Goal: Transaction & Acquisition: Purchase product/service

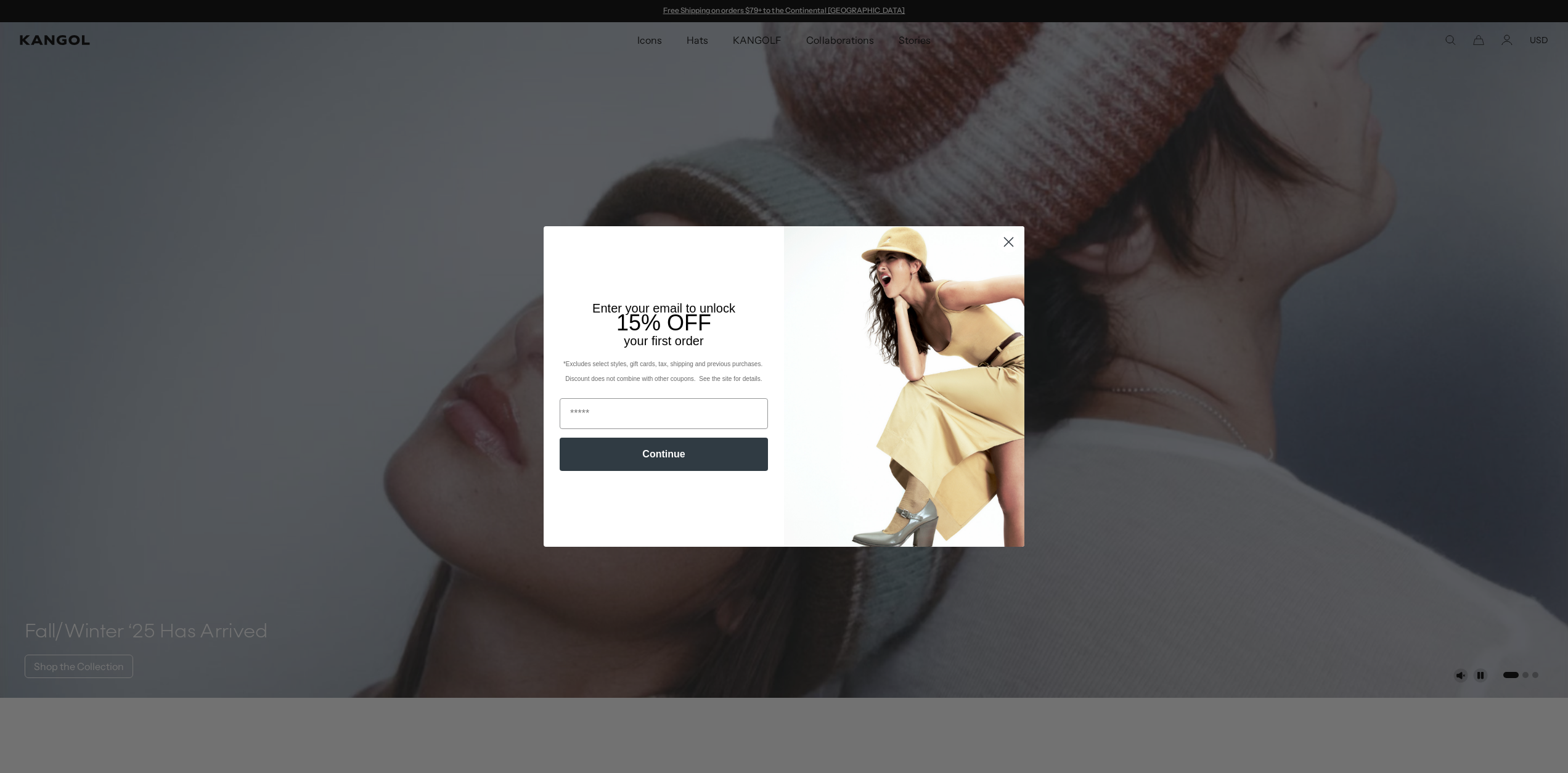
click at [1006, 240] on circle "Close dialog" at bounding box center [1008, 241] width 20 height 20
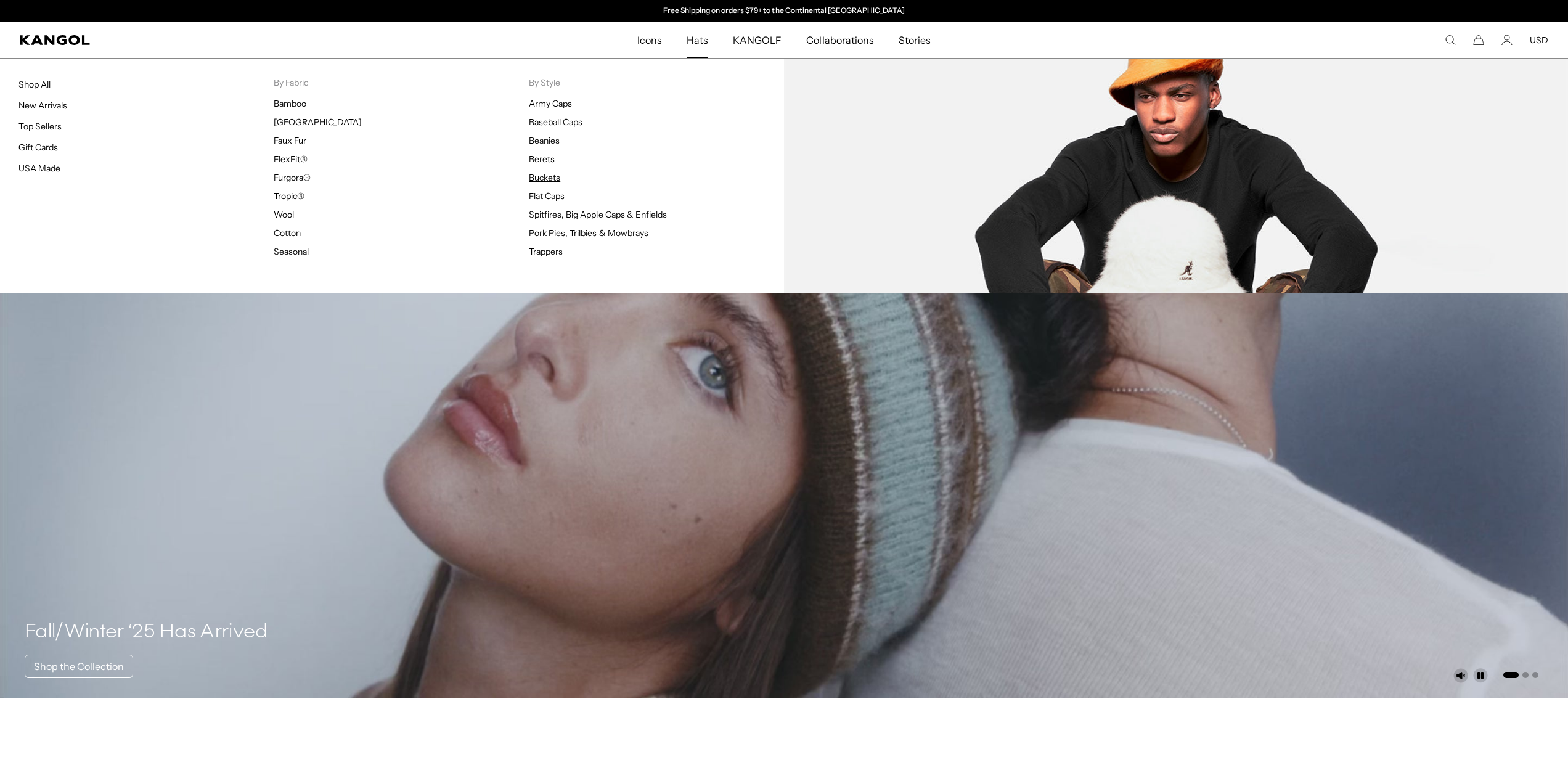
click at [541, 176] on link "Buckets" at bounding box center [545, 177] width 32 height 11
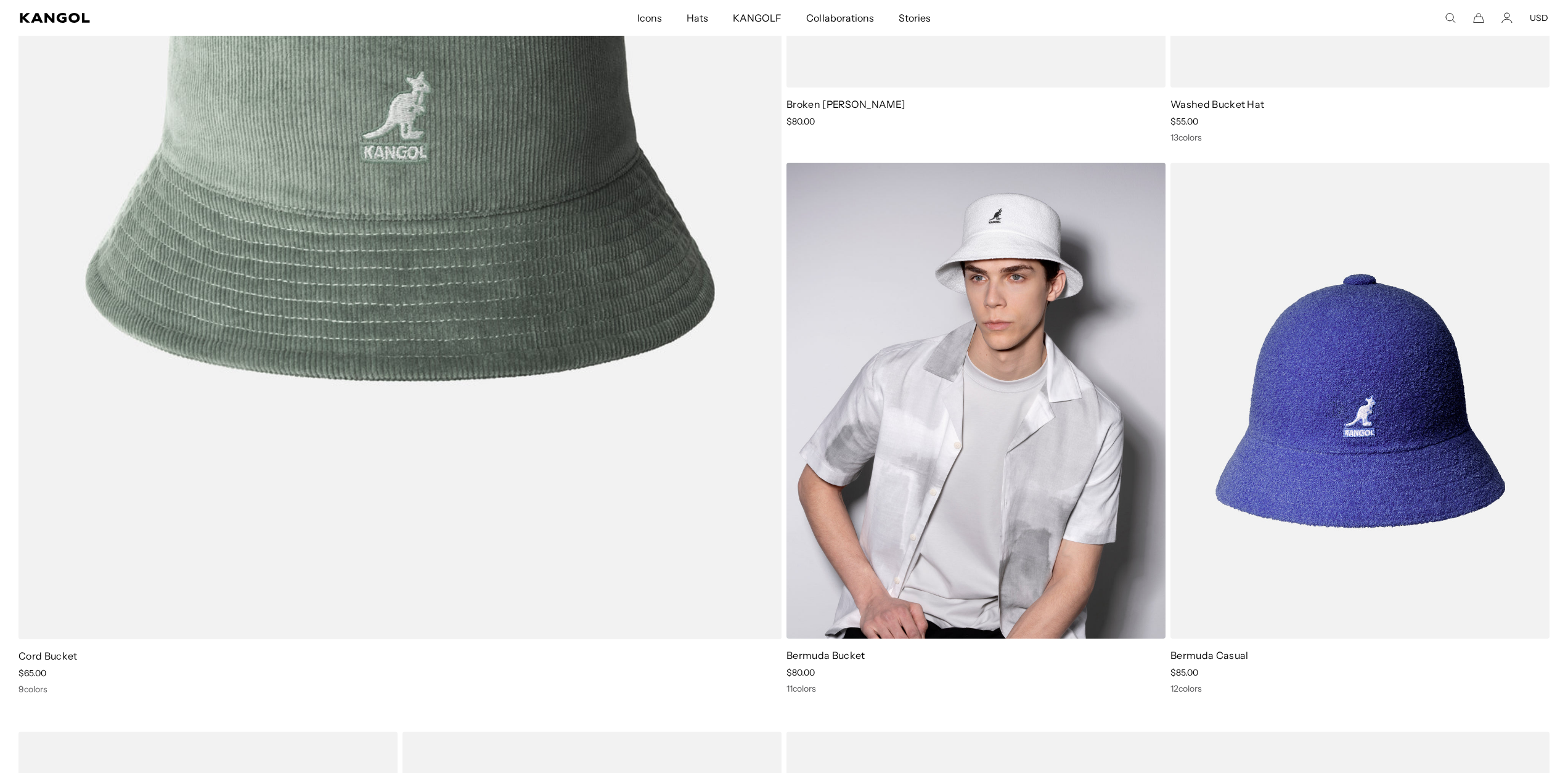
scroll to position [0, 254]
click at [961, 381] on img at bounding box center [976, 400] width 379 height 476
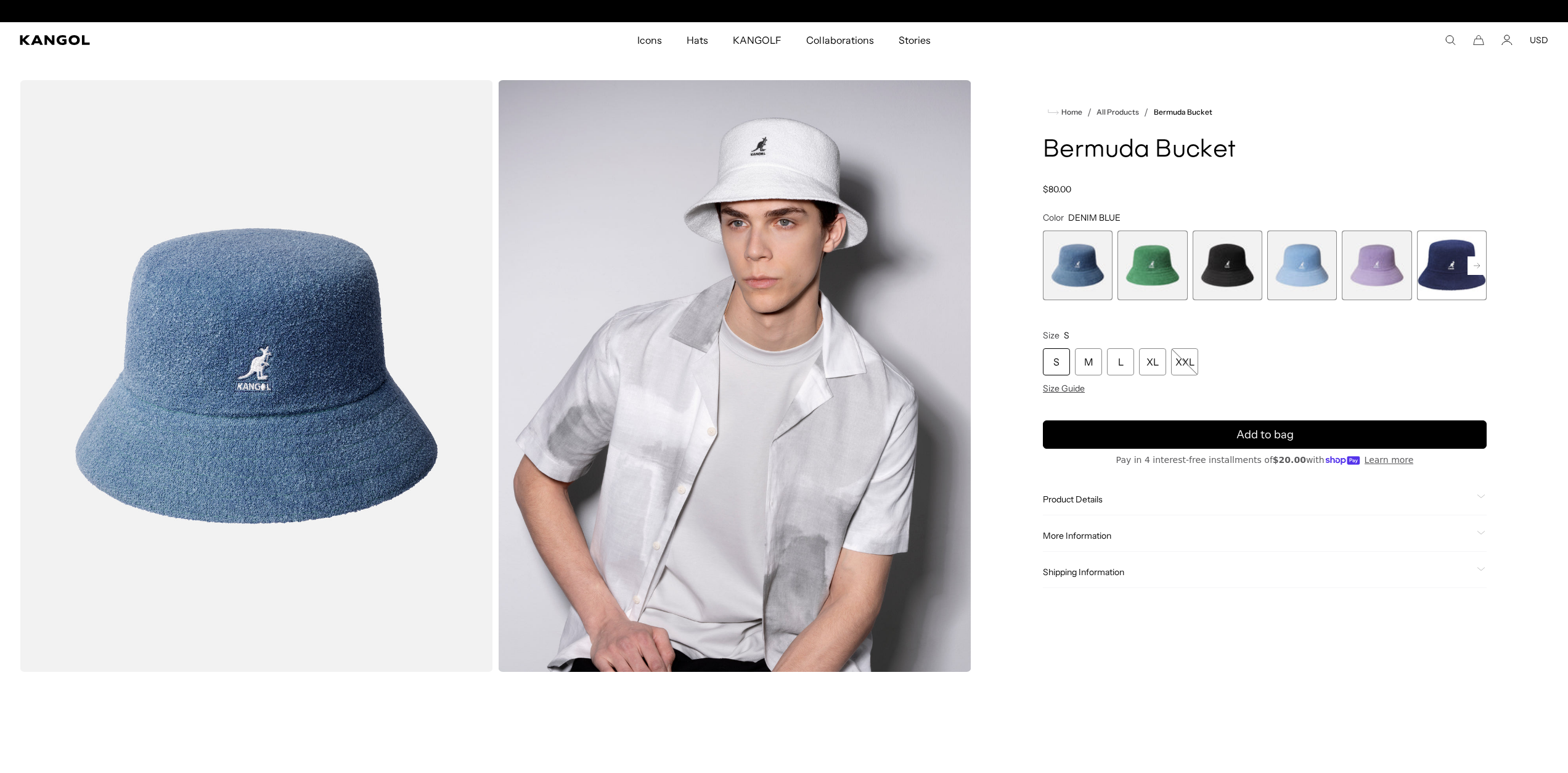
scroll to position [0, 254]
click at [1472, 268] on rect at bounding box center [1477, 265] width 18 height 18
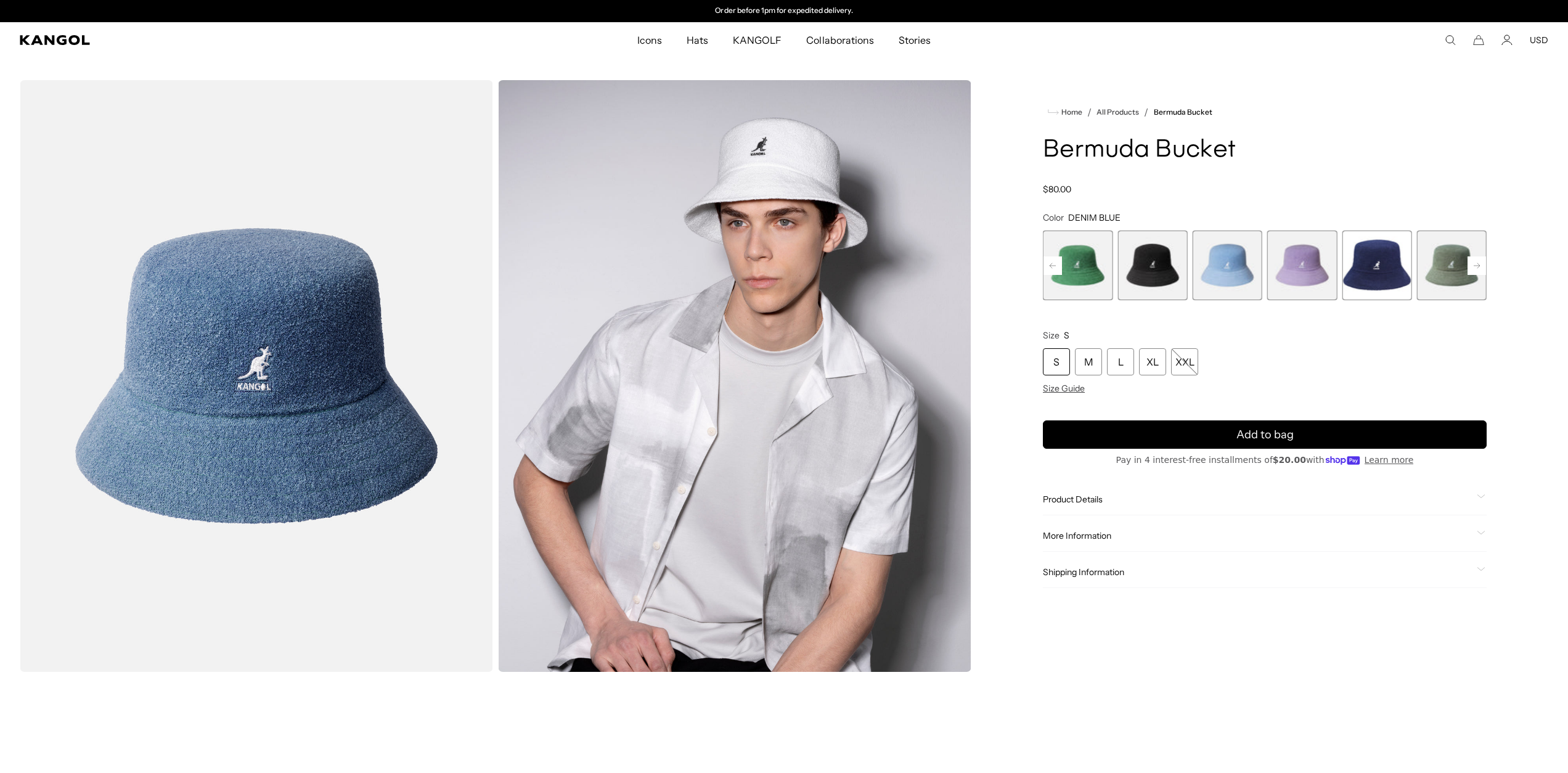
click at [1472, 268] on rect at bounding box center [1477, 265] width 18 height 18
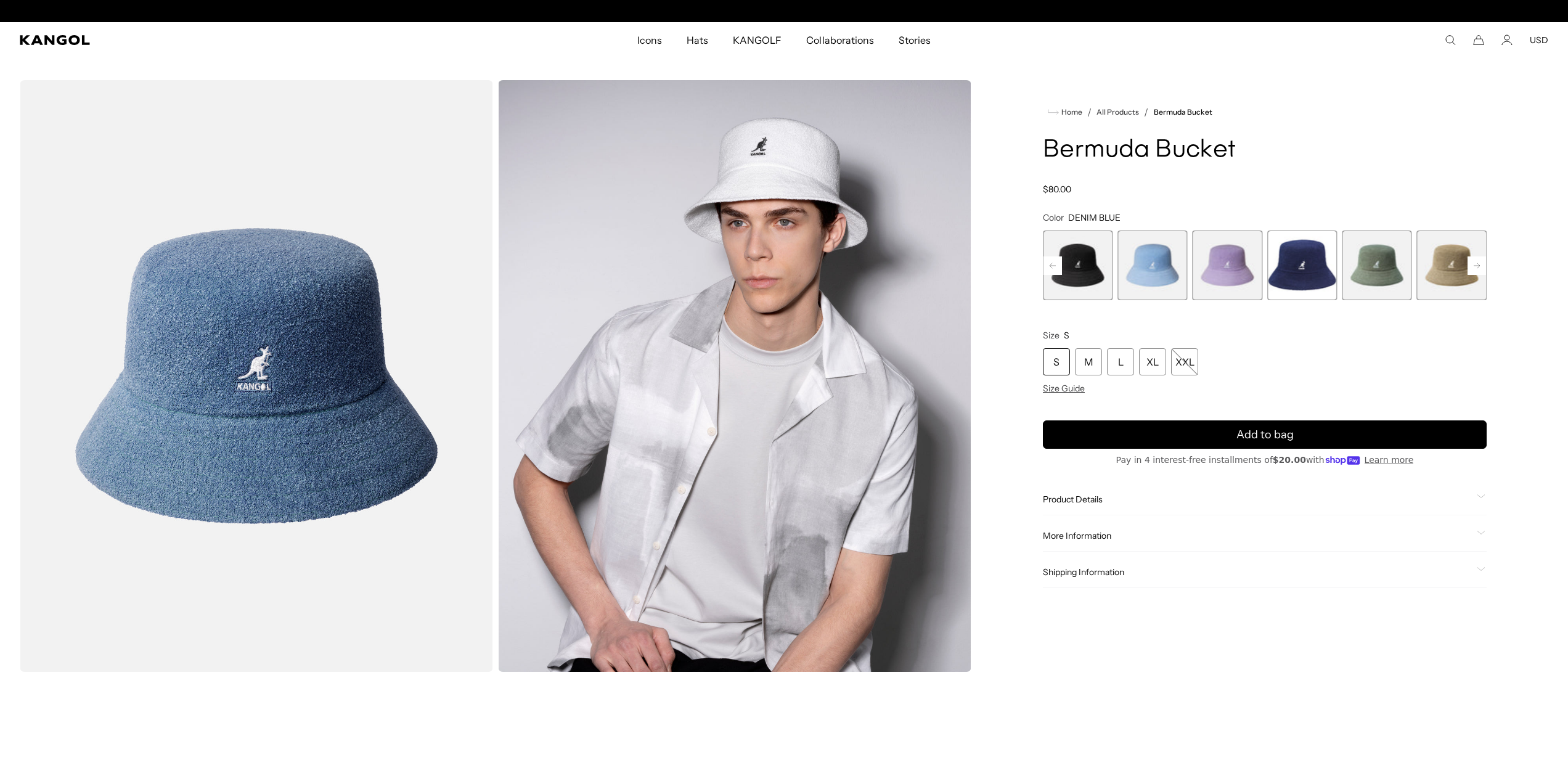
click at [1472, 268] on rect at bounding box center [1477, 265] width 18 height 18
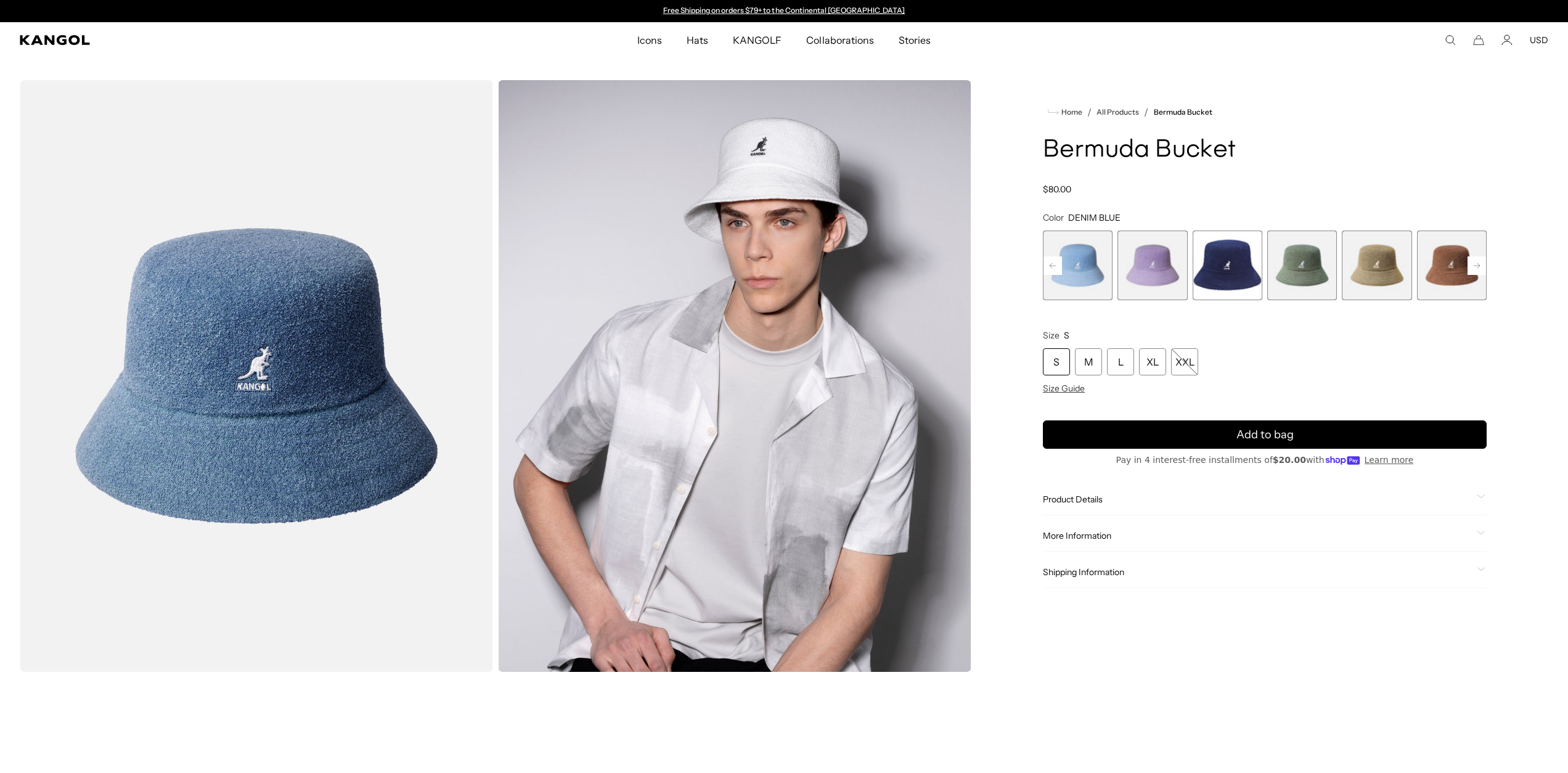
click at [1472, 268] on rect at bounding box center [1477, 265] width 18 height 18
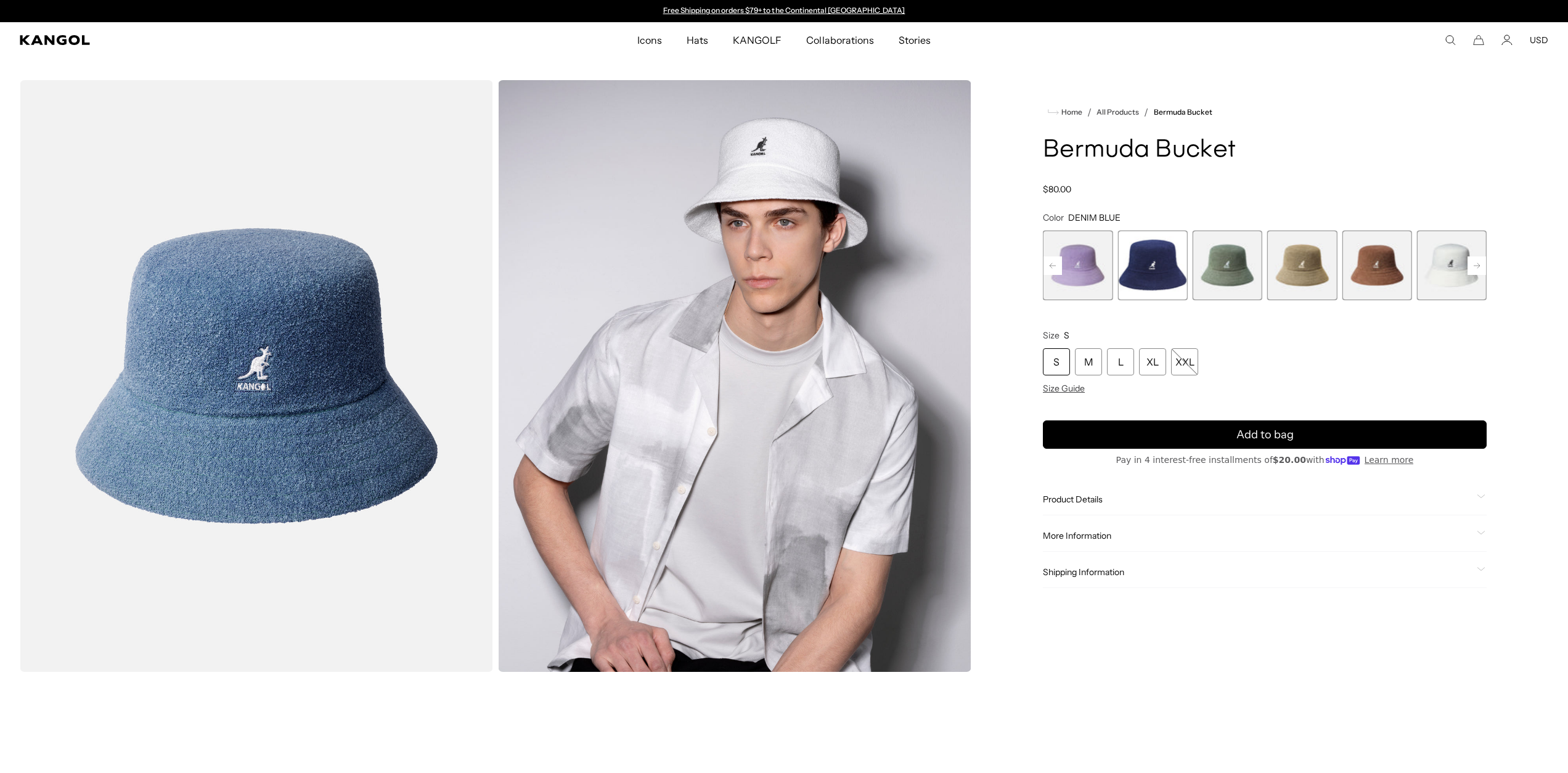
click at [1472, 268] on rect at bounding box center [1477, 265] width 18 height 18
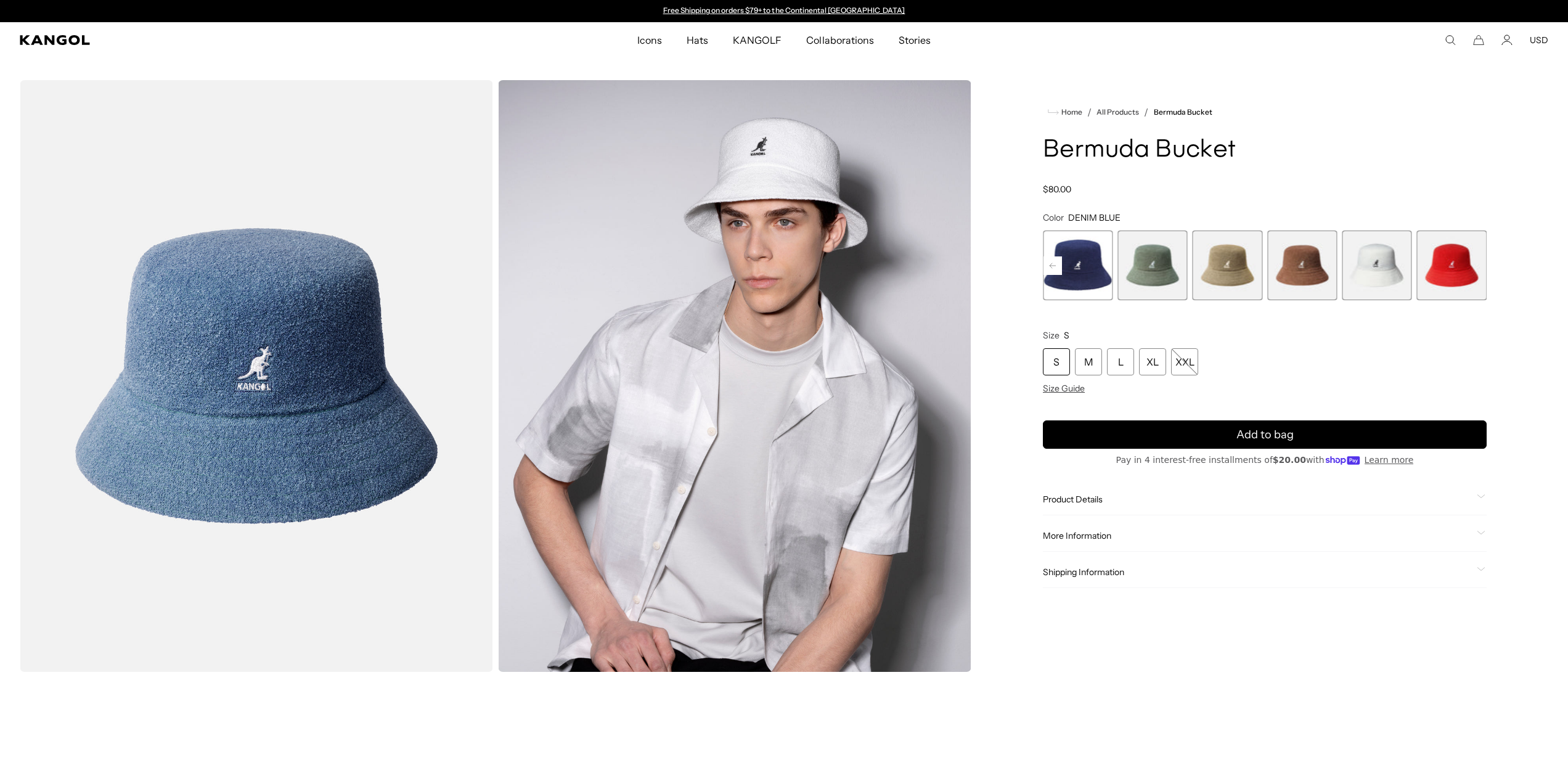
click at [1314, 275] on span "9 of 11" at bounding box center [1301, 265] width 69 height 69
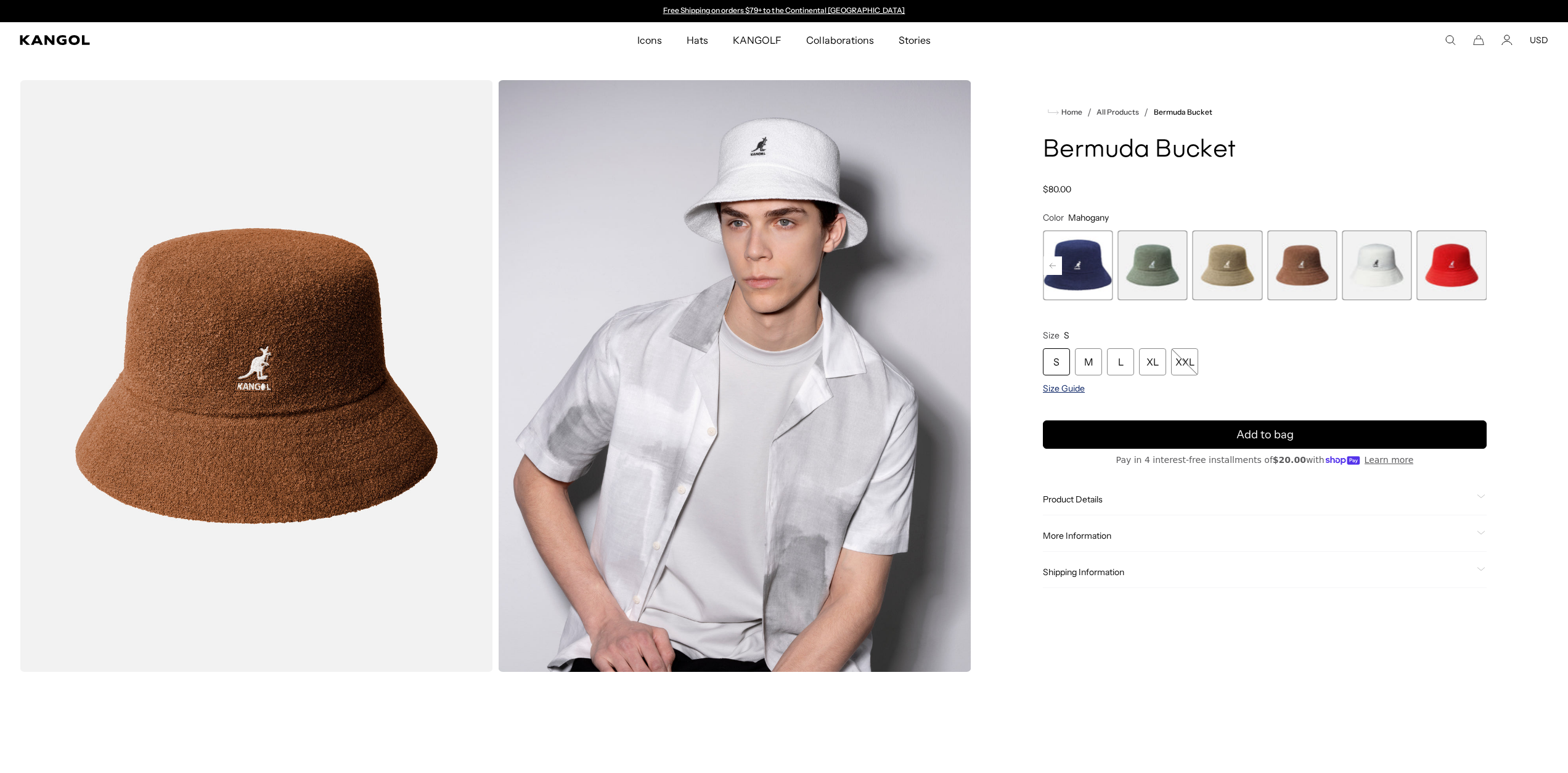
click at [1056, 389] on span "Size Guide" at bounding box center [1064, 388] width 42 height 11
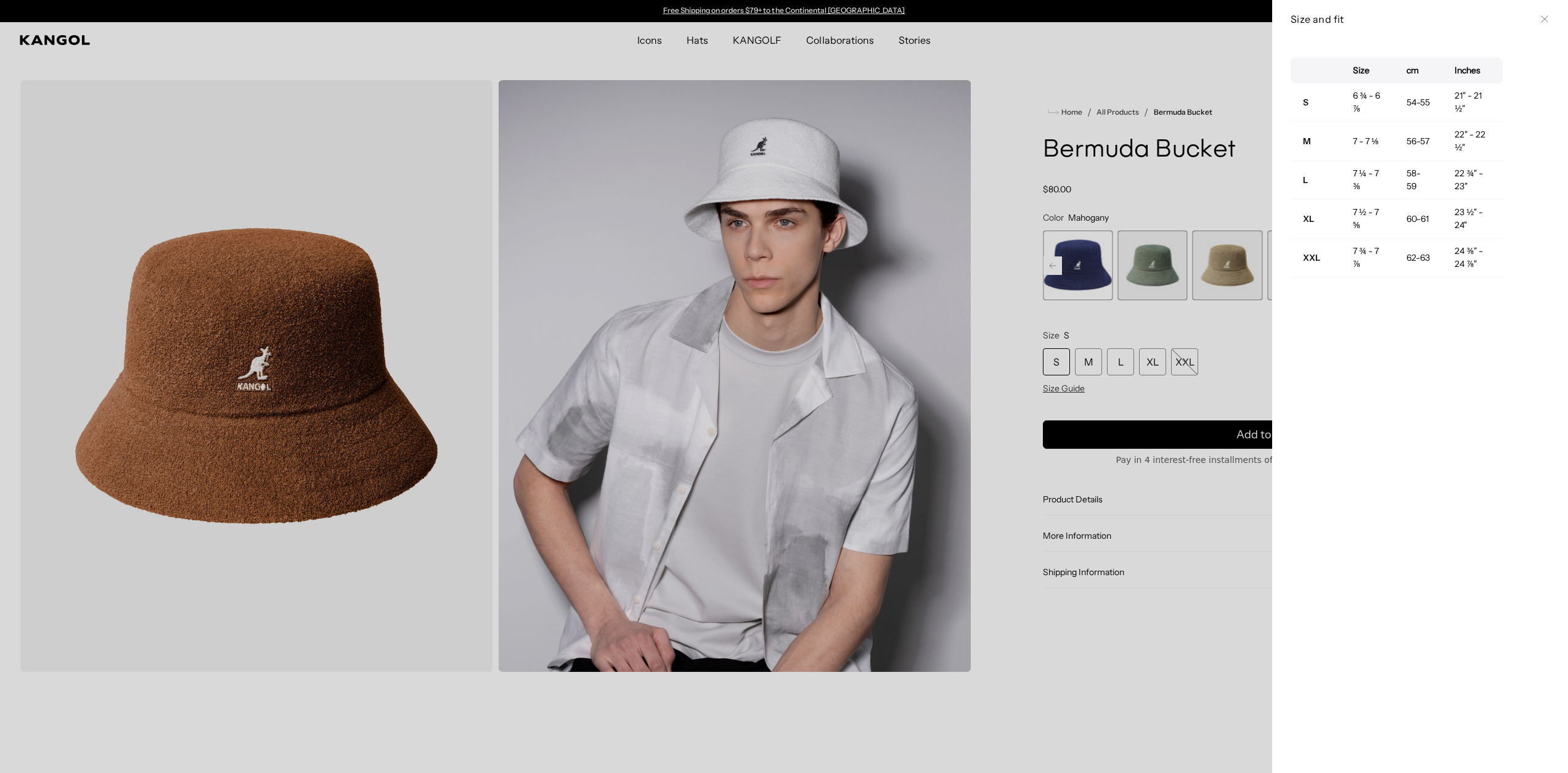
click at [1242, 360] on div at bounding box center [784, 386] width 1568 height 773
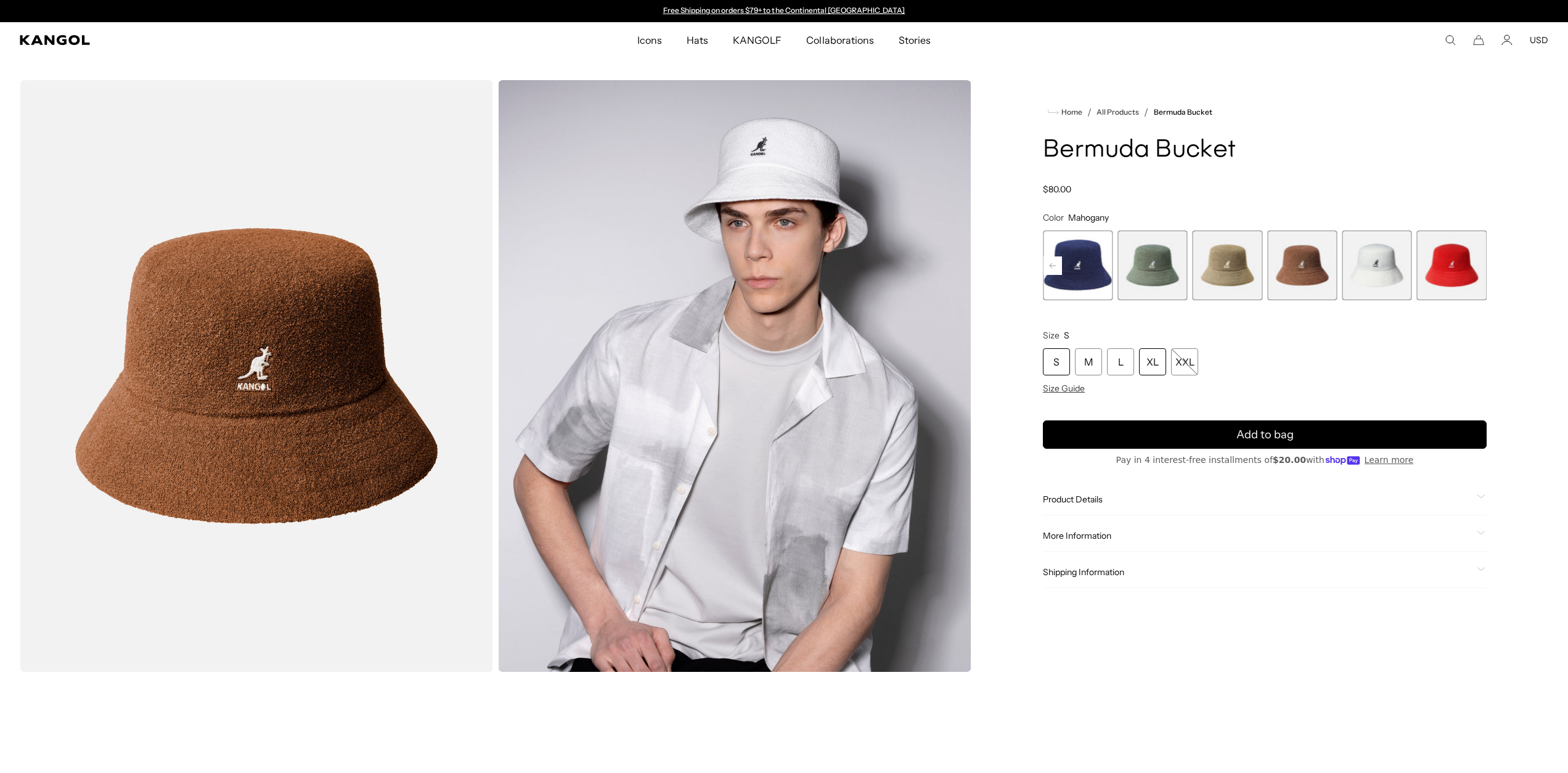
click at [1157, 368] on div "XL" at bounding box center [1152, 361] width 27 height 27
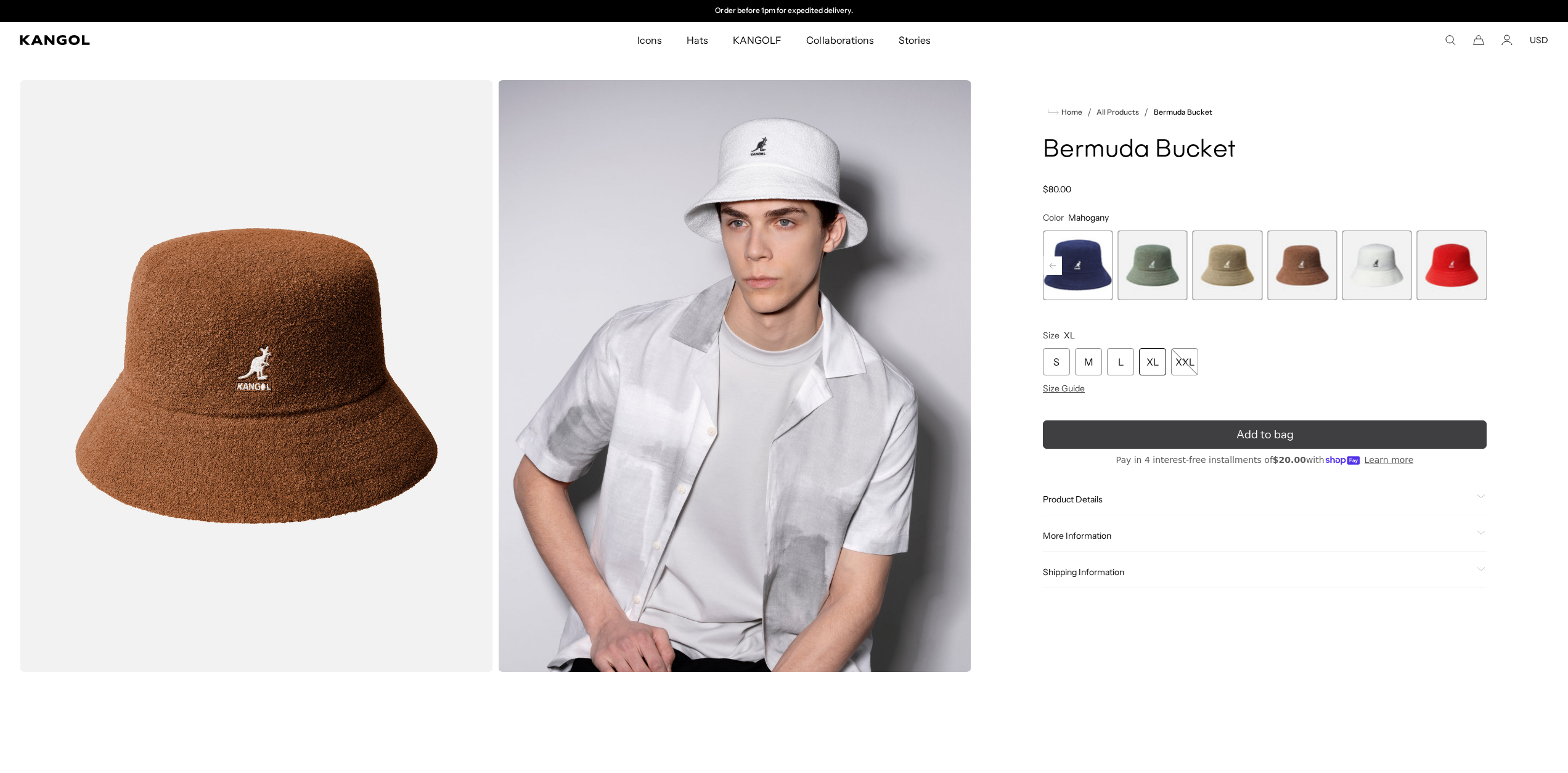
click at [1260, 433] on icon "submit" at bounding box center [1265, 434] width 21 height 21
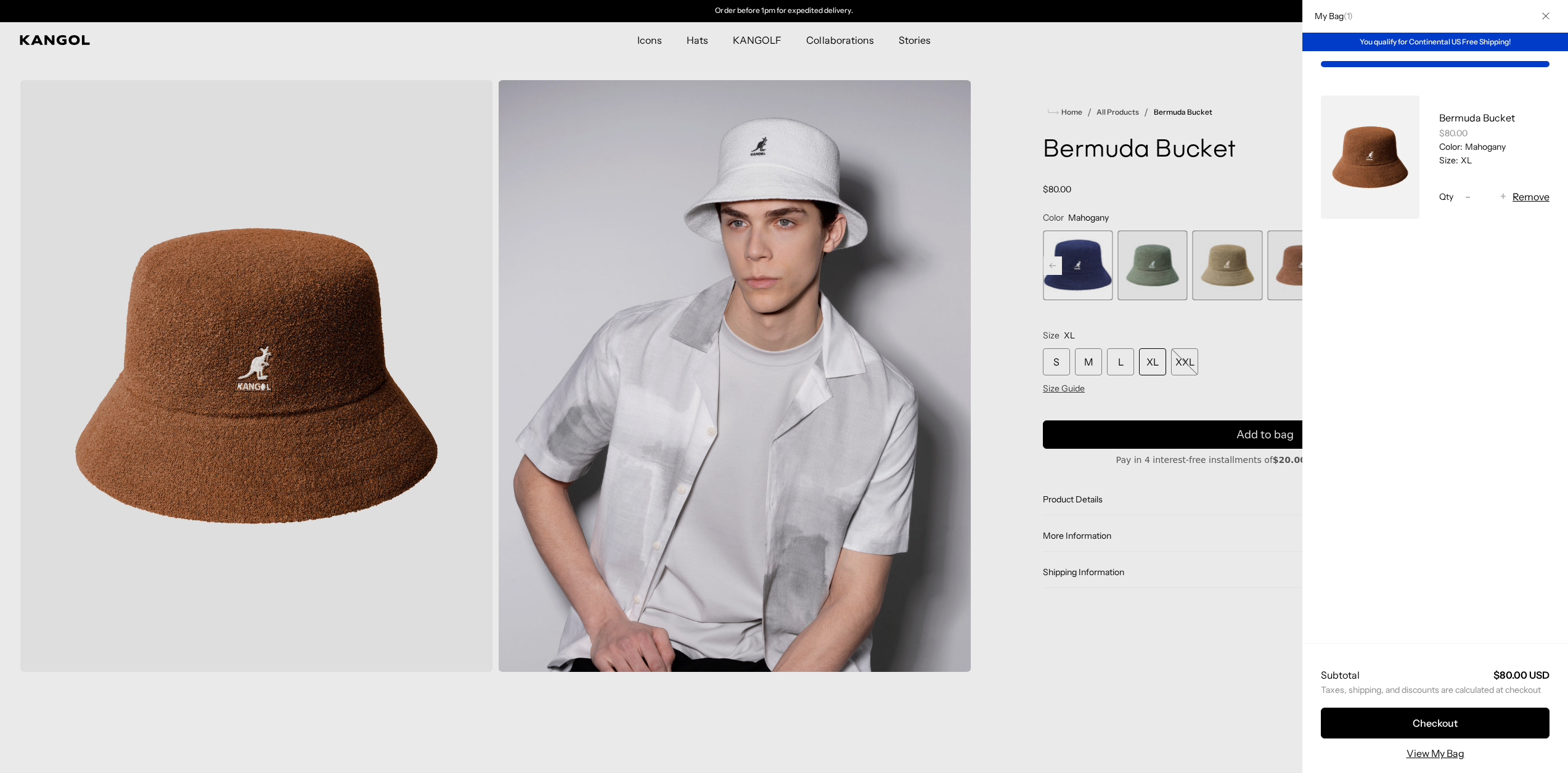
click at [1229, 505] on div at bounding box center [784, 386] width 1568 height 773
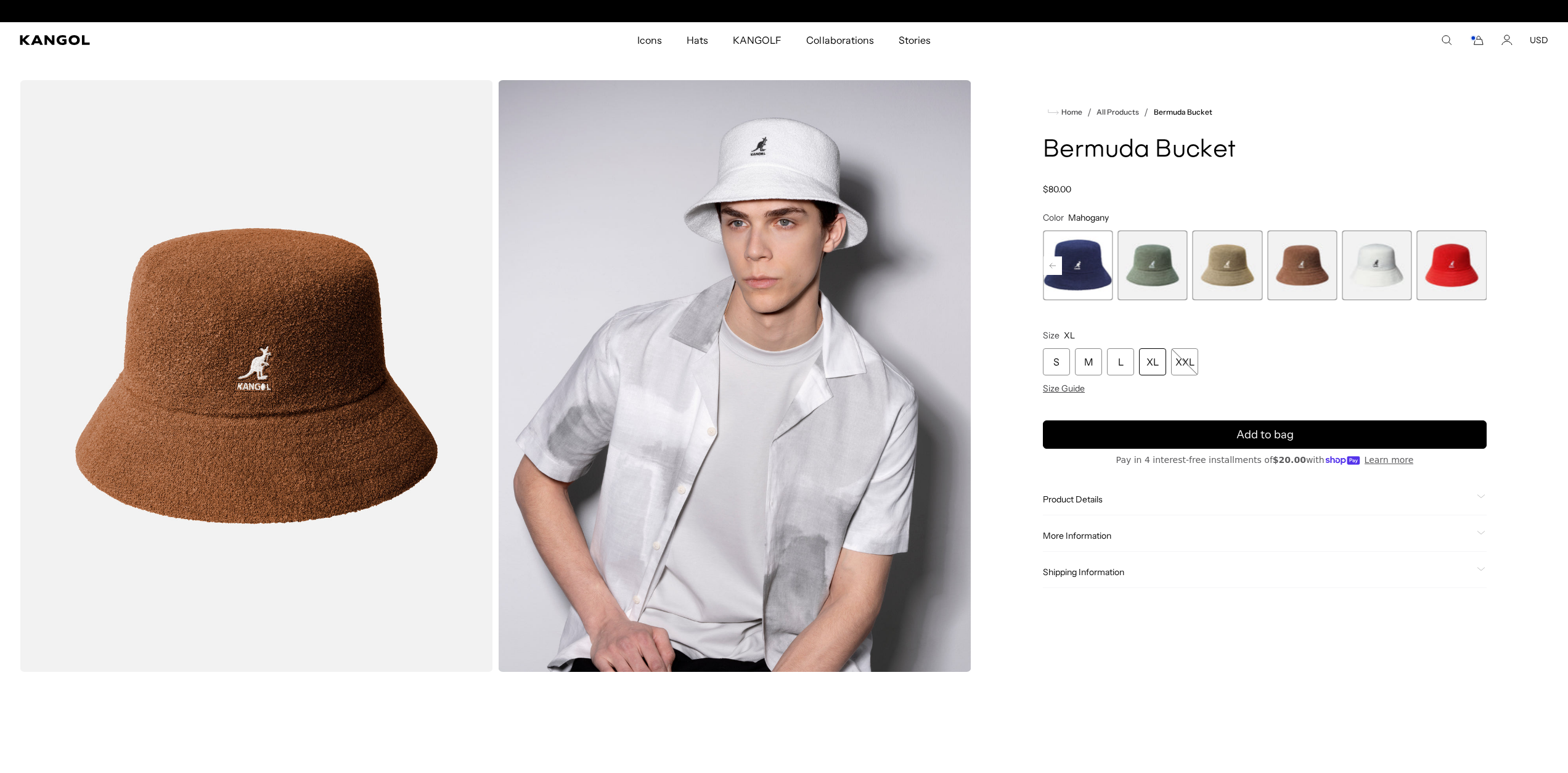
scroll to position [0, 0]
click at [1539, 42] on button "USD" at bounding box center [1539, 39] width 18 height 11
click at [1317, 531] on span "More Information" at bounding box center [1257, 535] width 429 height 11
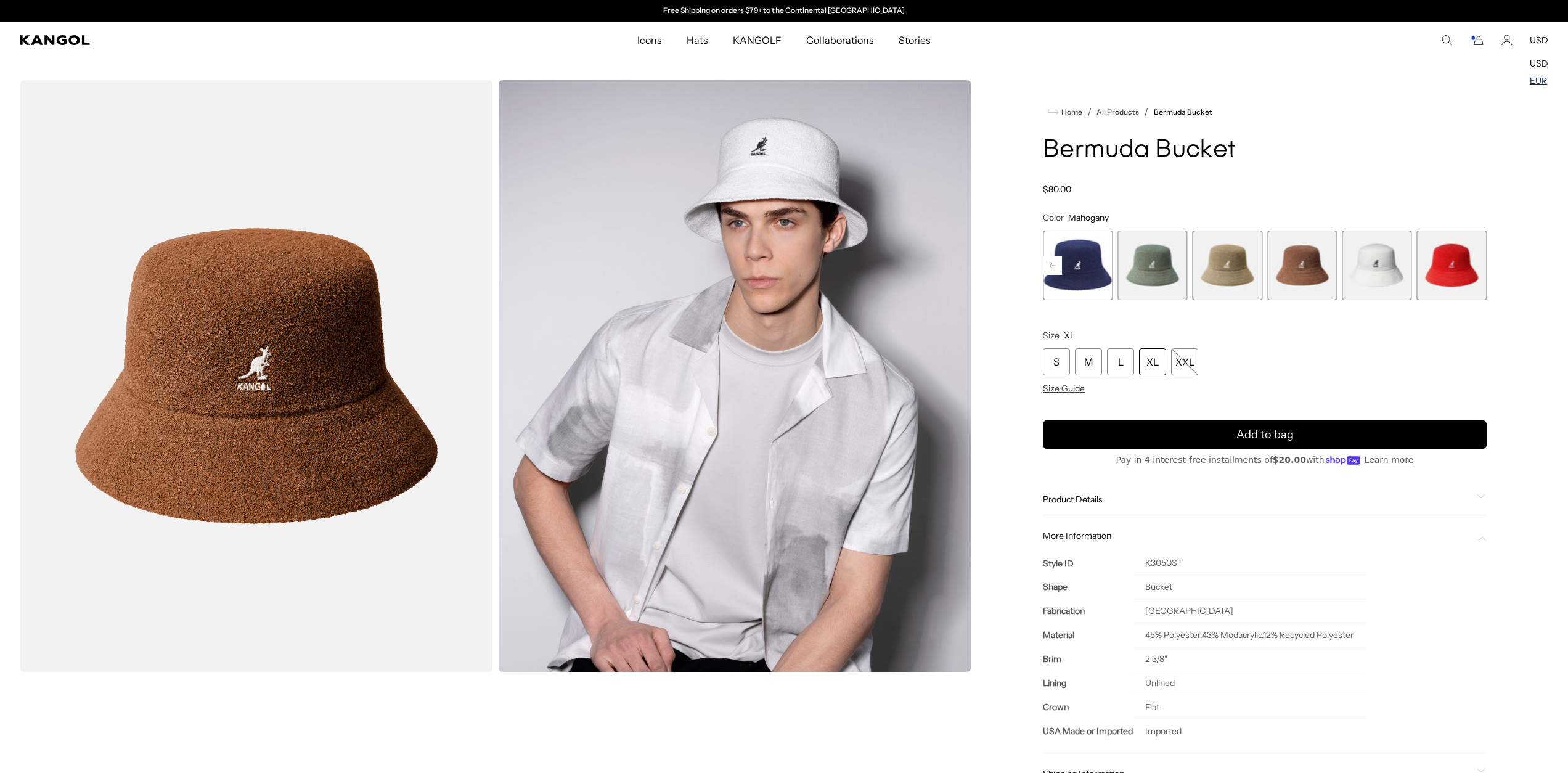
click at [1538, 82] on link "EUR" at bounding box center [1539, 81] width 18 height 11
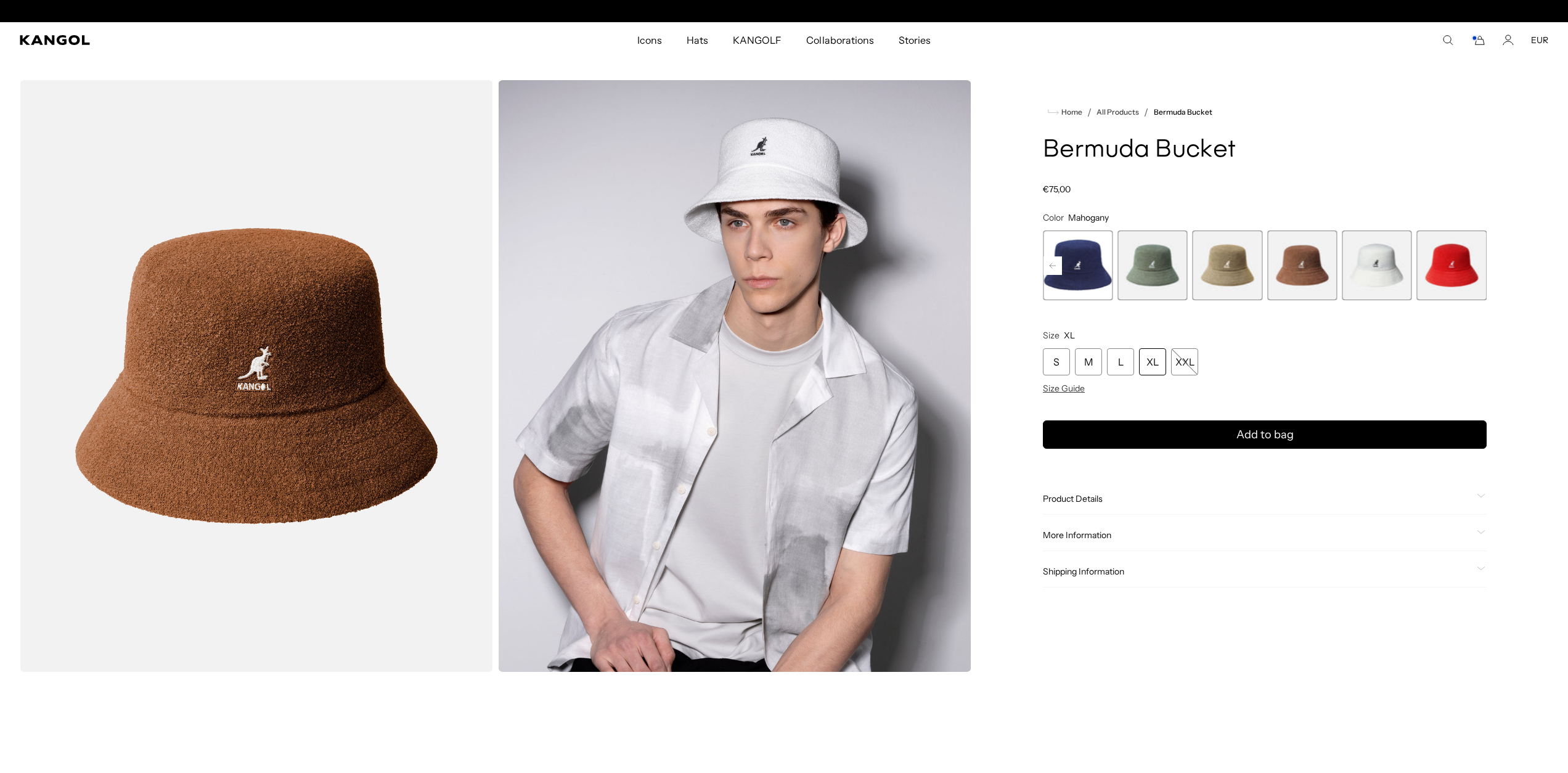
scroll to position [0, 254]
click at [1478, 46] on comp-header "Icons Icons Buckets & Casuals Berets 504s & 507s" at bounding box center [784, 39] width 1568 height 36
click at [1479, 44] on icon "Cart" at bounding box center [1478, 39] width 15 height 11
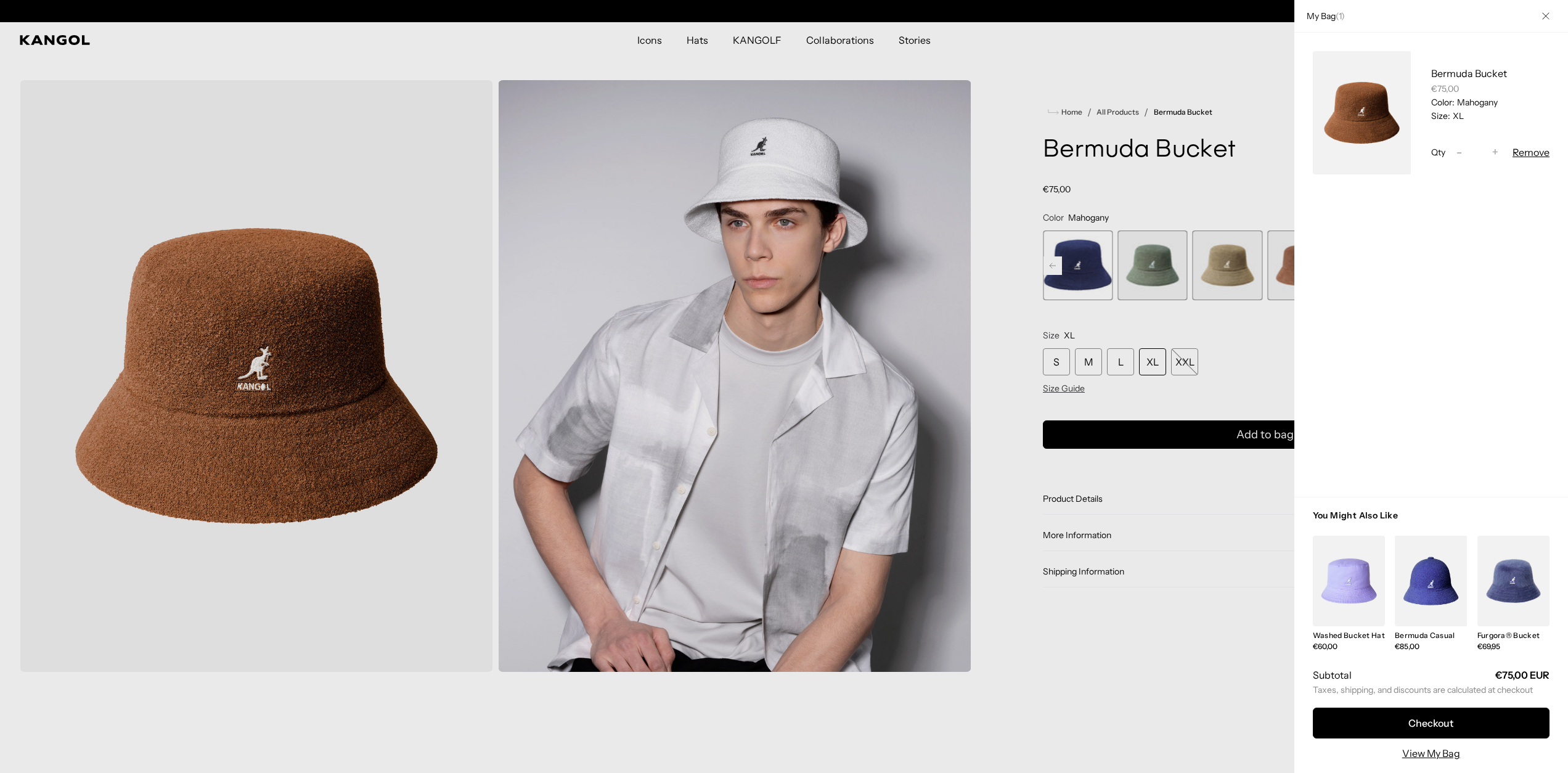
scroll to position [0, 0]
click at [1230, 583] on div at bounding box center [784, 386] width 1568 height 773
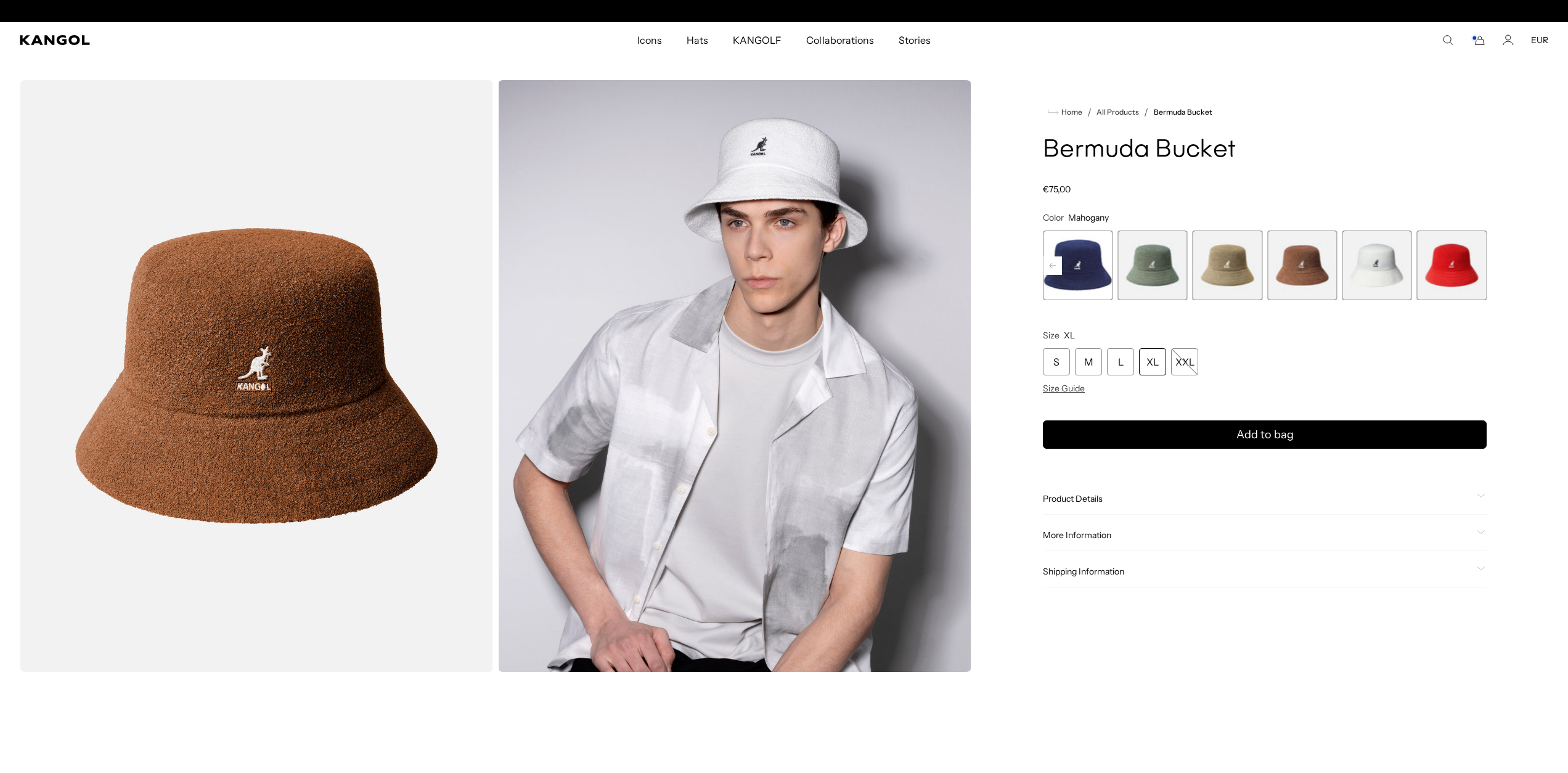
scroll to position [0, 254]
click at [1054, 390] on span "Size Guide" at bounding box center [1064, 388] width 42 height 11
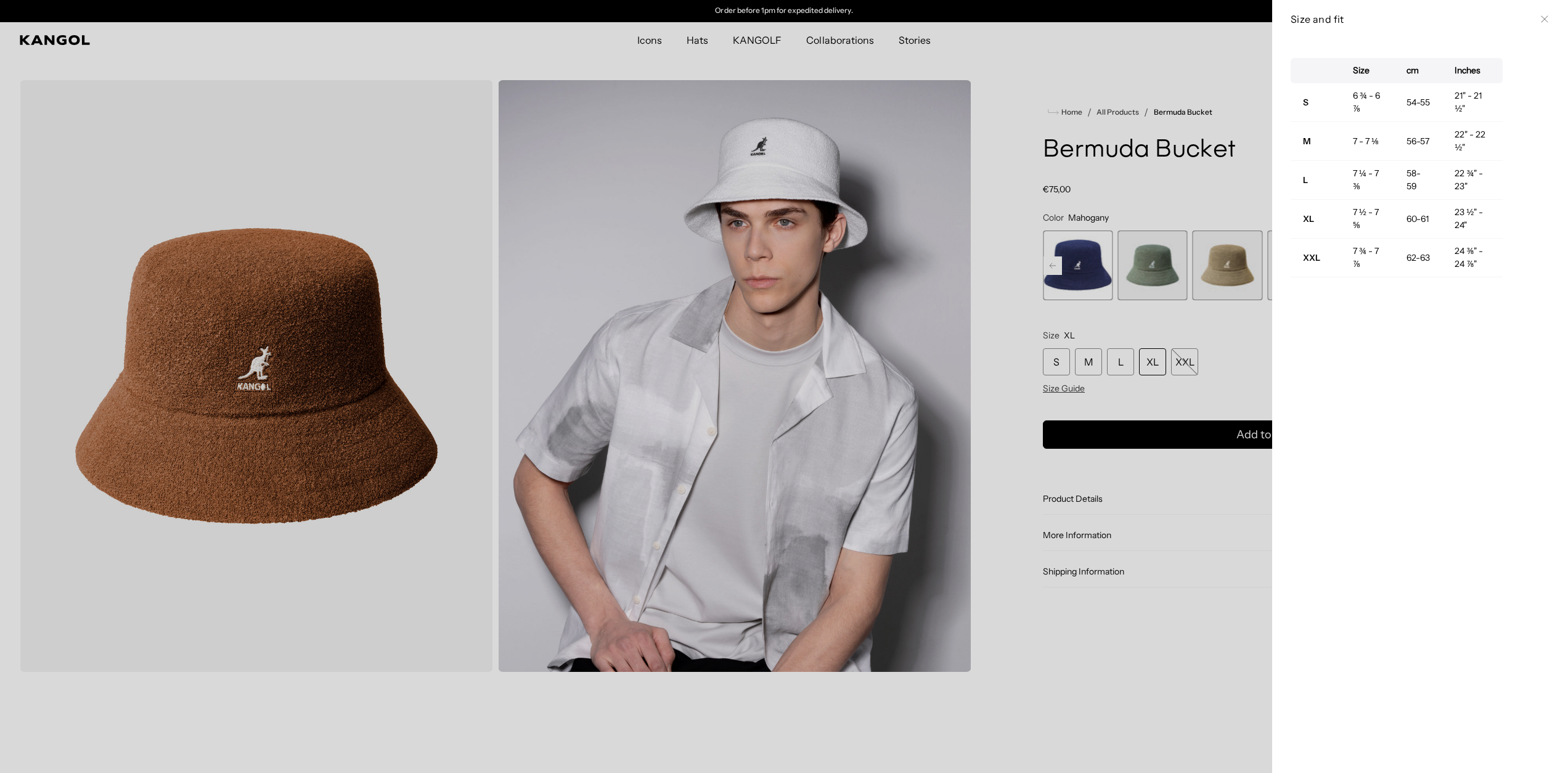
click at [1162, 503] on div at bounding box center [784, 386] width 1568 height 773
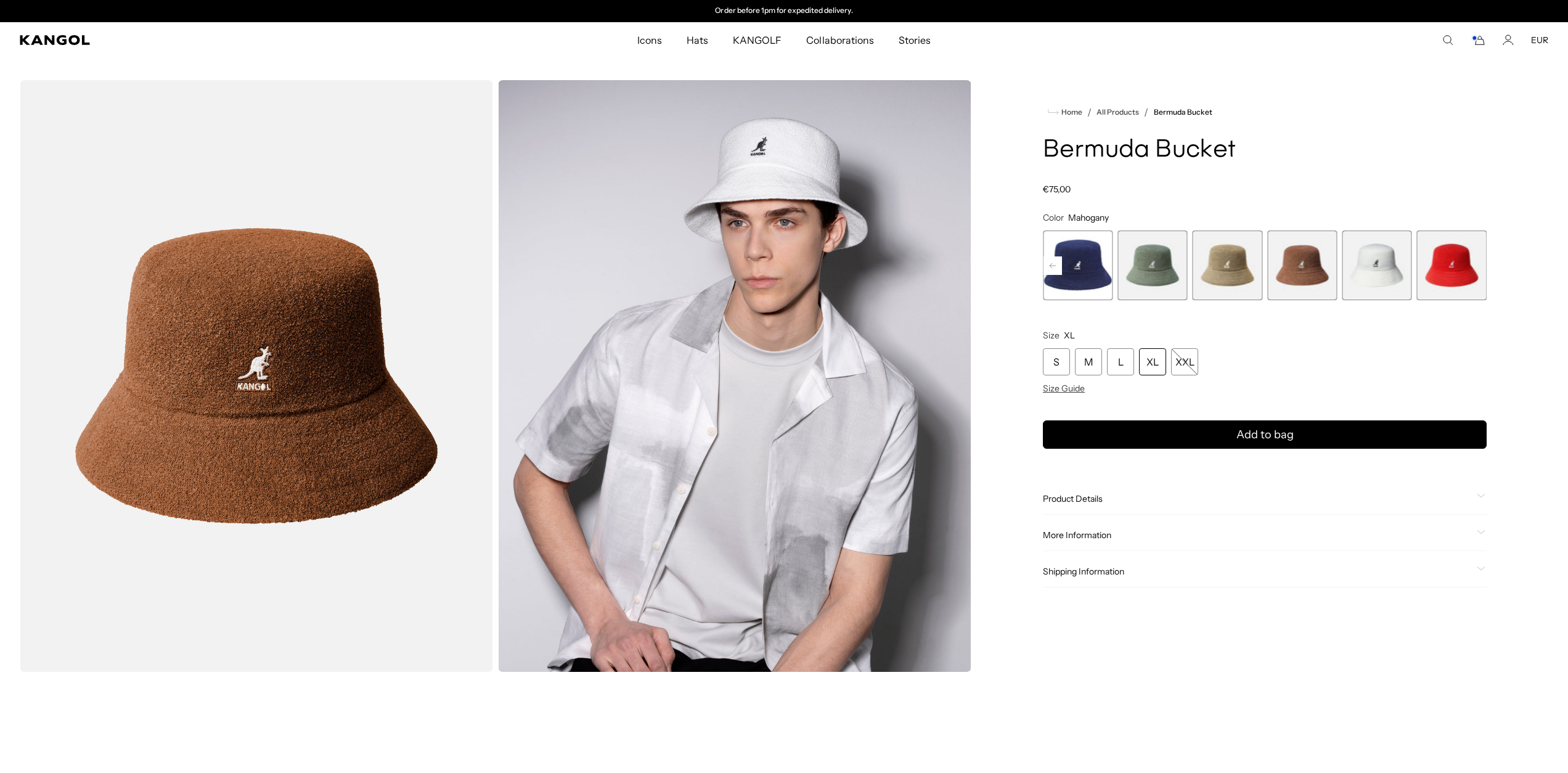
click at [1054, 266] on rect at bounding box center [1052, 265] width 18 height 18
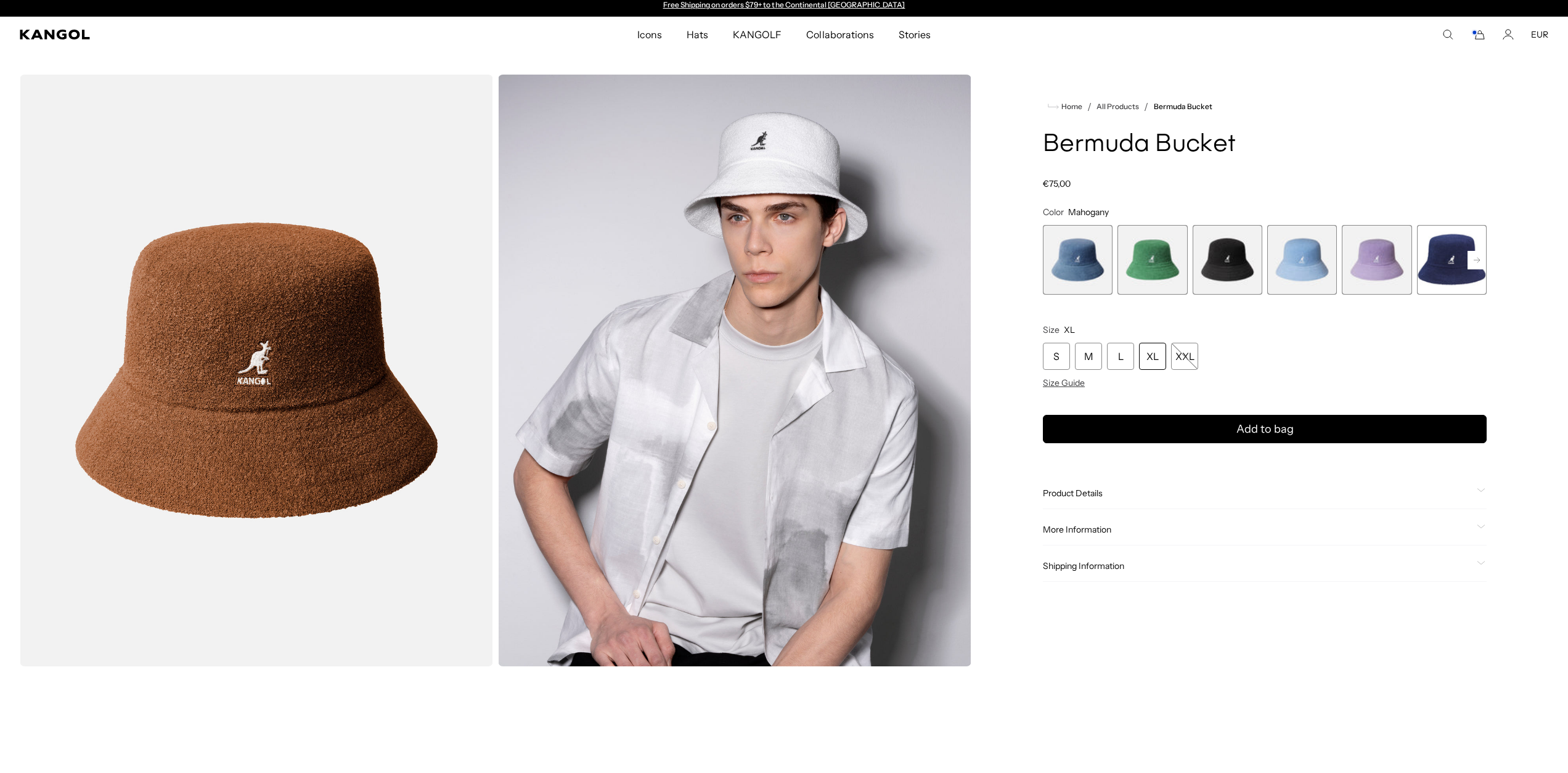
scroll to position [0, 0]
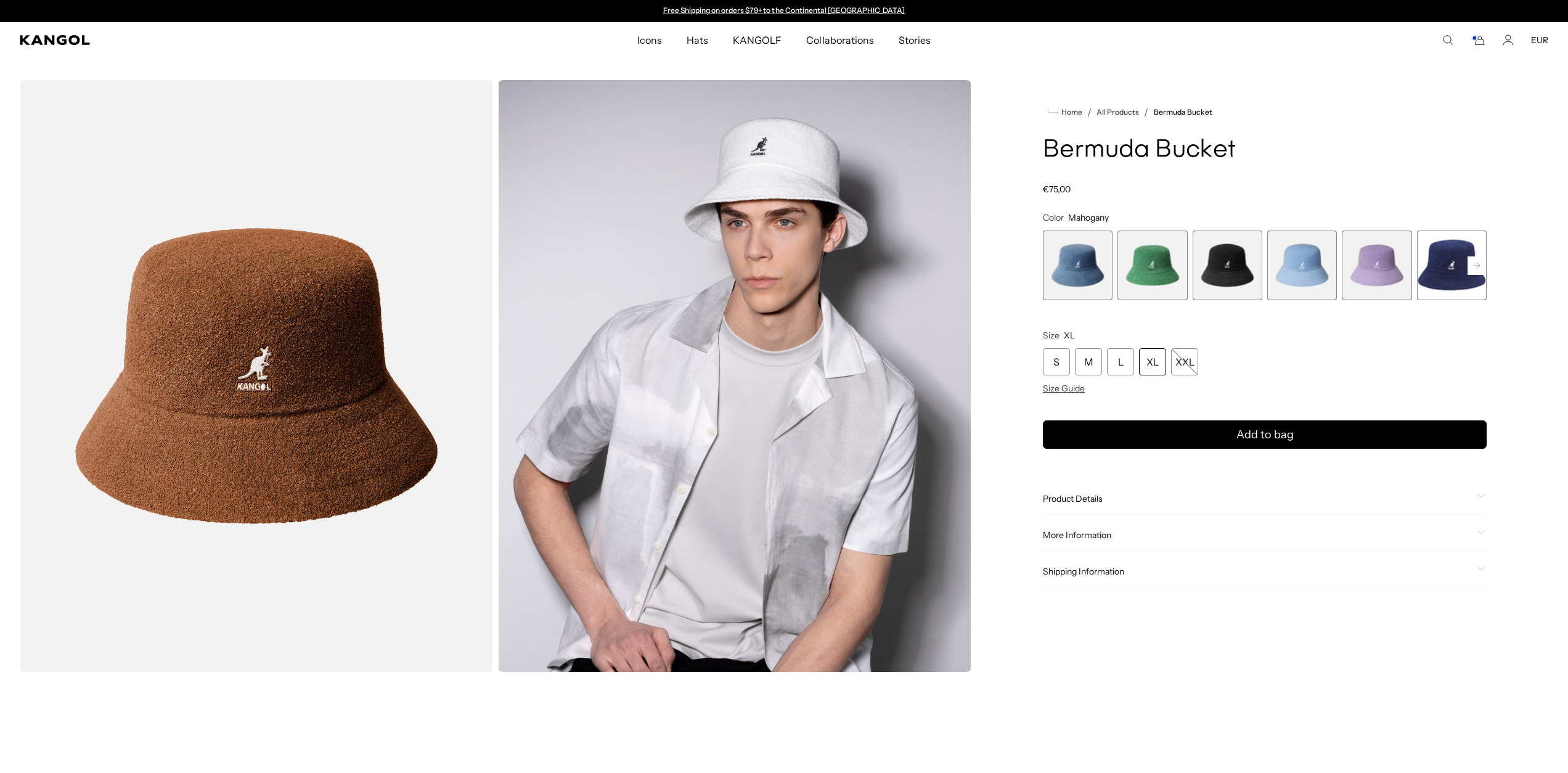
click at [1463, 284] on span "6 of 11" at bounding box center [1451, 265] width 69 height 69
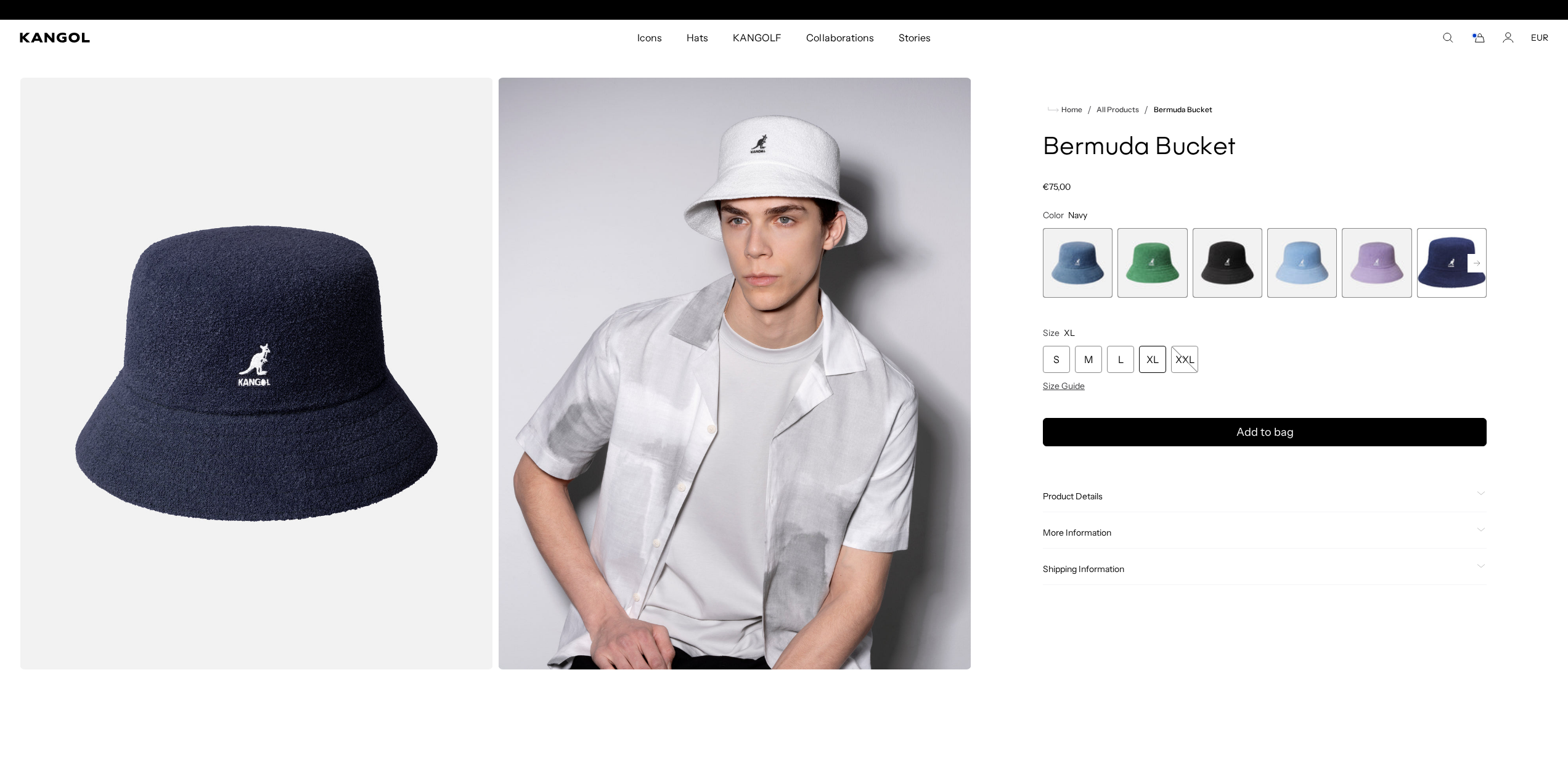
scroll to position [0, 254]
click at [1369, 289] on span "5 of 11" at bounding box center [1376, 262] width 69 height 69
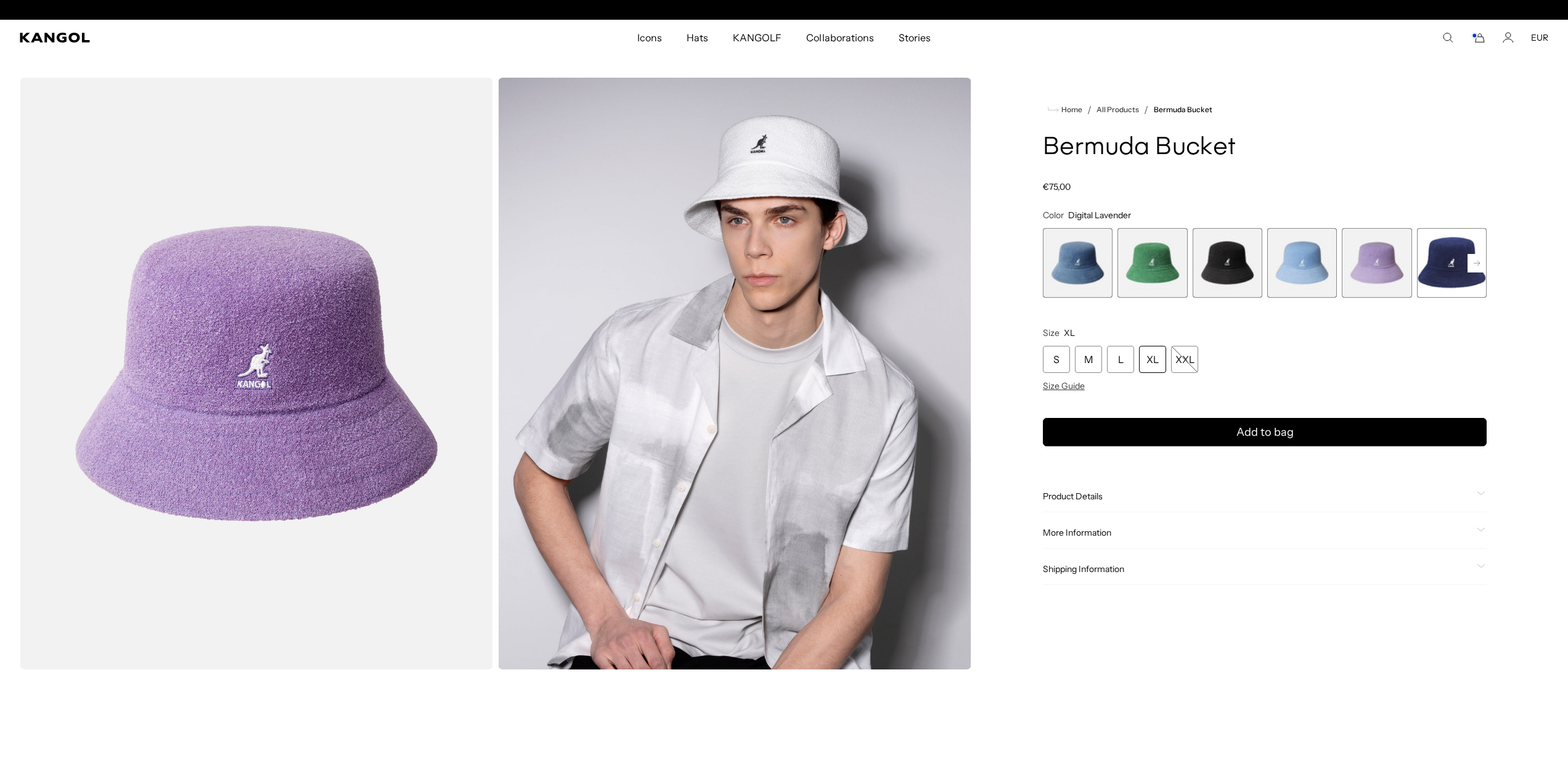
click at [1308, 289] on span "4 of 11" at bounding box center [1301, 262] width 69 height 69
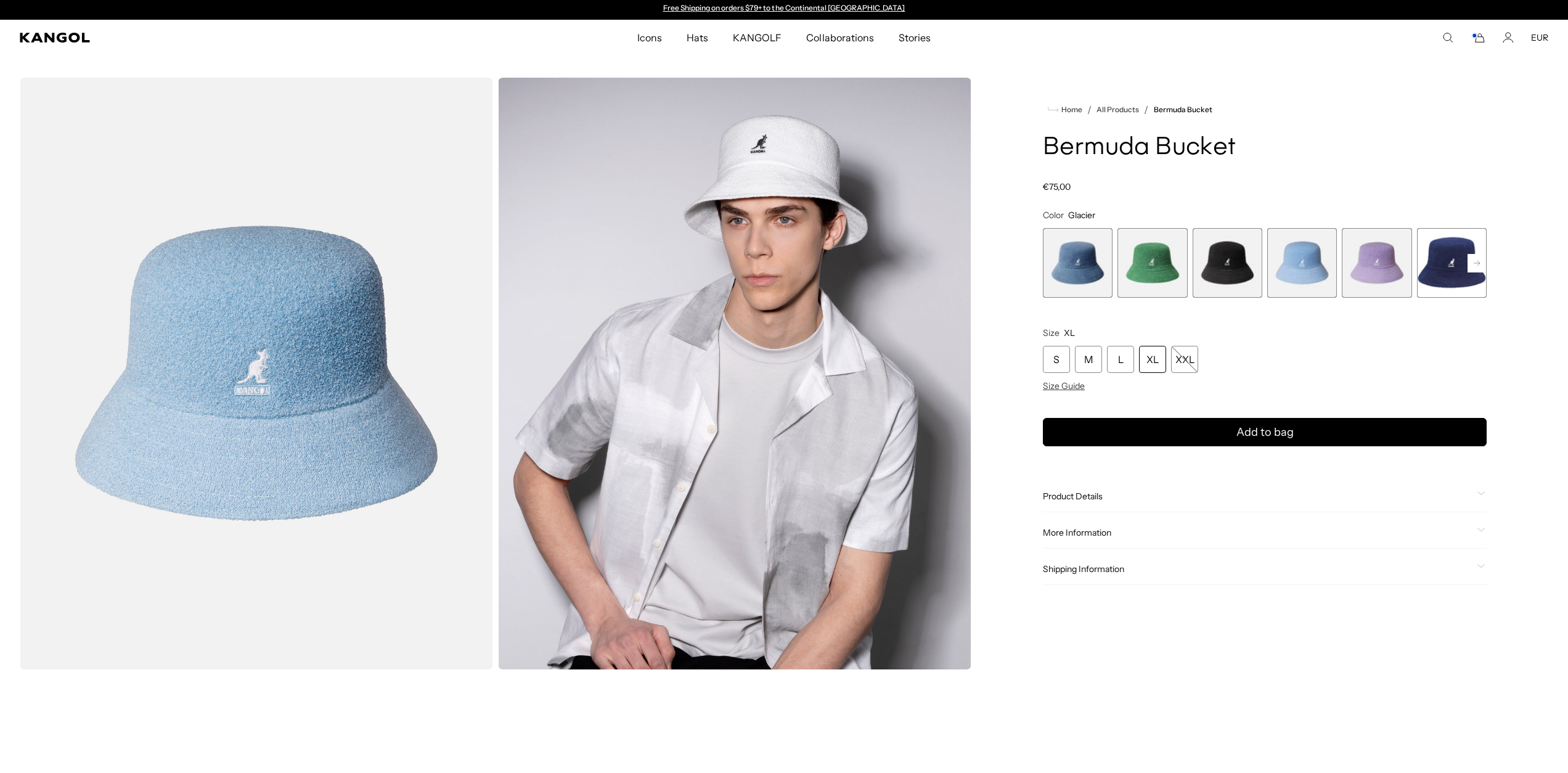
click at [1237, 287] on span "3 of 11" at bounding box center [1227, 262] width 69 height 69
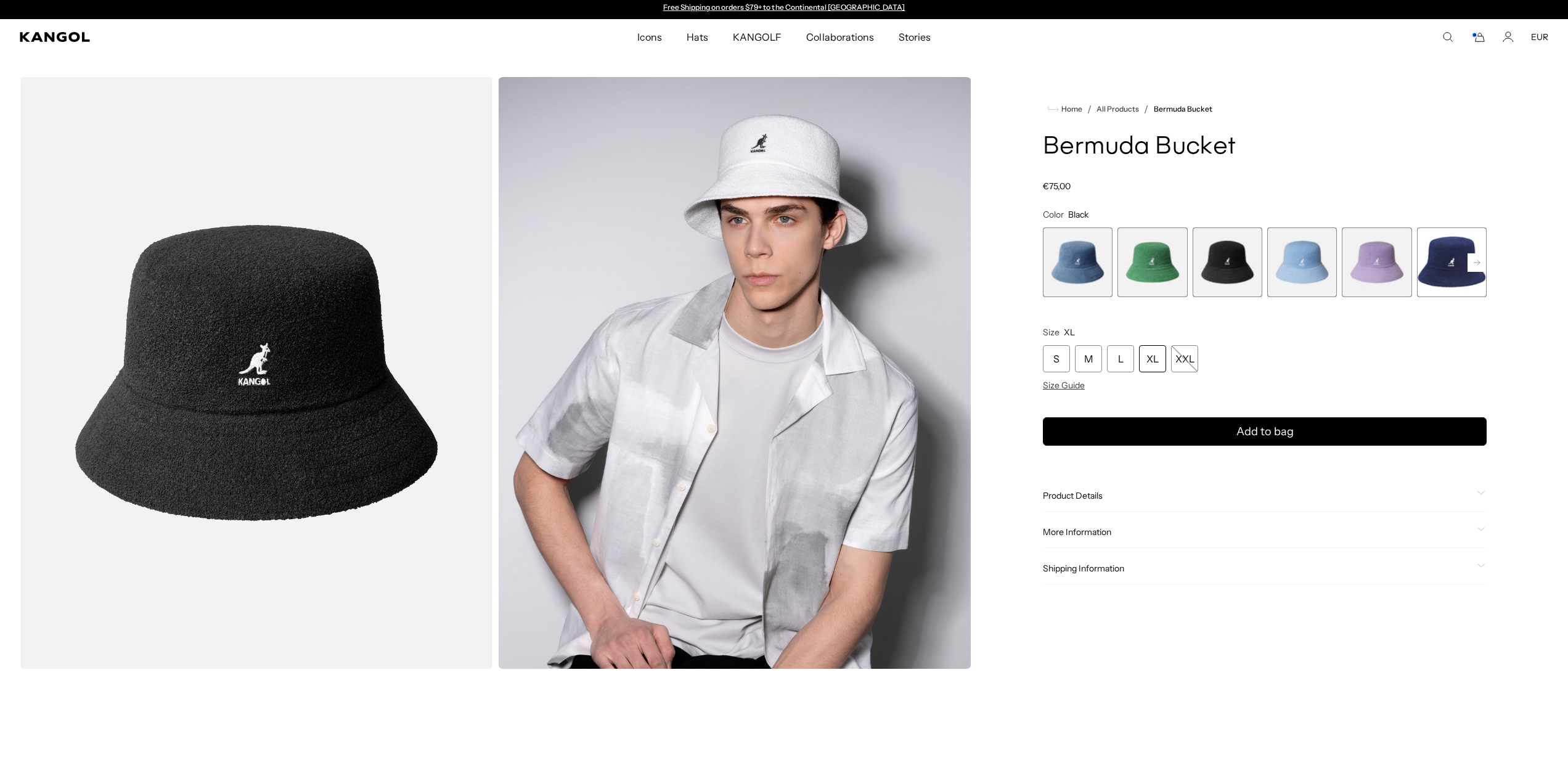
click at [1151, 276] on span "2 of 11" at bounding box center [1152, 261] width 69 height 69
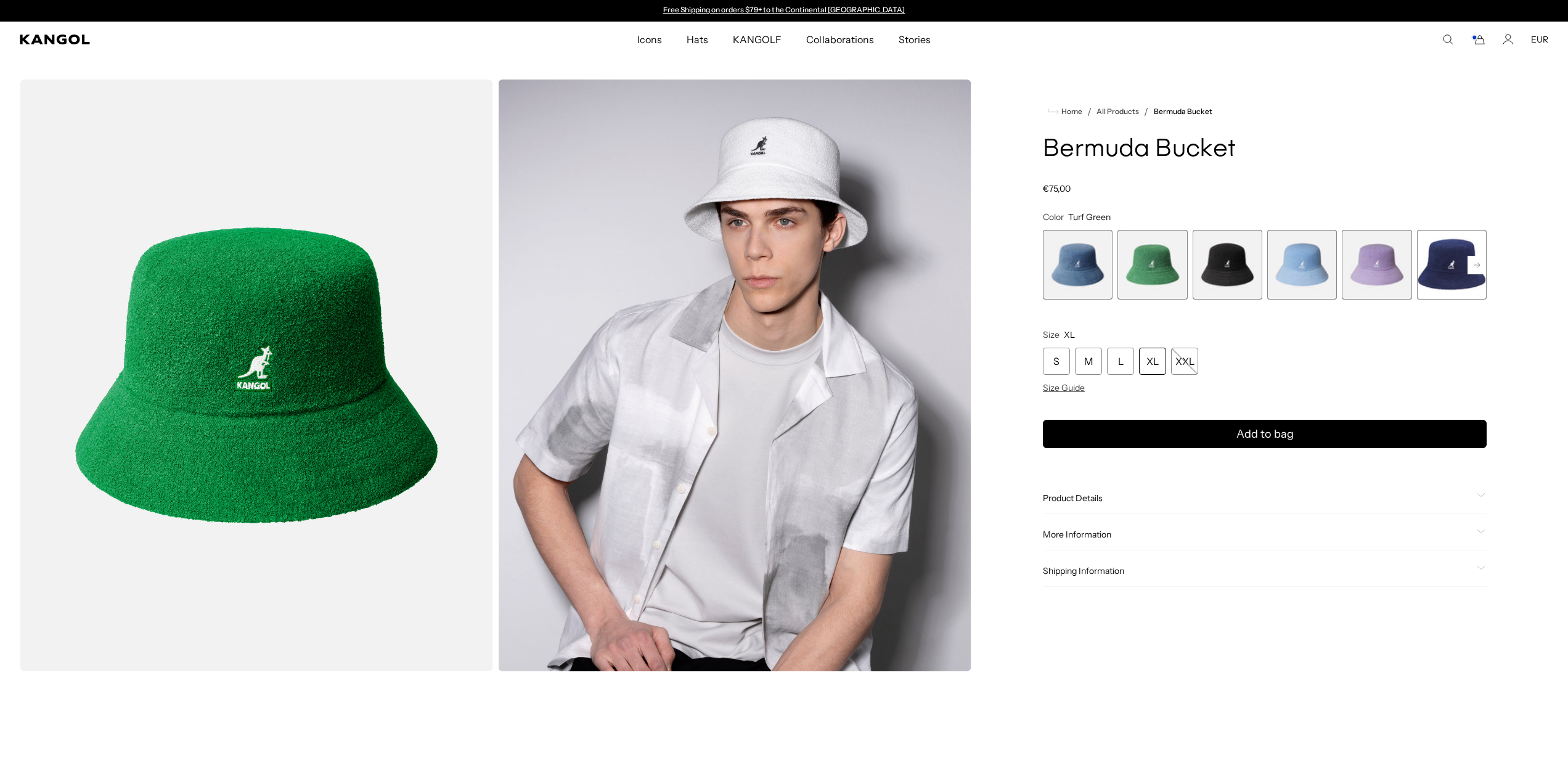
click at [1079, 275] on span "1 of 11" at bounding box center [1078, 264] width 69 height 69
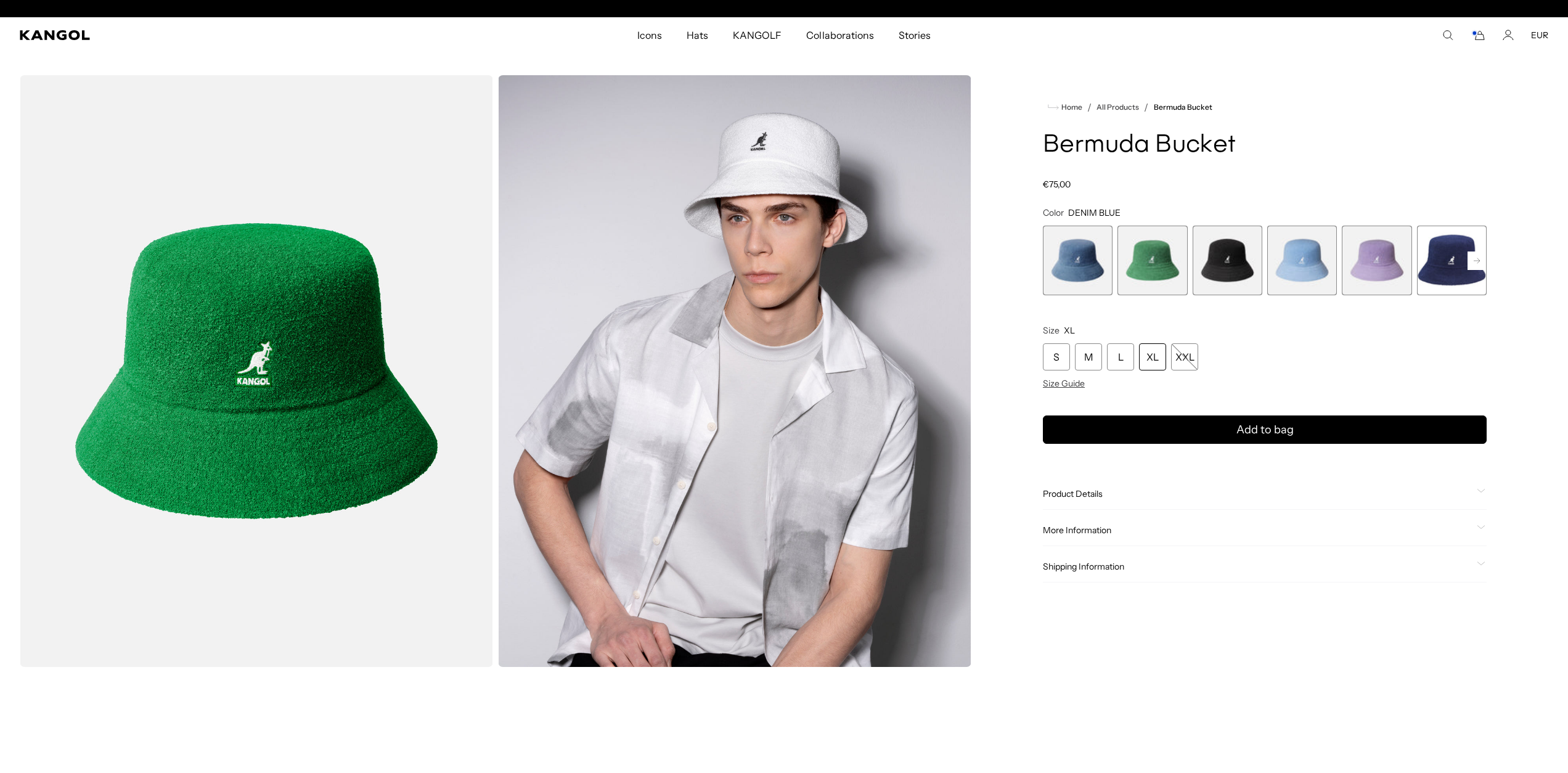
scroll to position [0, 254]
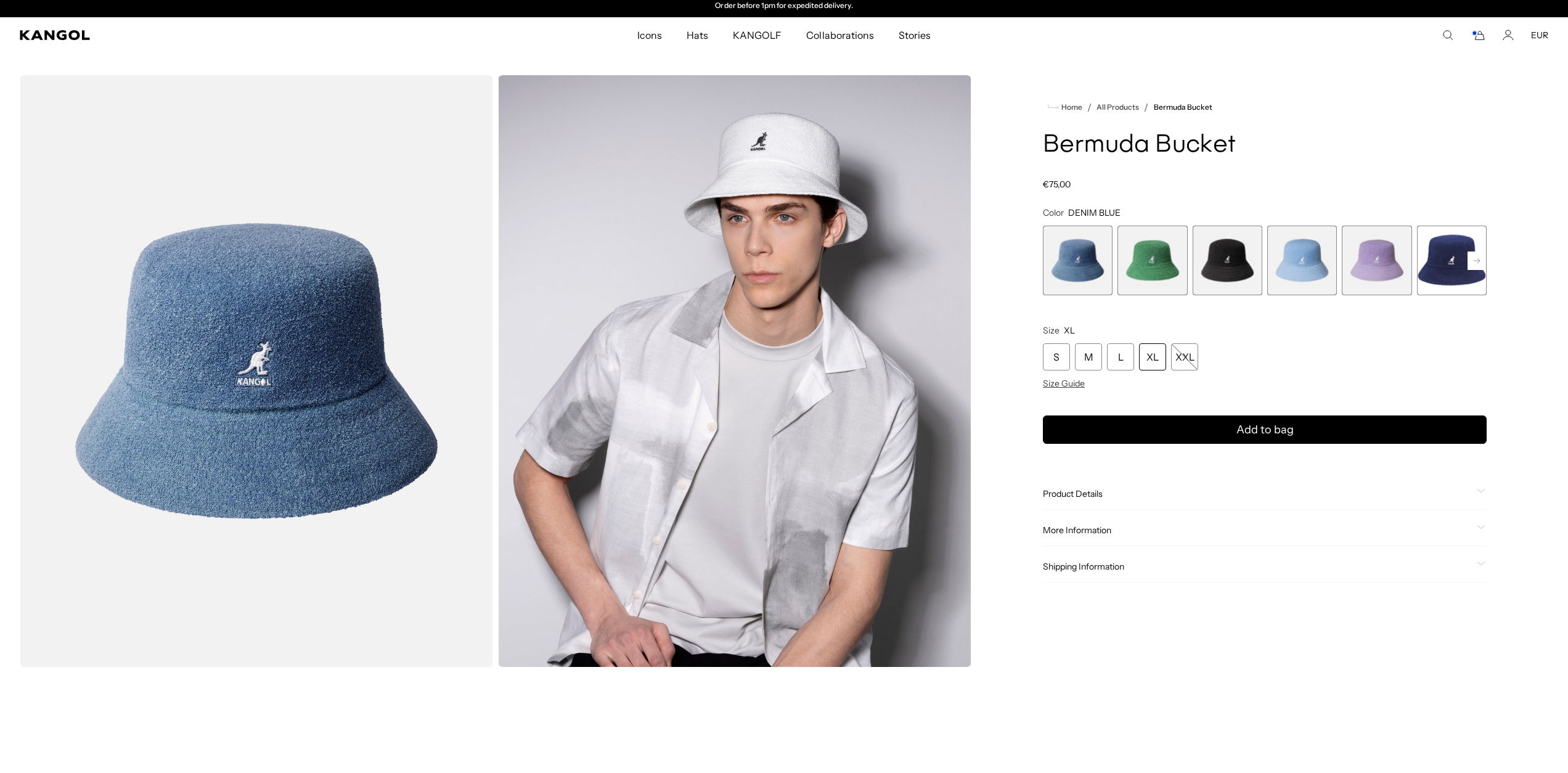
click at [1481, 265] on rect at bounding box center [1477, 261] width 18 height 18
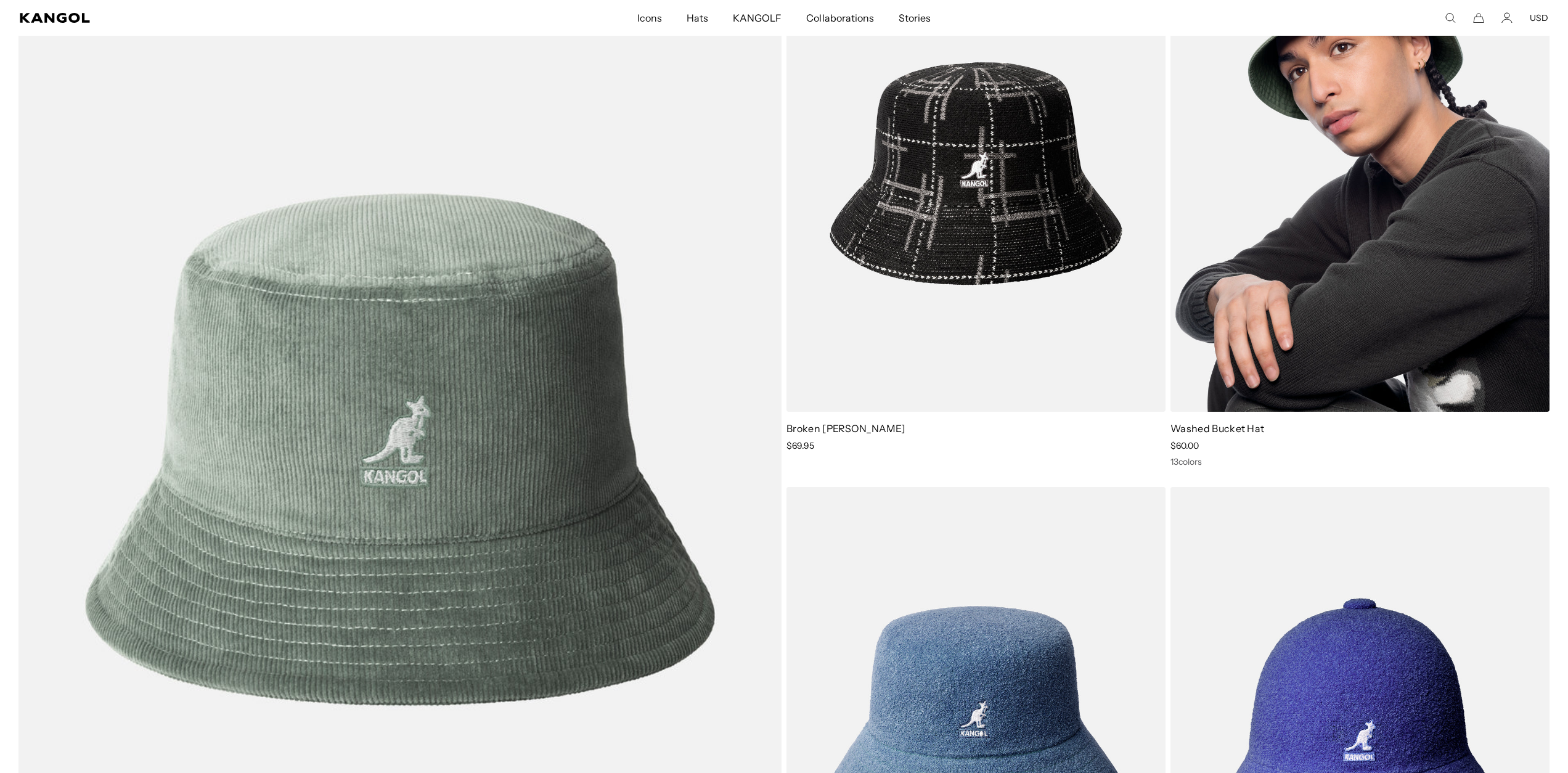
scroll to position [0, 254]
click at [1340, 146] on img at bounding box center [1360, 174] width 379 height 476
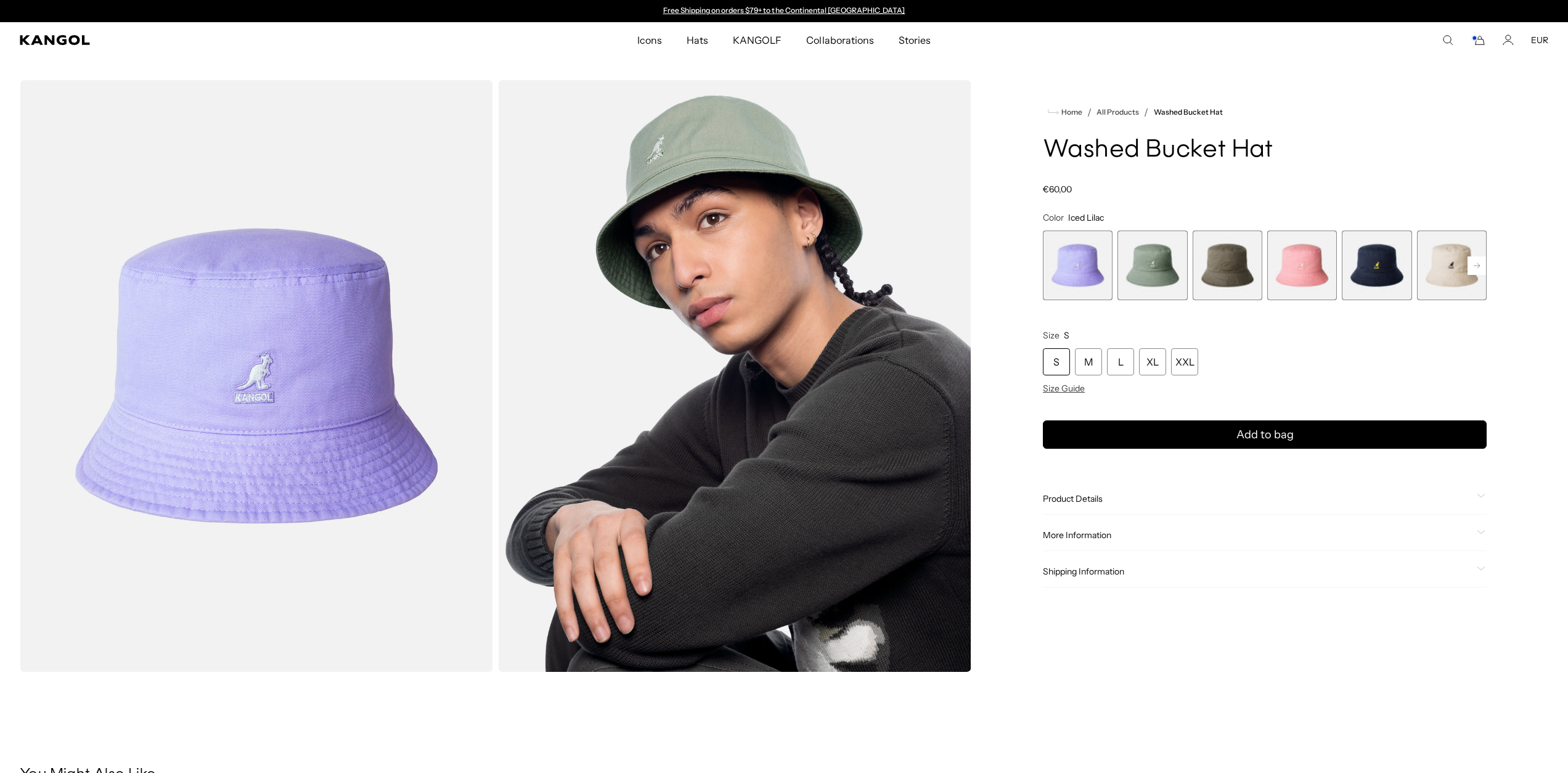
click at [1472, 263] on rect at bounding box center [1477, 265] width 18 height 18
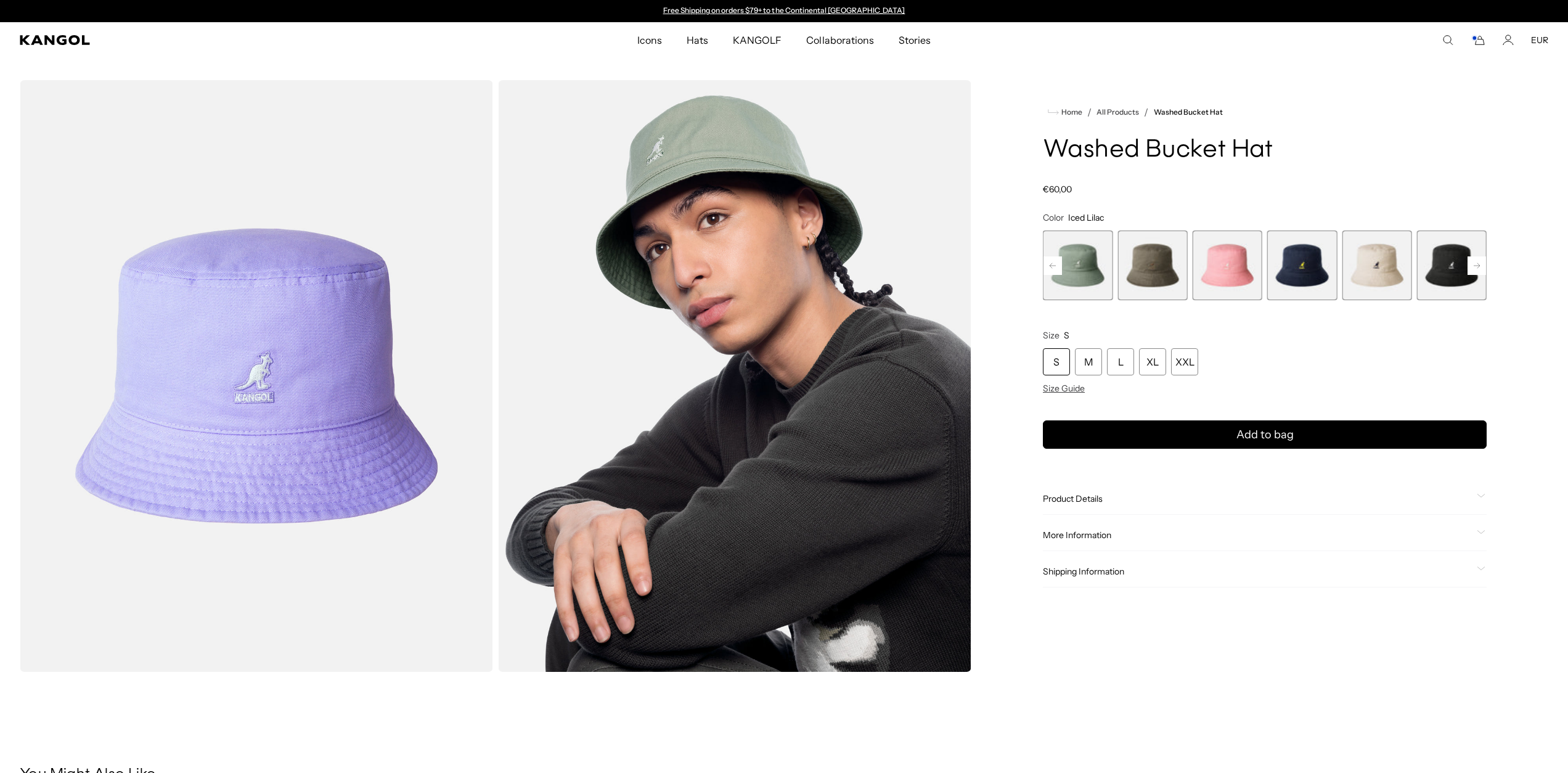
click at [1472, 263] on rect at bounding box center [1477, 265] width 18 height 18
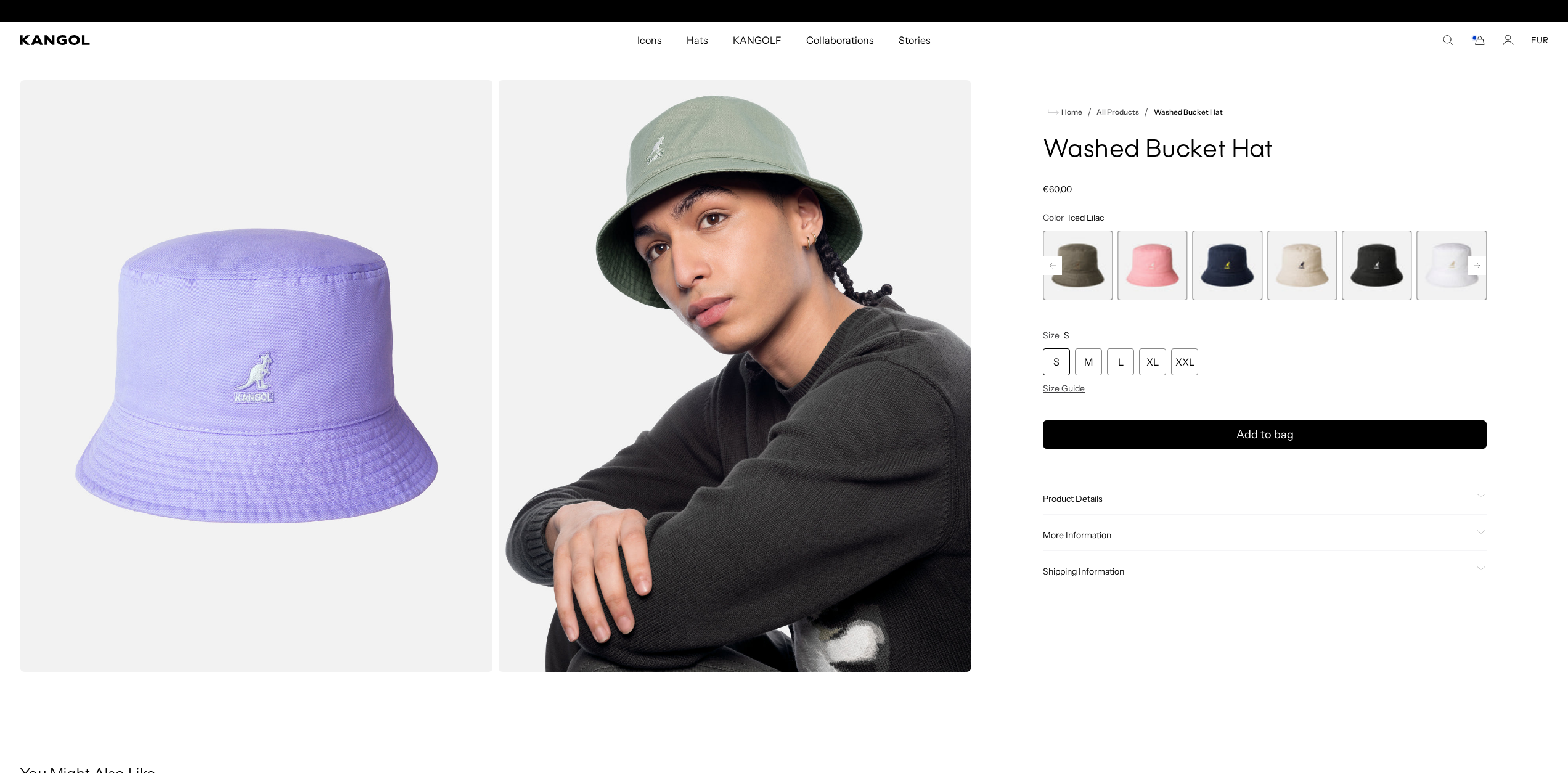
scroll to position [0, 254]
click at [1472, 263] on rect at bounding box center [1477, 265] width 18 height 18
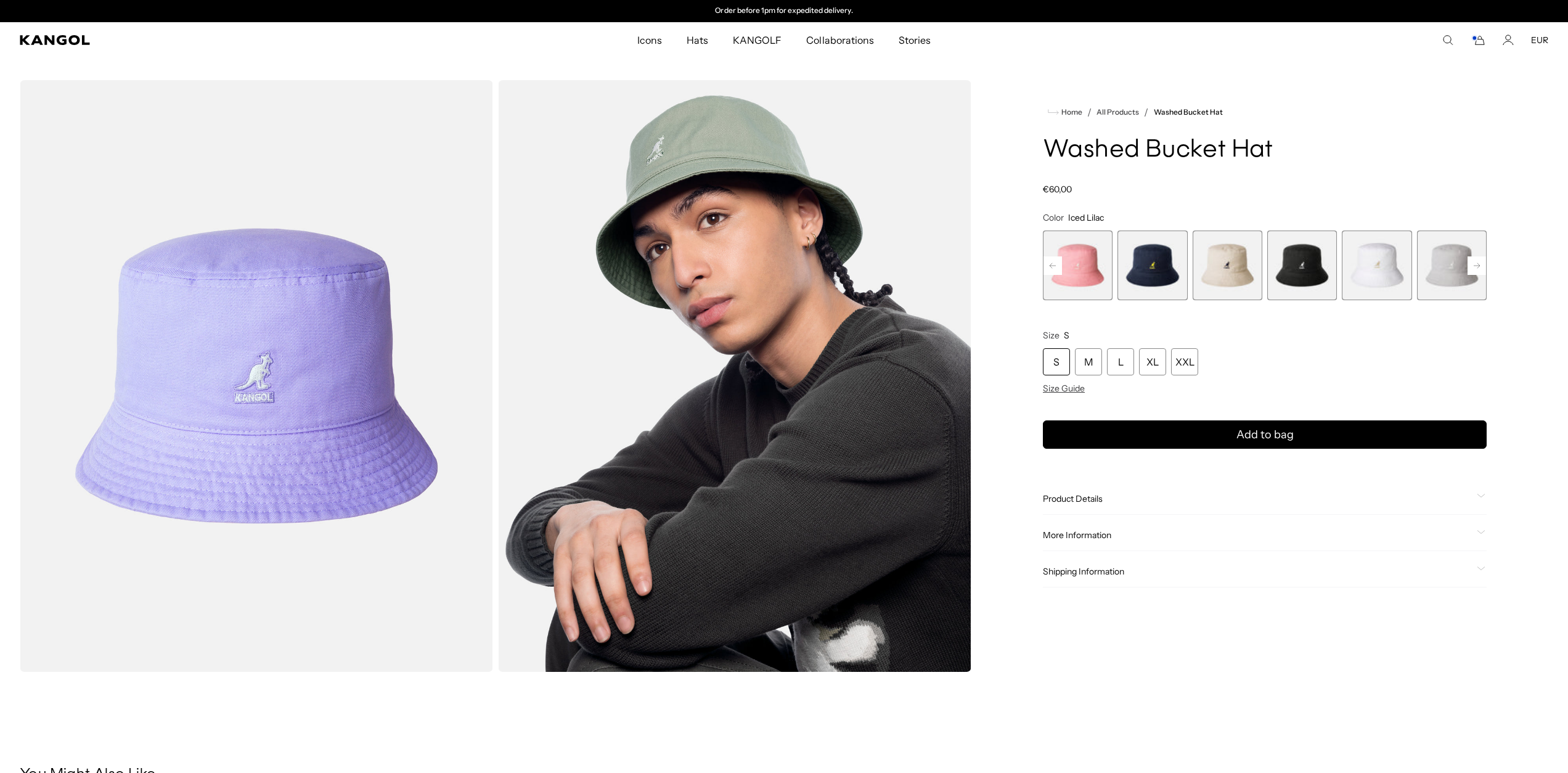
click at [1472, 263] on rect at bounding box center [1477, 265] width 18 height 18
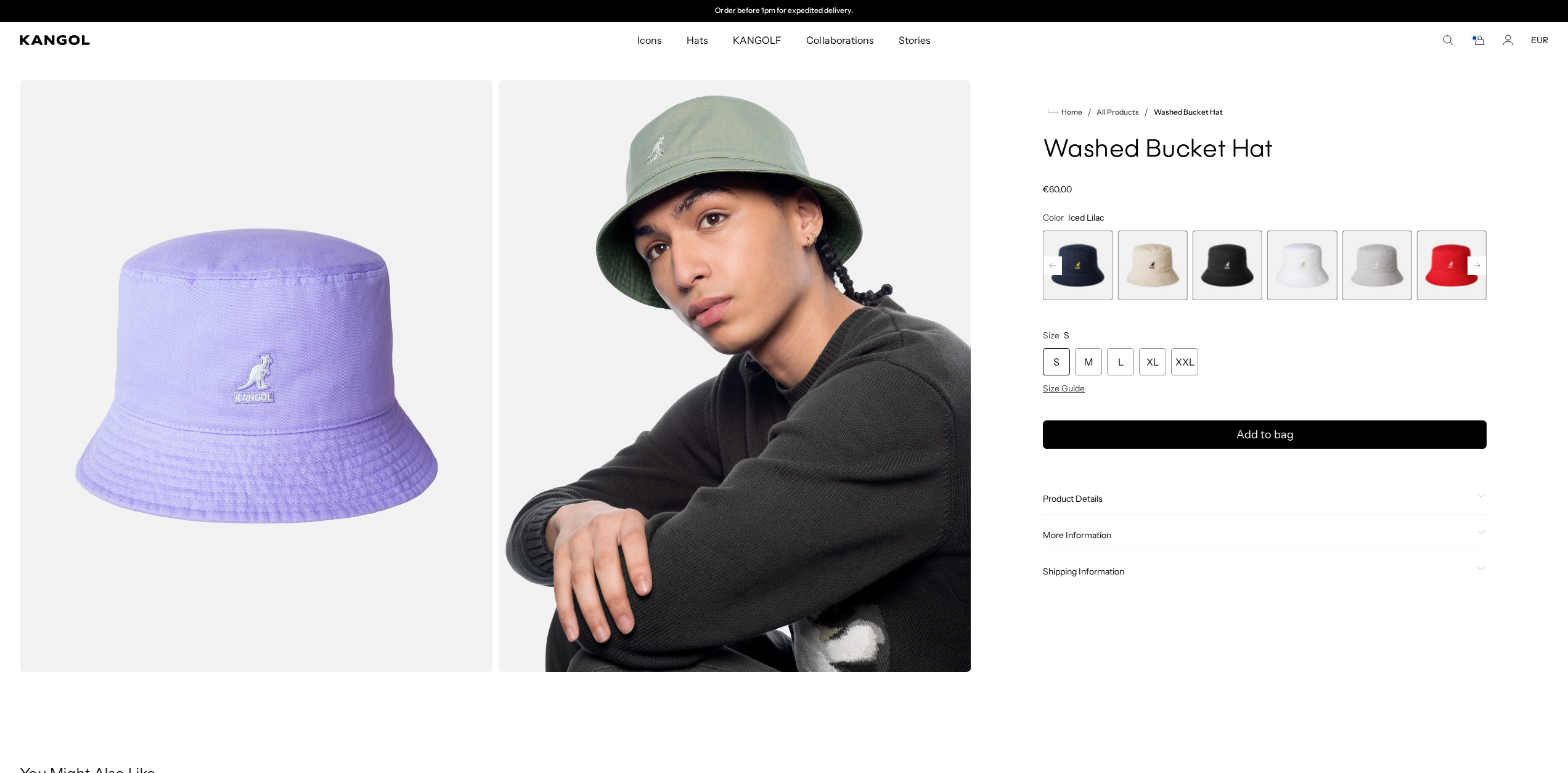
click at [1472, 263] on rect at bounding box center [1477, 265] width 18 height 18
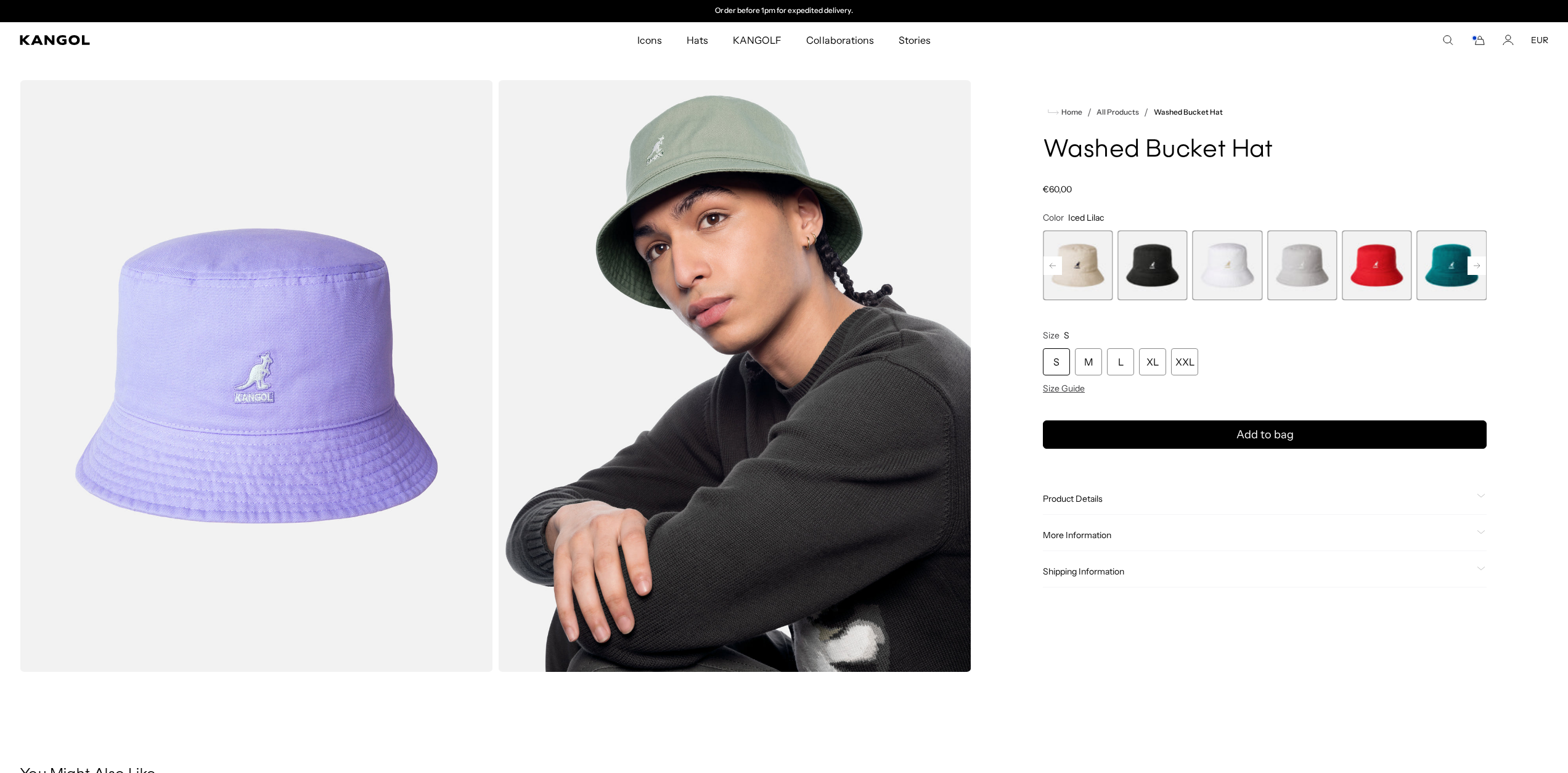
click at [1472, 263] on rect at bounding box center [1477, 265] width 18 height 18
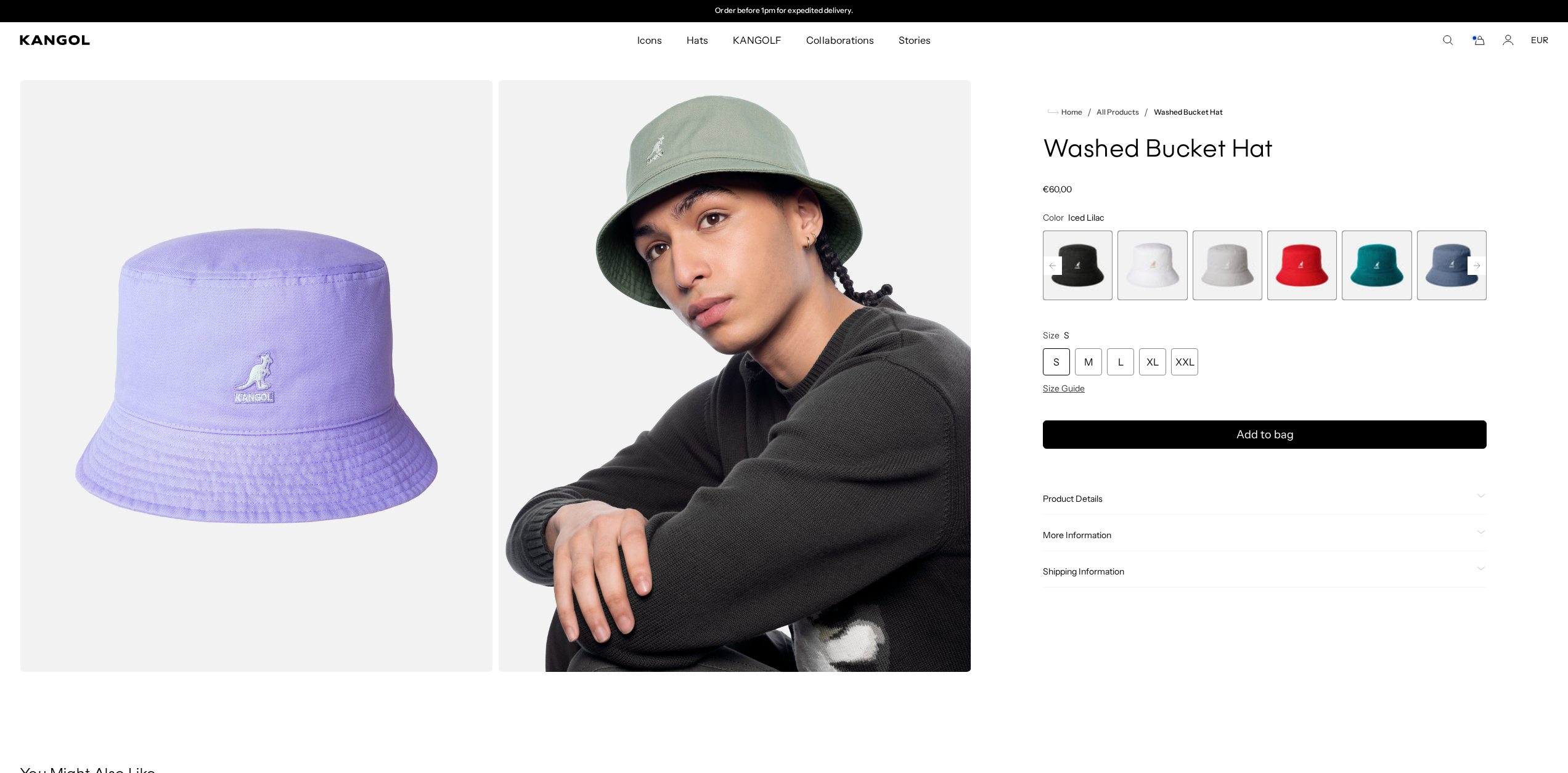
click at [1472, 263] on rect at bounding box center [1477, 265] width 18 height 18
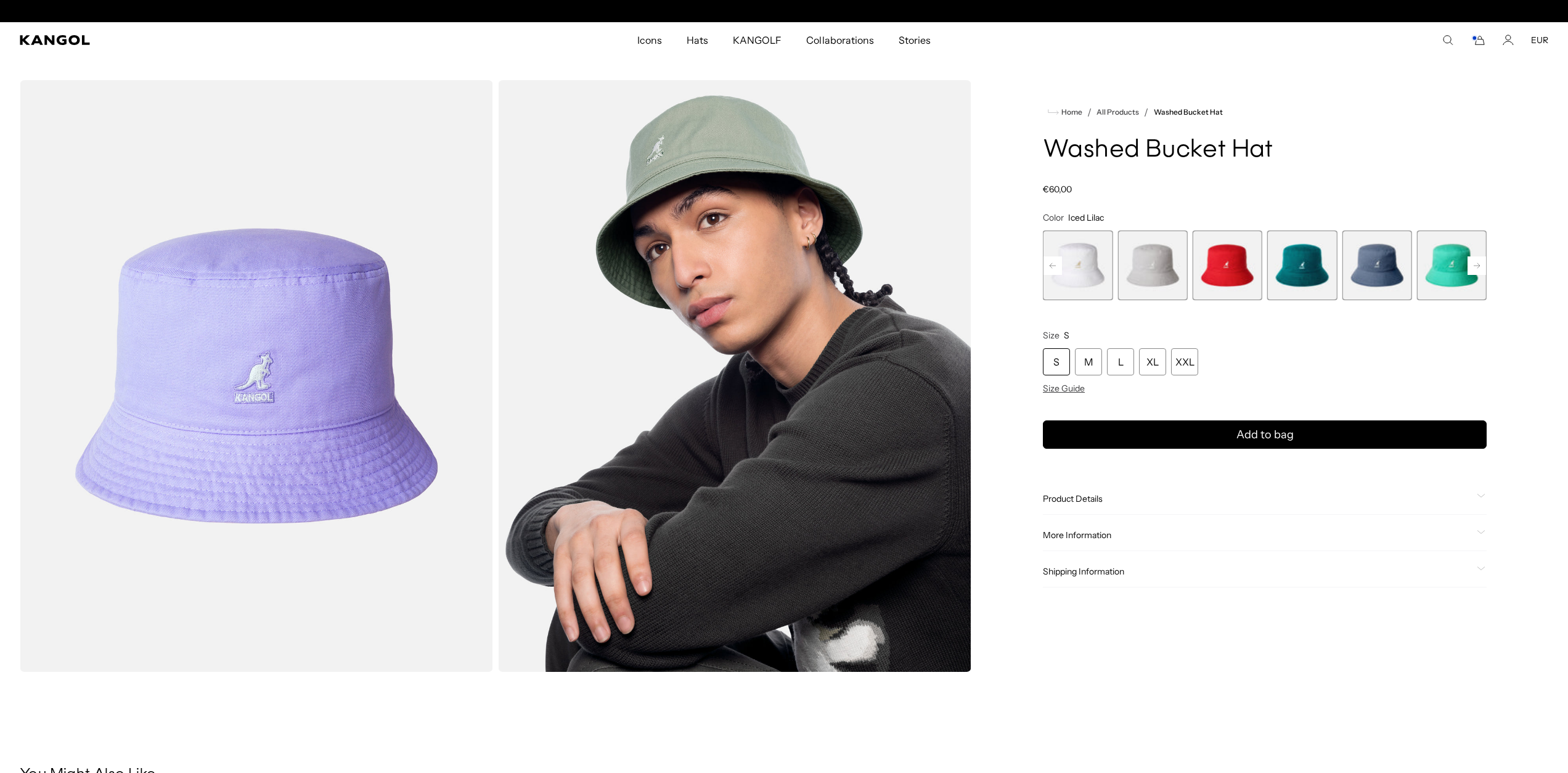
scroll to position [0, 0]
click at [1472, 263] on span "13 of 13" at bounding box center [1451, 265] width 69 height 69
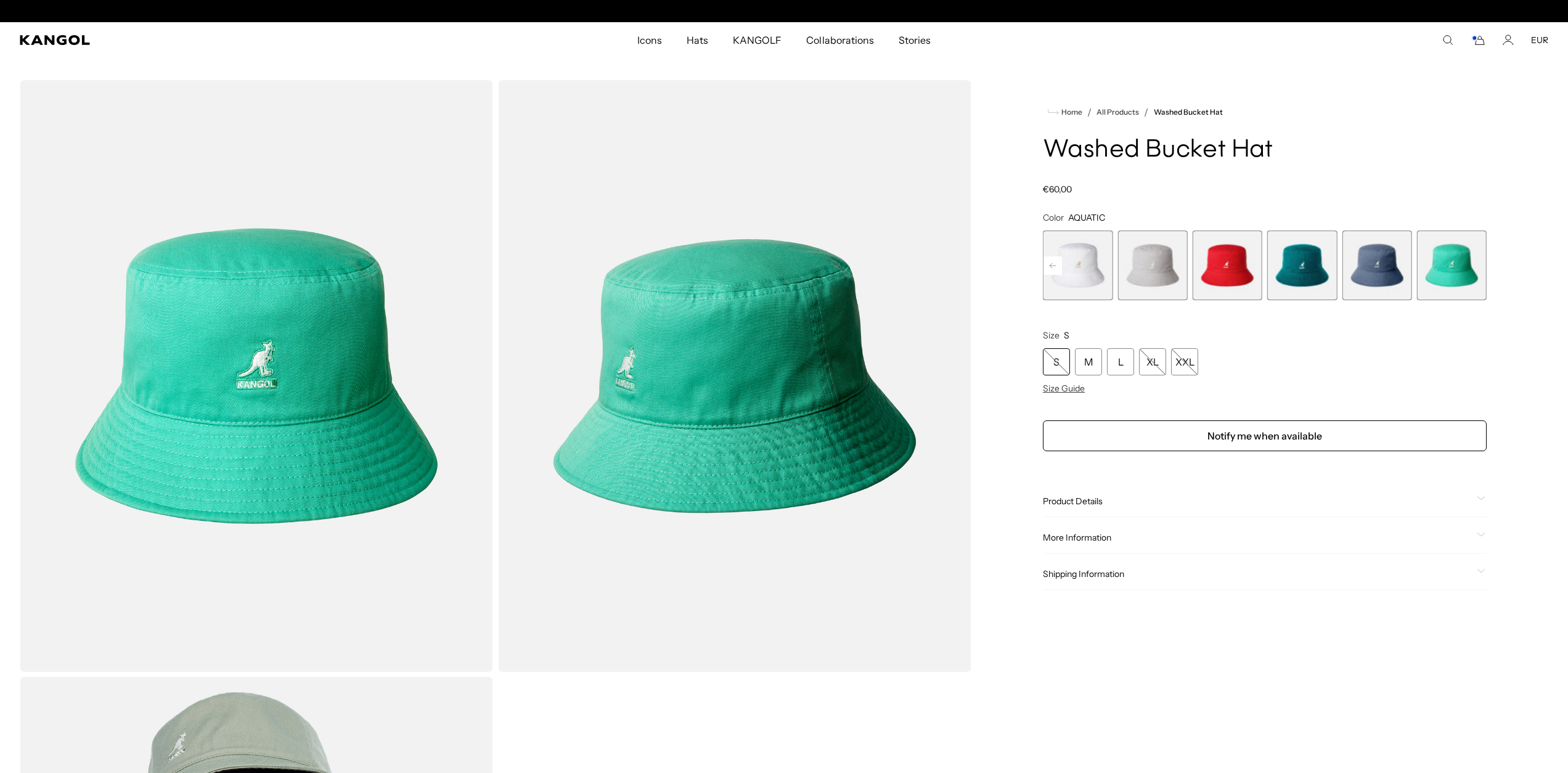
click at [1312, 277] on span "11 of 13" at bounding box center [1301, 265] width 69 height 69
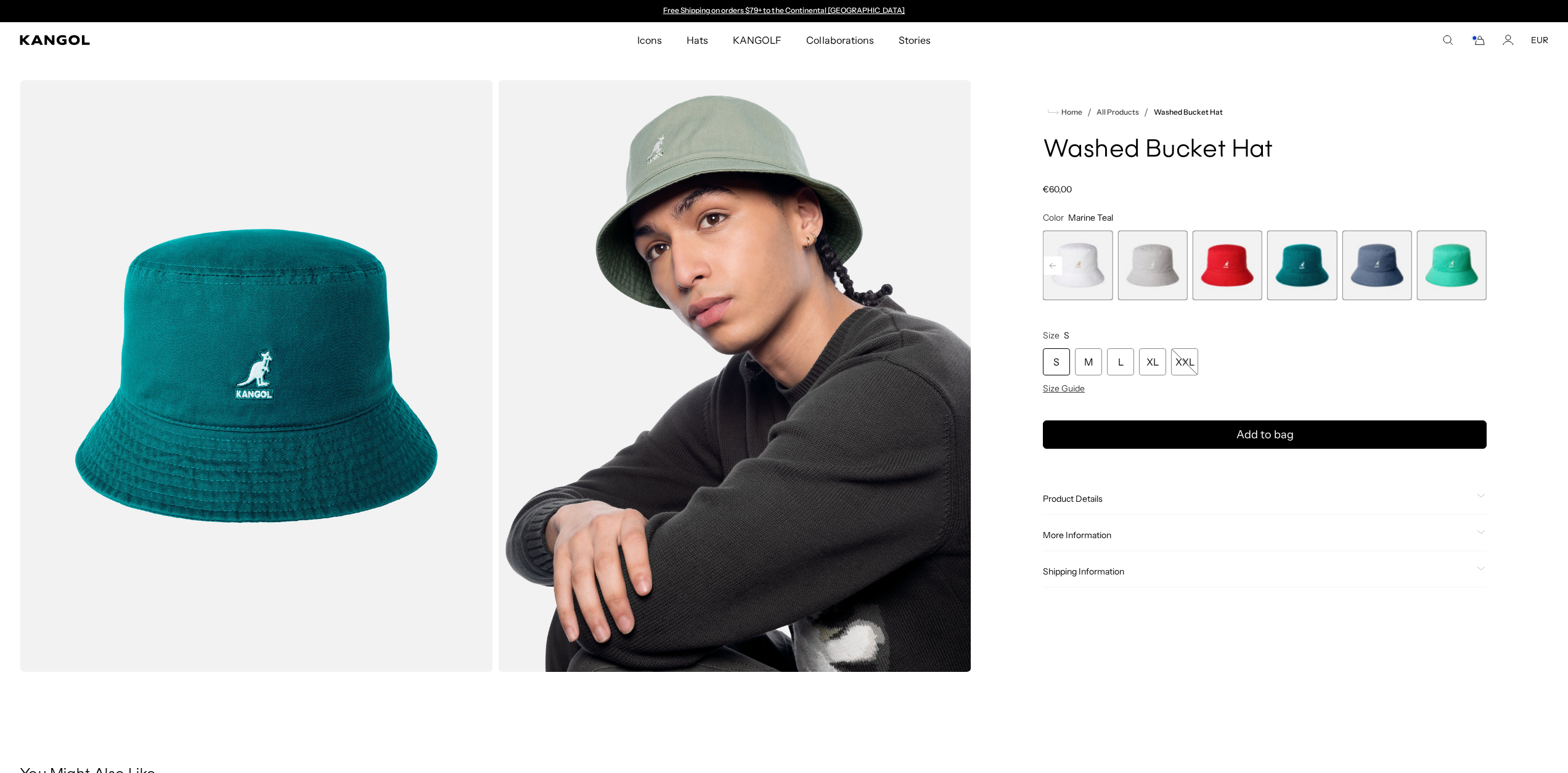
click at [1053, 266] on rect at bounding box center [1052, 265] width 18 height 18
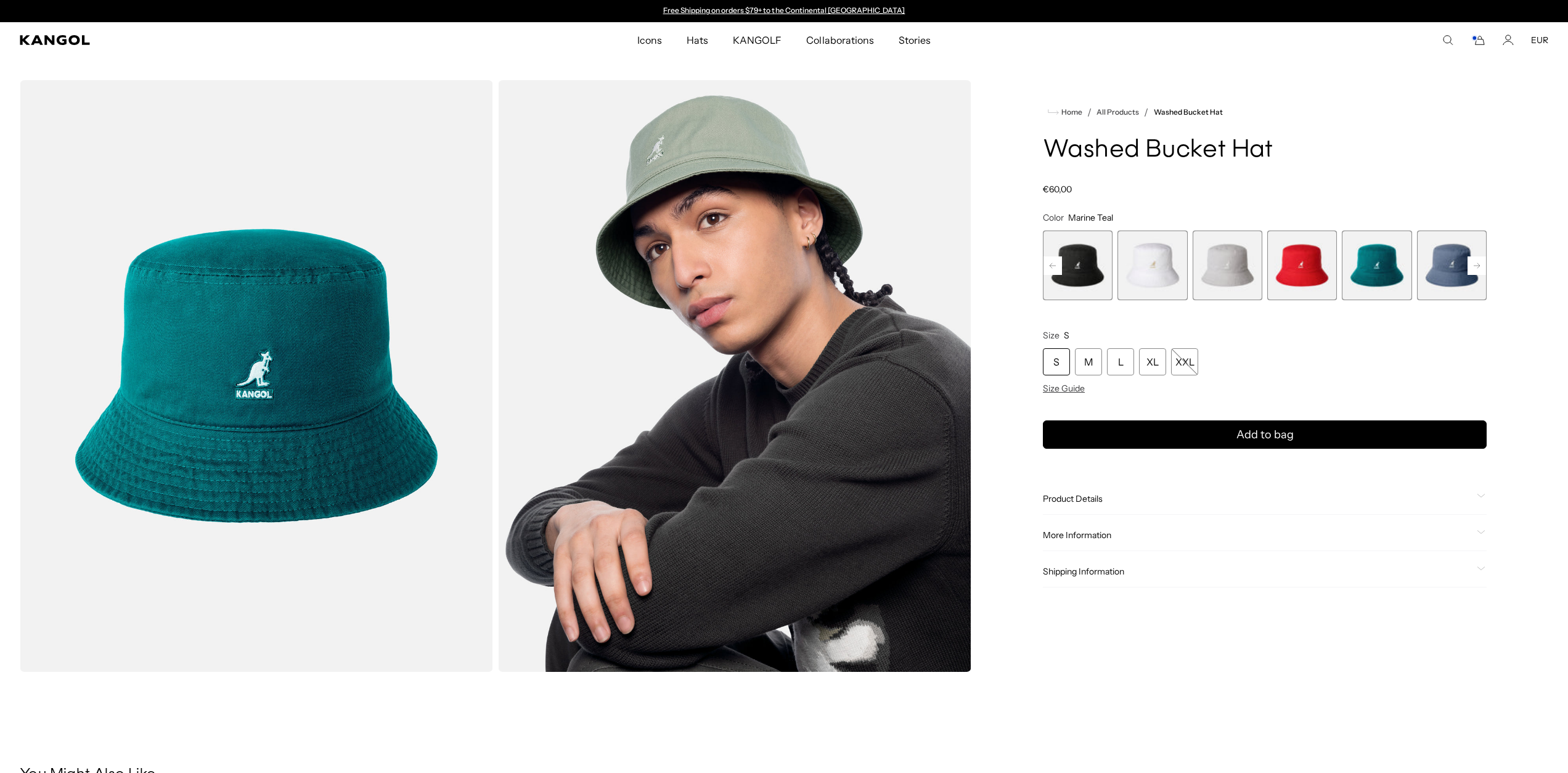
click at [1053, 266] on rect at bounding box center [1052, 265] width 18 height 18
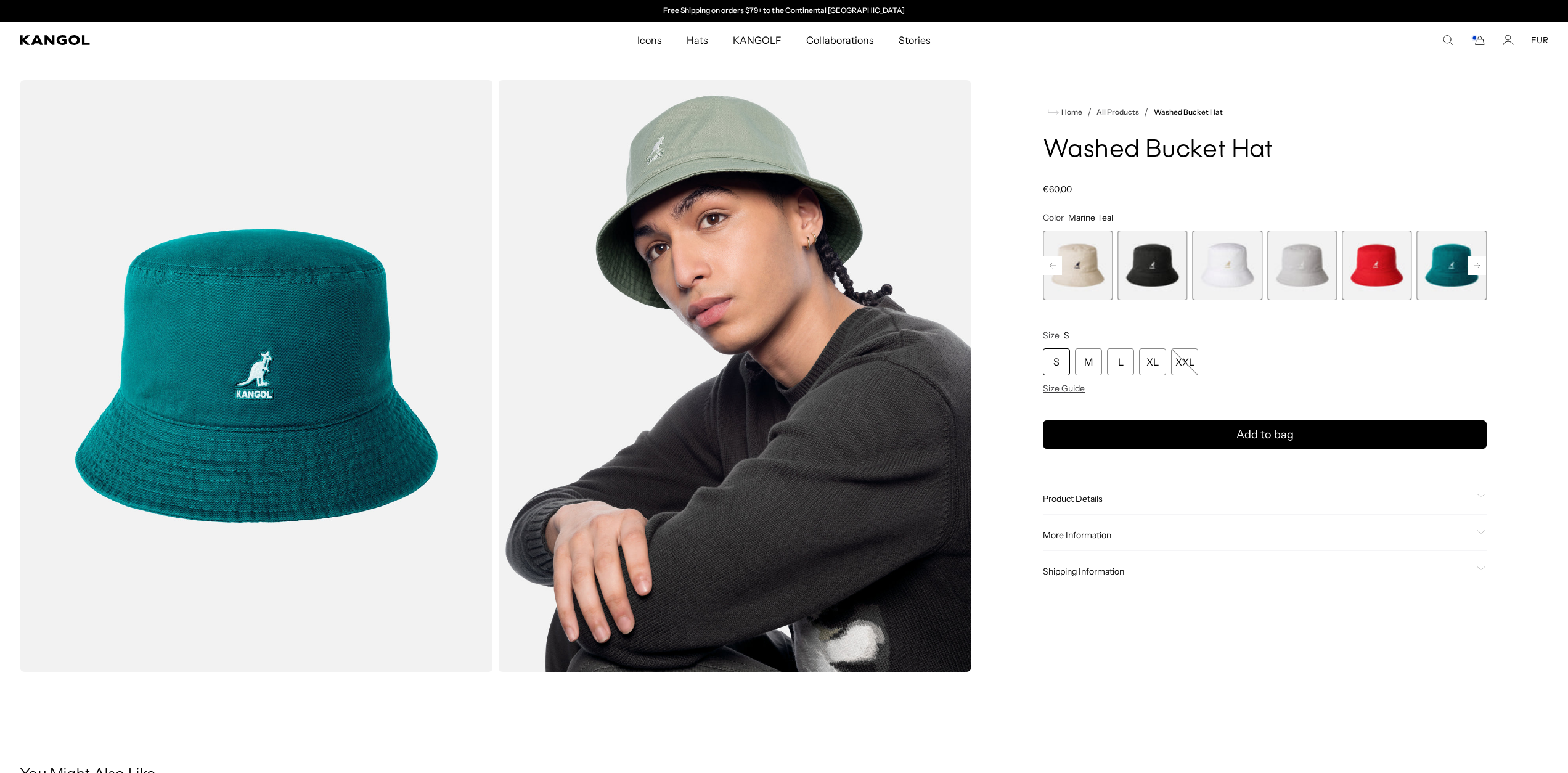
click at [1053, 266] on rect at bounding box center [1052, 265] width 18 height 18
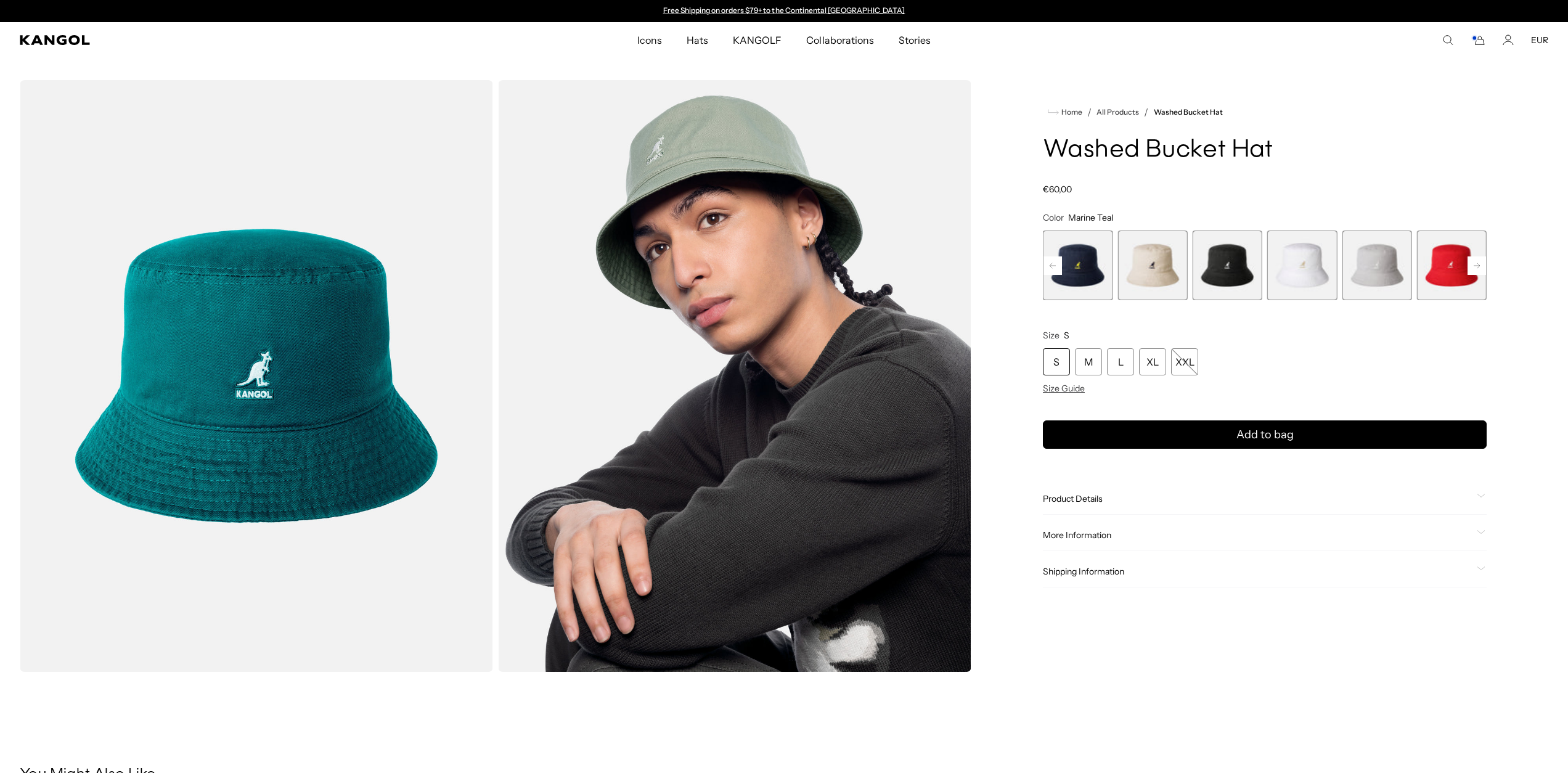
click at [1053, 266] on rect at bounding box center [1052, 265] width 18 height 18
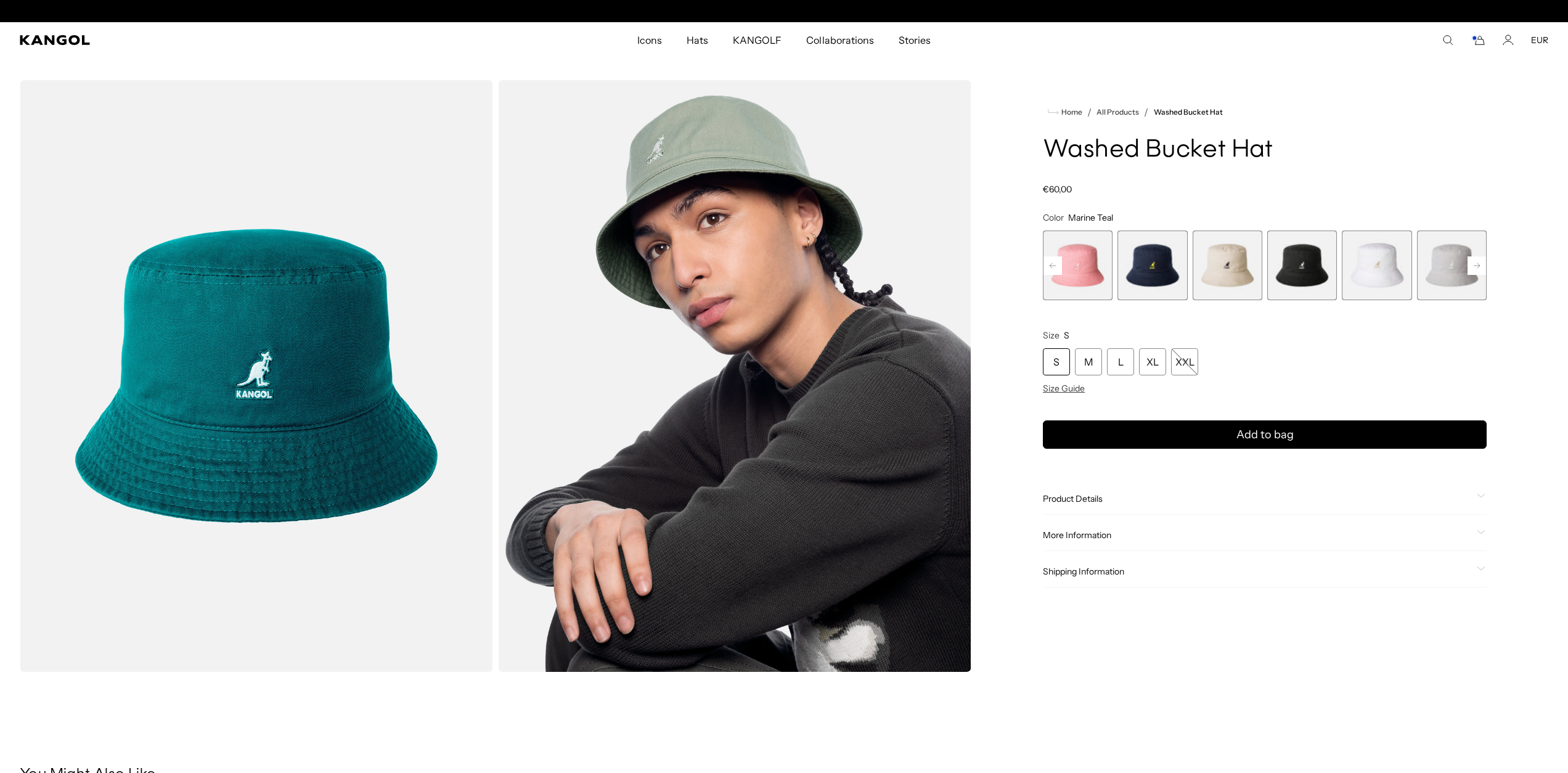
scroll to position [0, 254]
click at [1053, 266] on rect at bounding box center [1052, 265] width 18 height 18
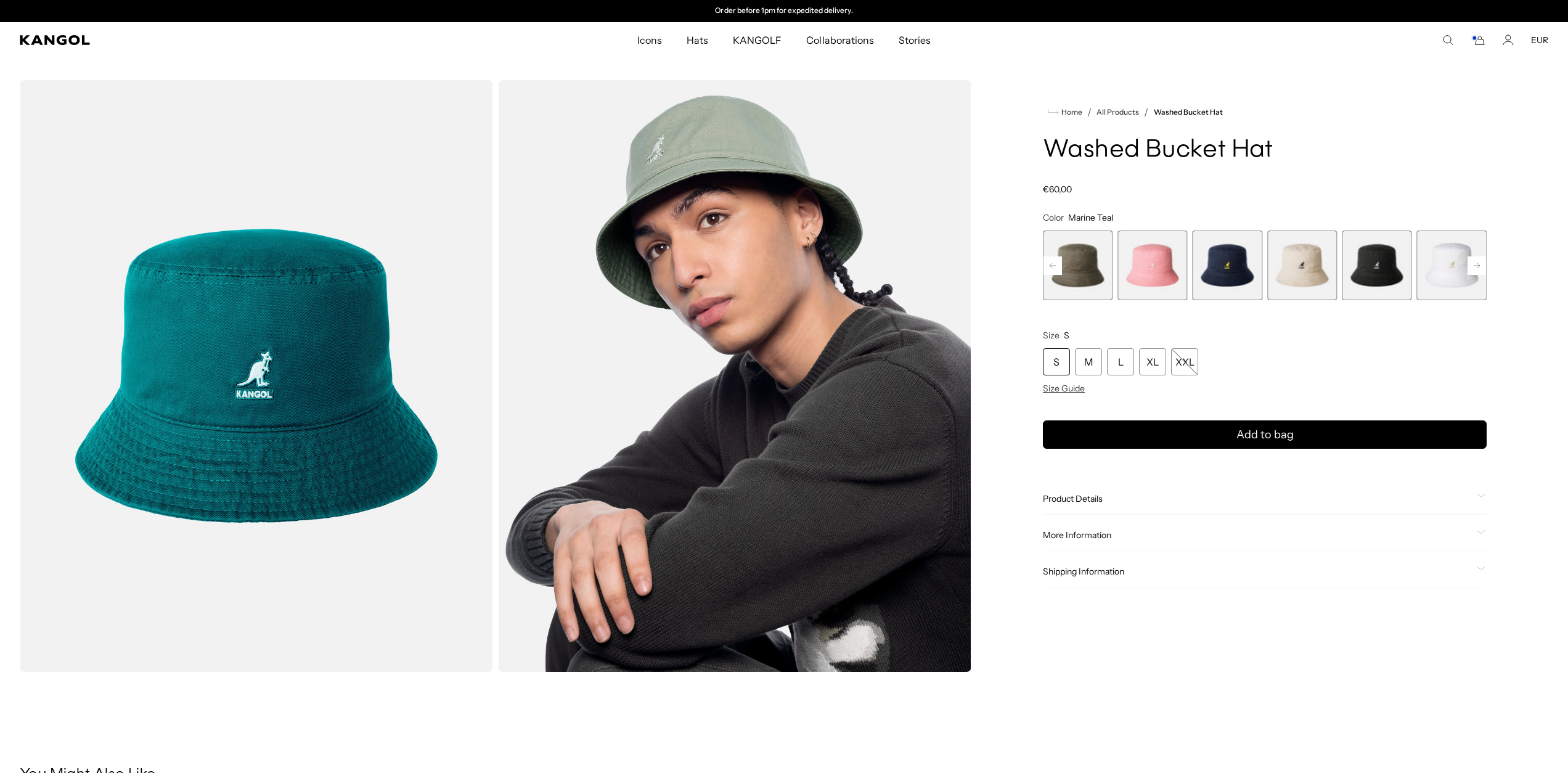
click at [1053, 266] on rect at bounding box center [1052, 265] width 18 height 18
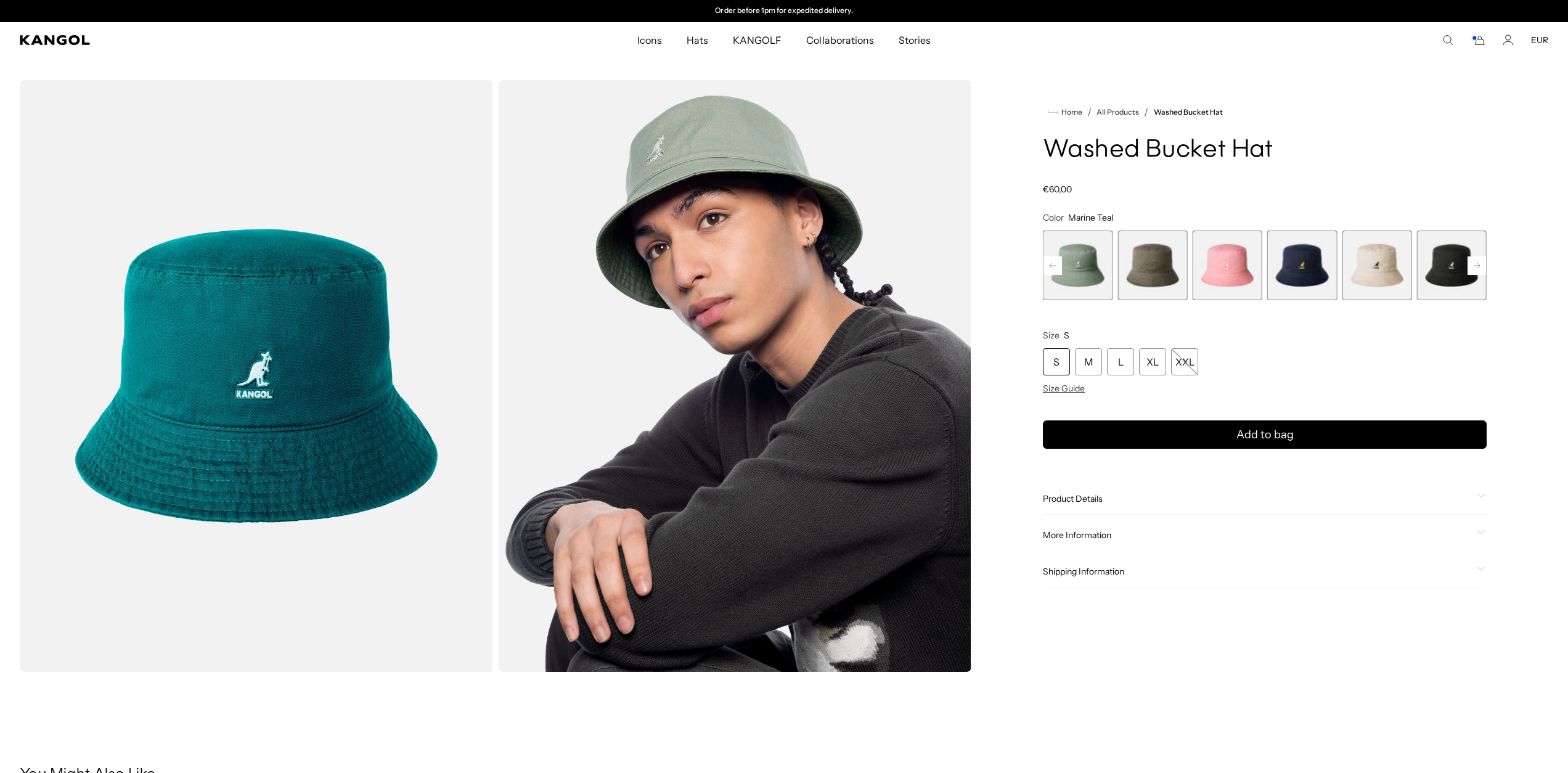
click at [1053, 266] on rect at bounding box center [1052, 265] width 18 height 18
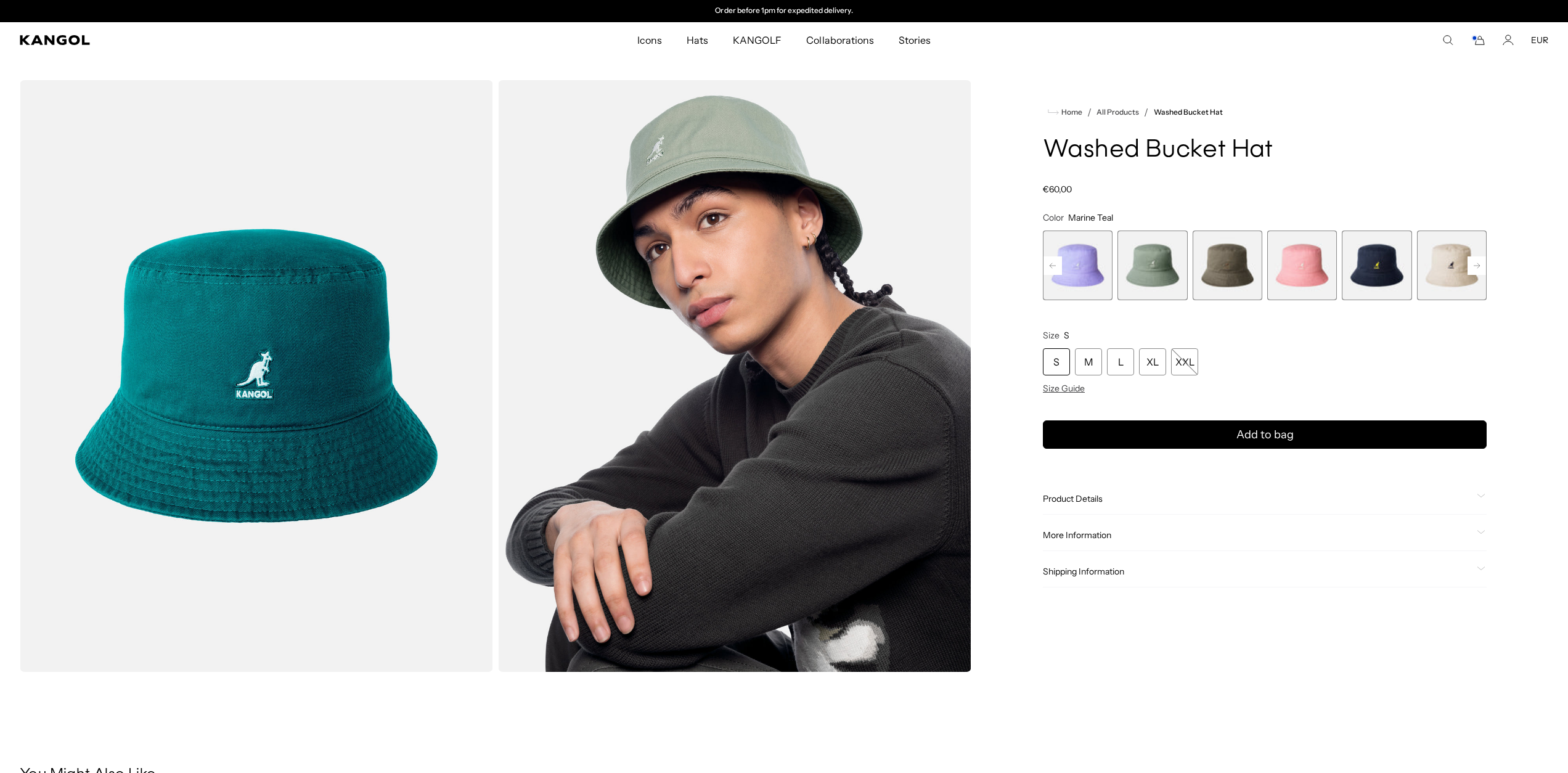
click at [1053, 266] on rect at bounding box center [1052, 265] width 18 height 18
click at [1053, 266] on div "Previous Next Iced Lilac Variant sold out or unavailable SAGE GREEN Variant sol…" at bounding box center [1265, 265] width 444 height 69
click at [1381, 279] on span "5 of 13" at bounding box center [1376, 265] width 69 height 69
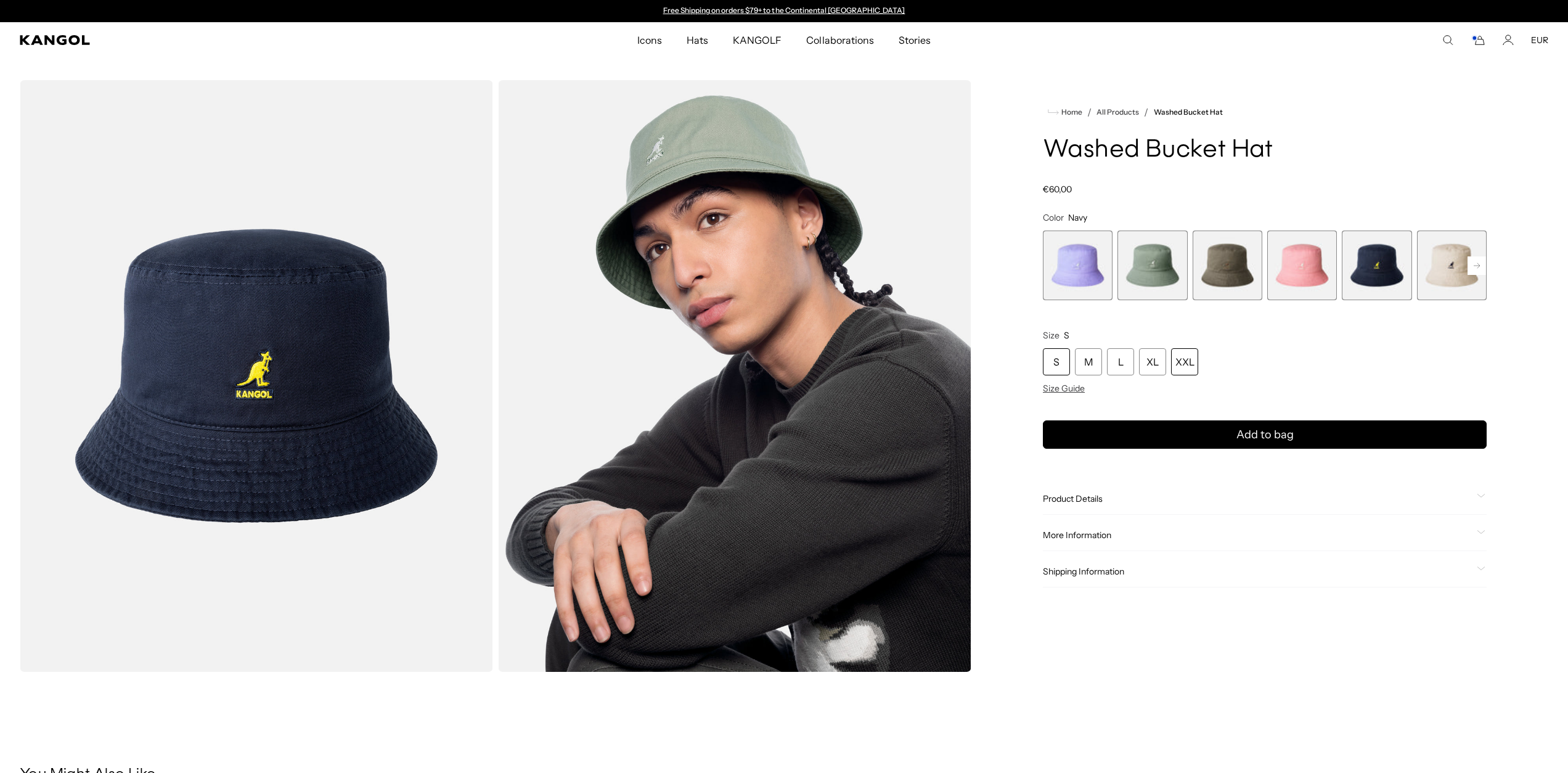
click at [1186, 369] on div "XXL" at bounding box center [1185, 361] width 27 height 27
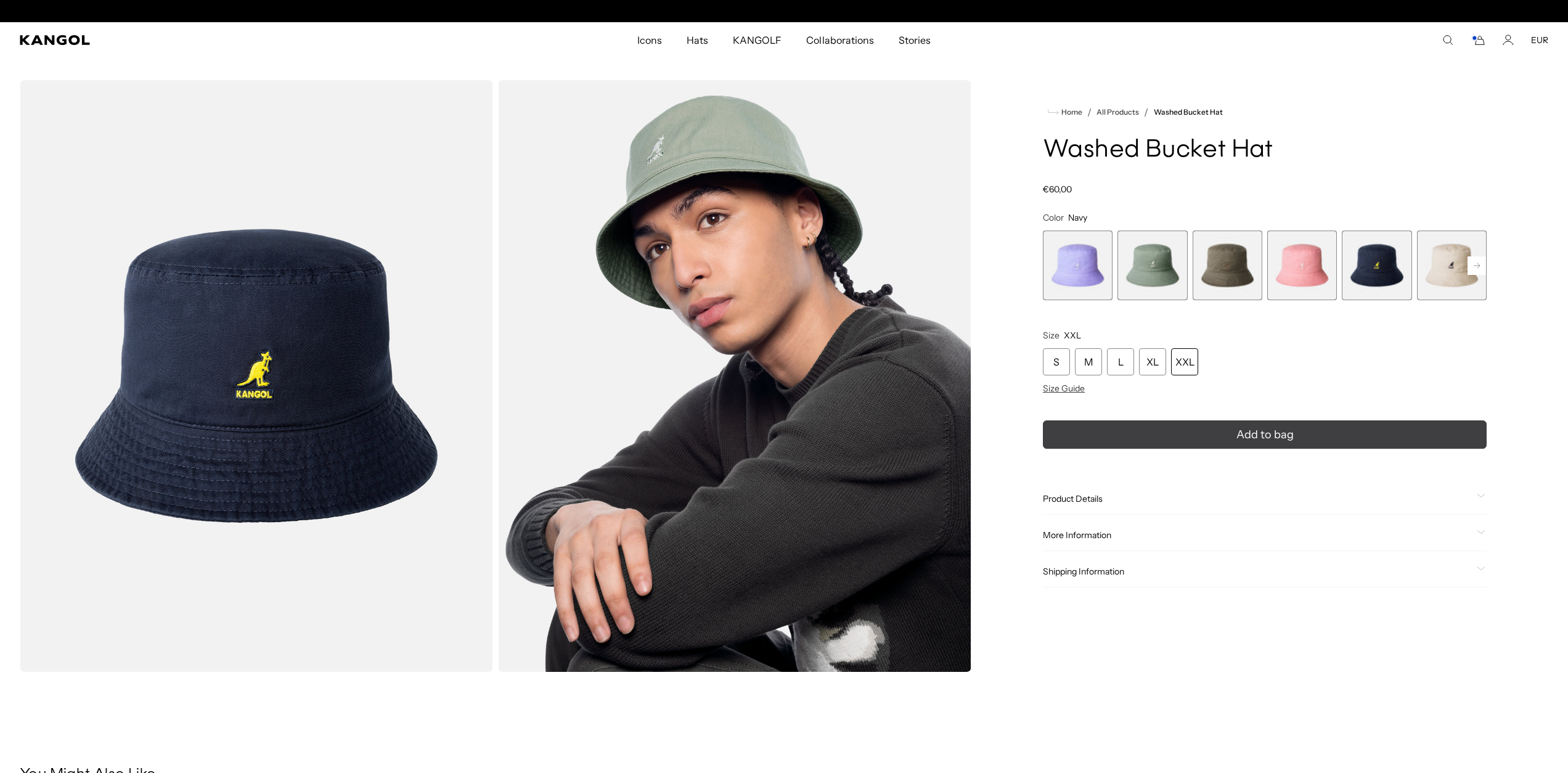
scroll to position [0, 254]
click at [1265, 442] on icon "submit" at bounding box center [1264, 434] width 18 height 18
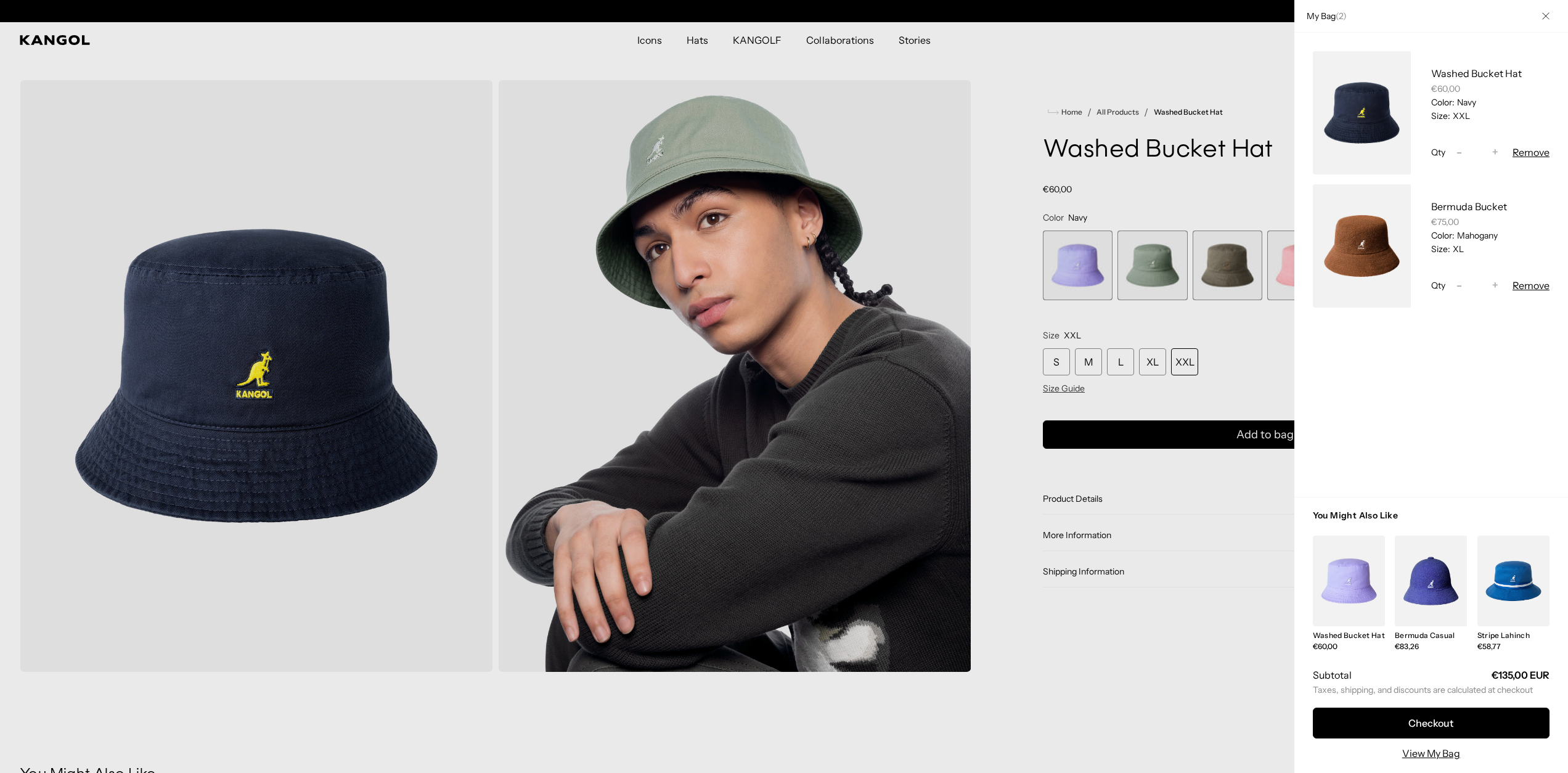
scroll to position [0, 0]
click at [1272, 368] on div at bounding box center [784, 386] width 1568 height 773
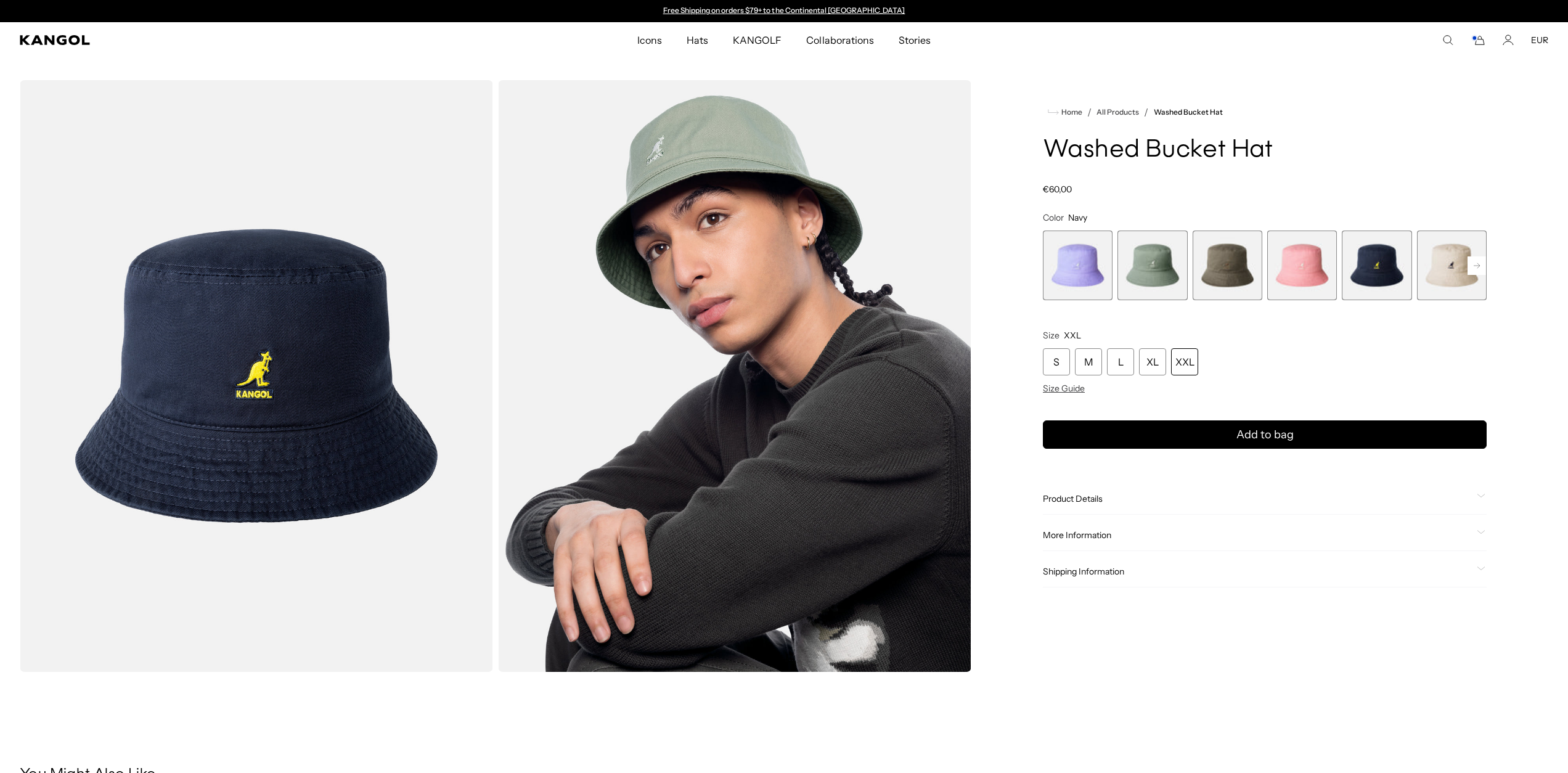
click at [1244, 283] on span "3 of 13" at bounding box center [1227, 265] width 69 height 69
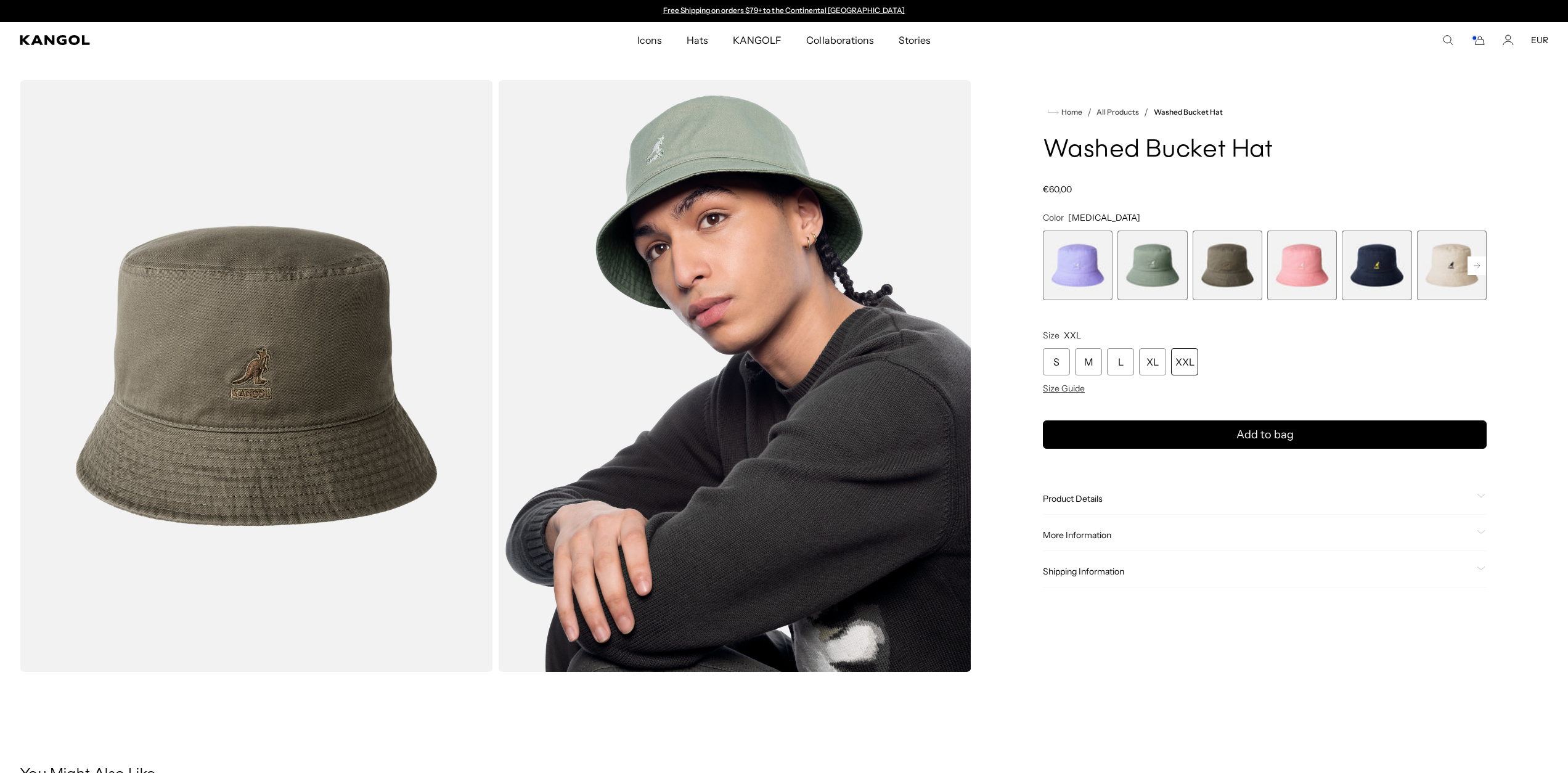
click at [1180, 361] on div "XXL" at bounding box center [1185, 361] width 27 height 27
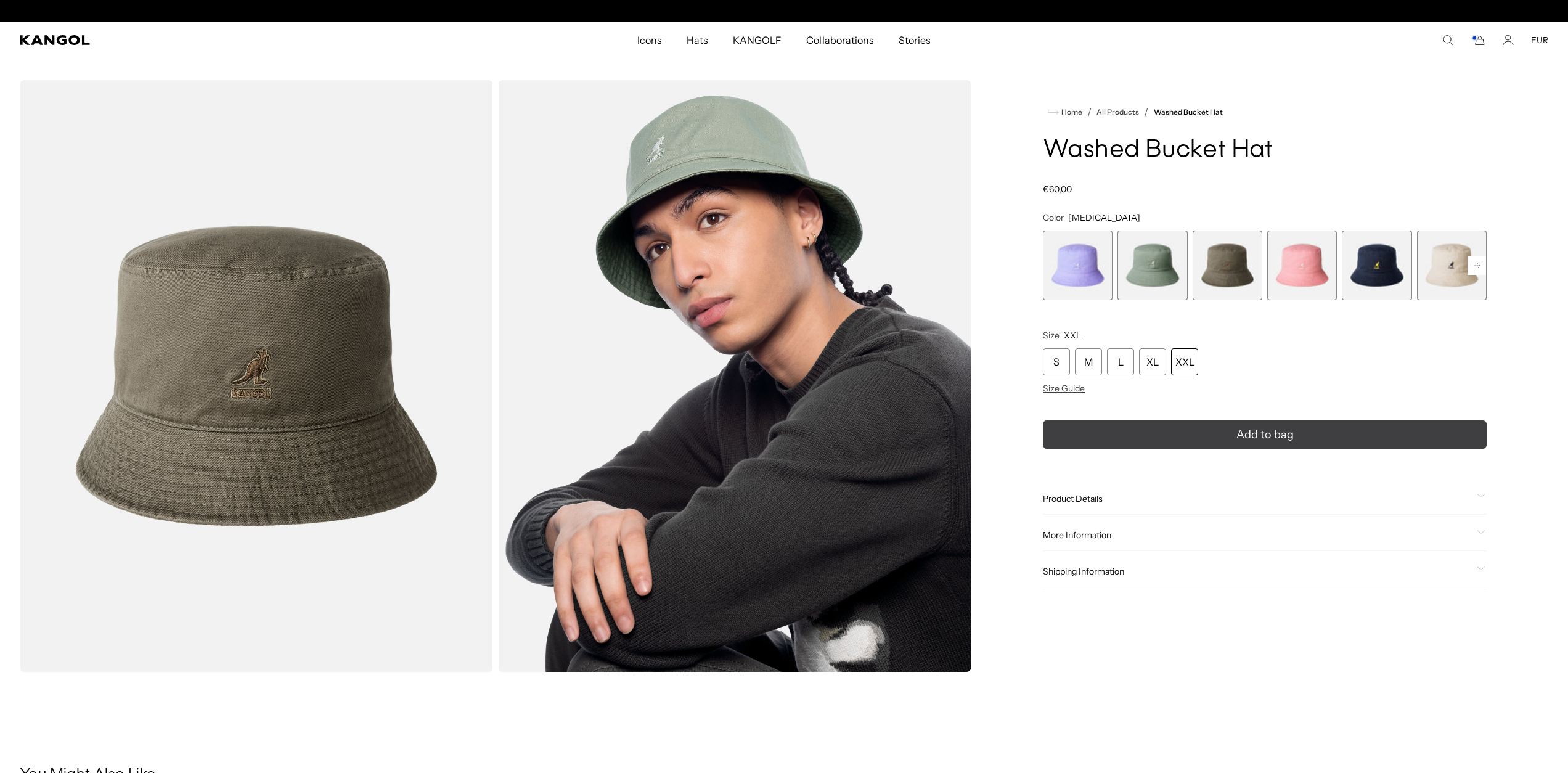
scroll to position [0, 254]
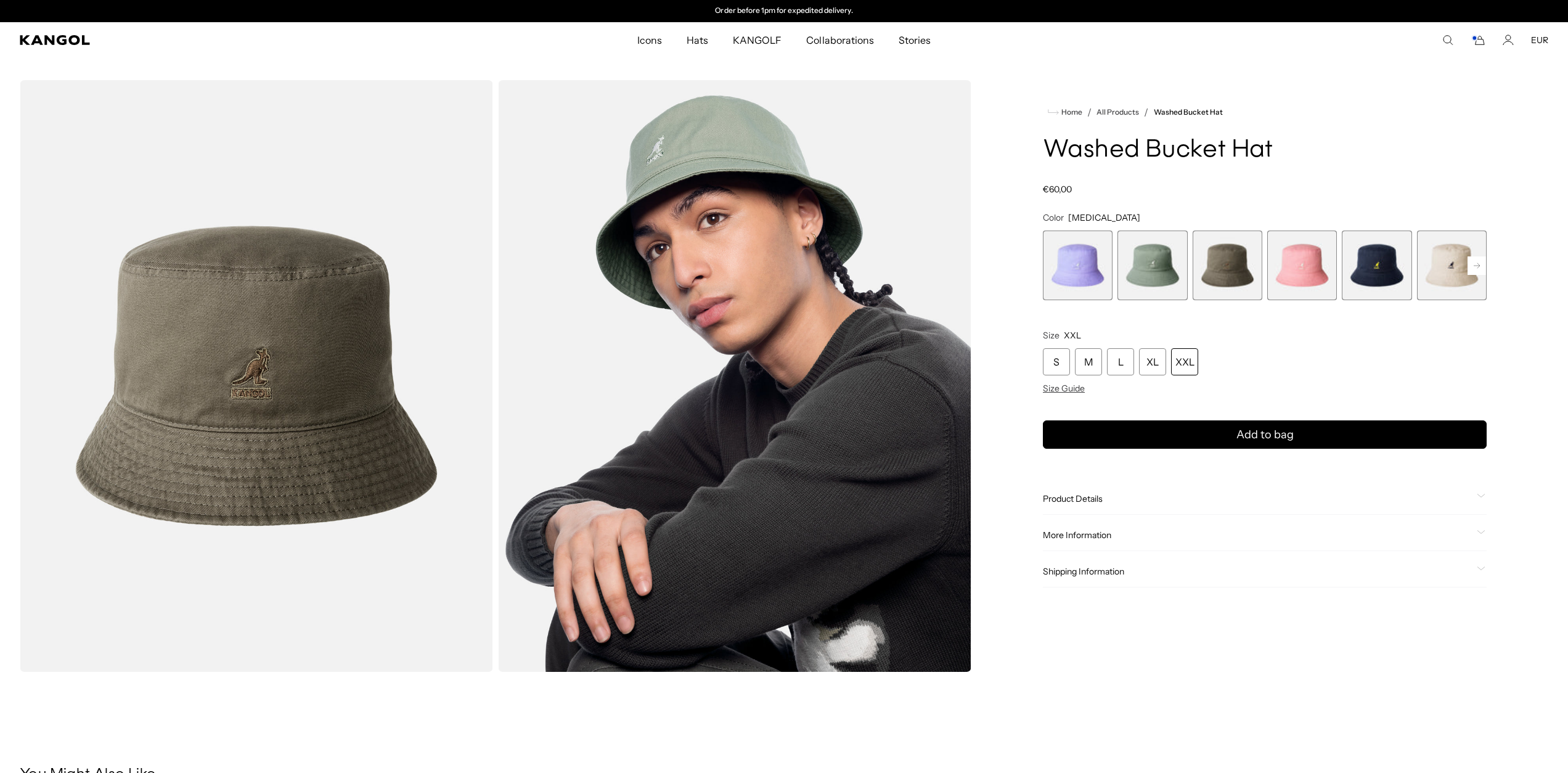
click at [1189, 363] on div "XXL" at bounding box center [1185, 361] width 27 height 27
click at [1479, 40] on icon "Cart" at bounding box center [1478, 39] width 15 height 11
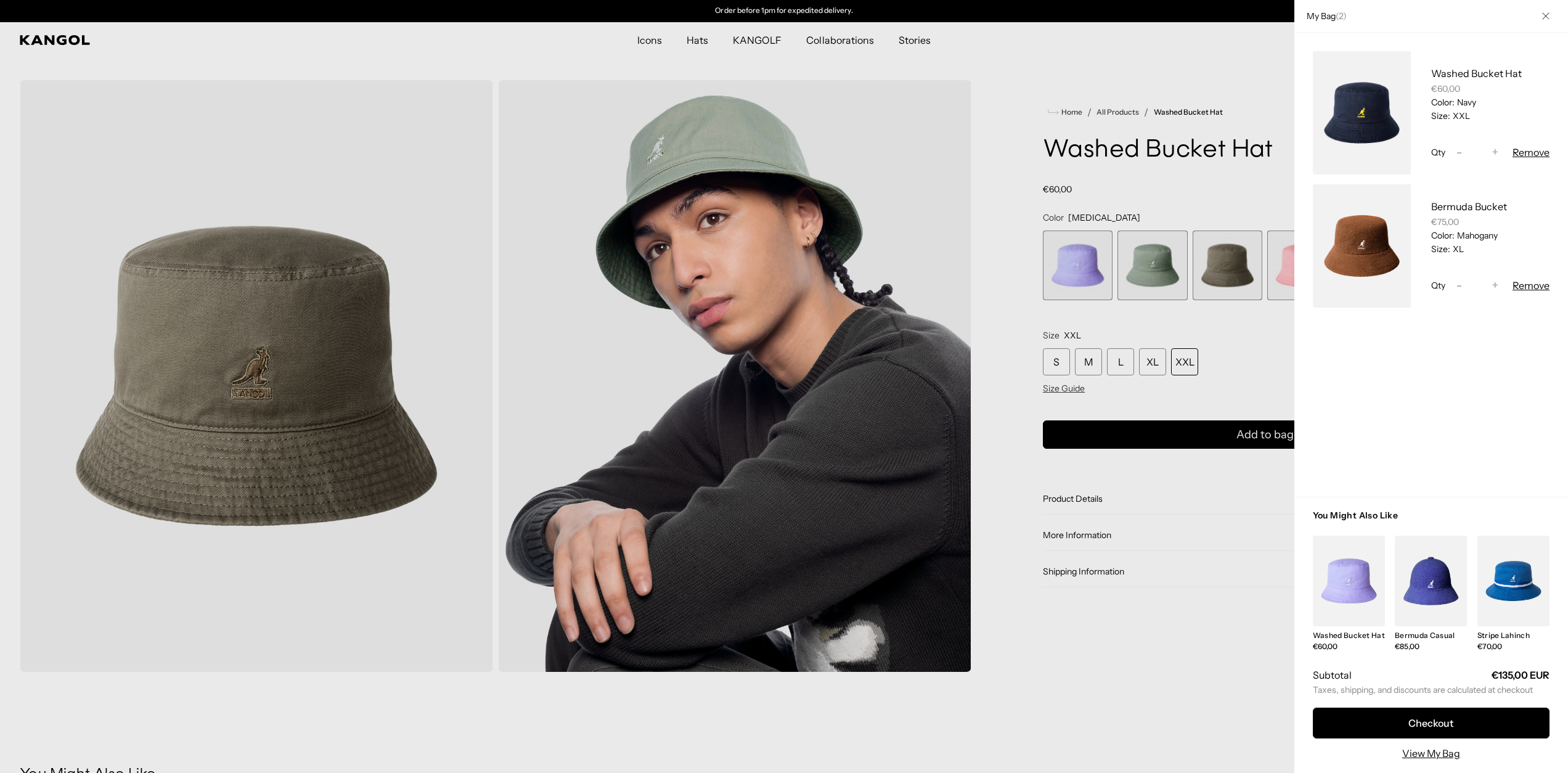
click at [1250, 353] on div at bounding box center [784, 386] width 1568 height 773
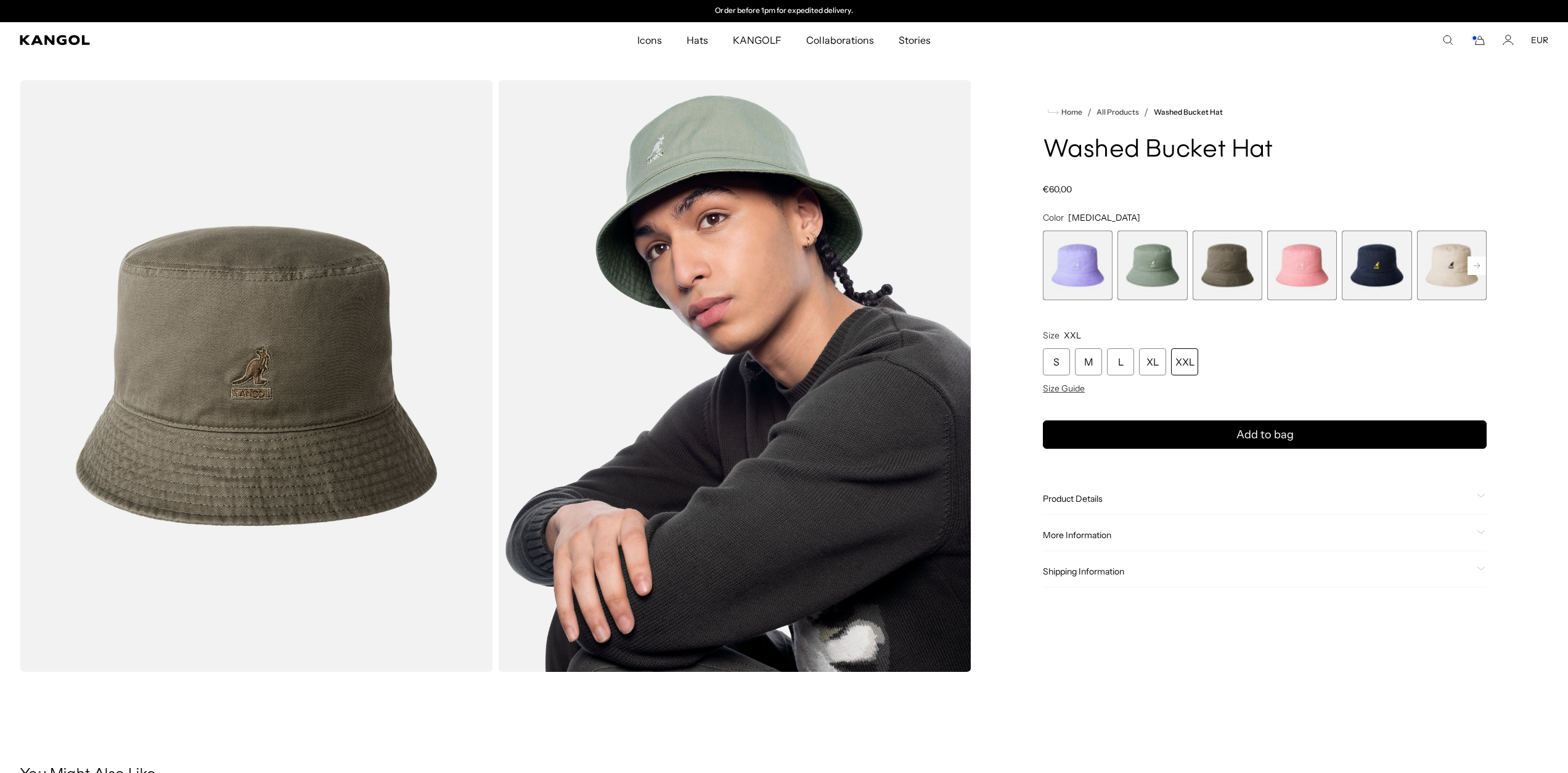
click at [1183, 366] on div "XXL" at bounding box center [1185, 361] width 27 height 27
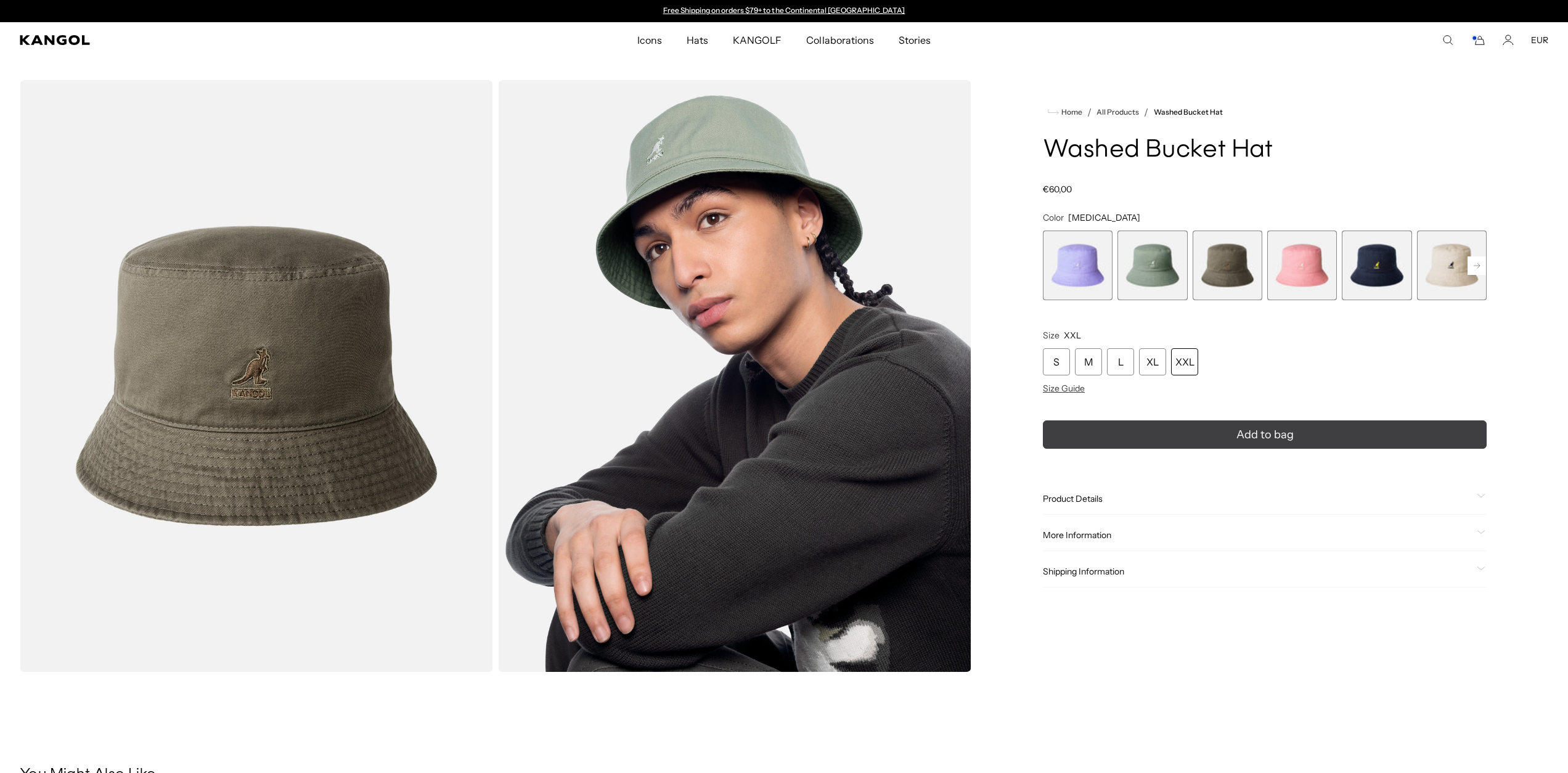
click at [1250, 441] on span "Add to bag" at bounding box center [1264, 434] width 57 height 17
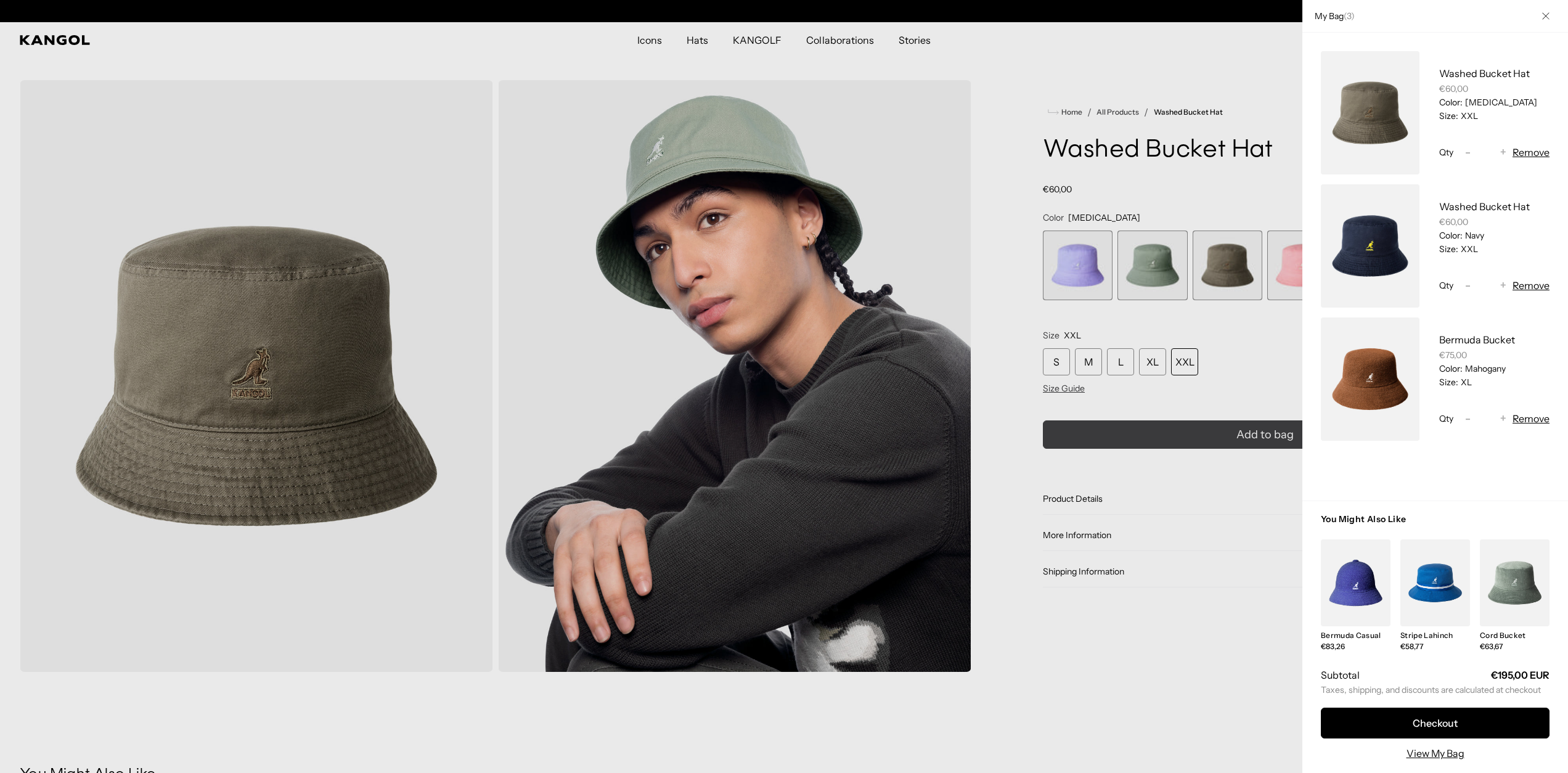
scroll to position [0, 254]
click at [1242, 383] on div at bounding box center [784, 386] width 1568 height 773
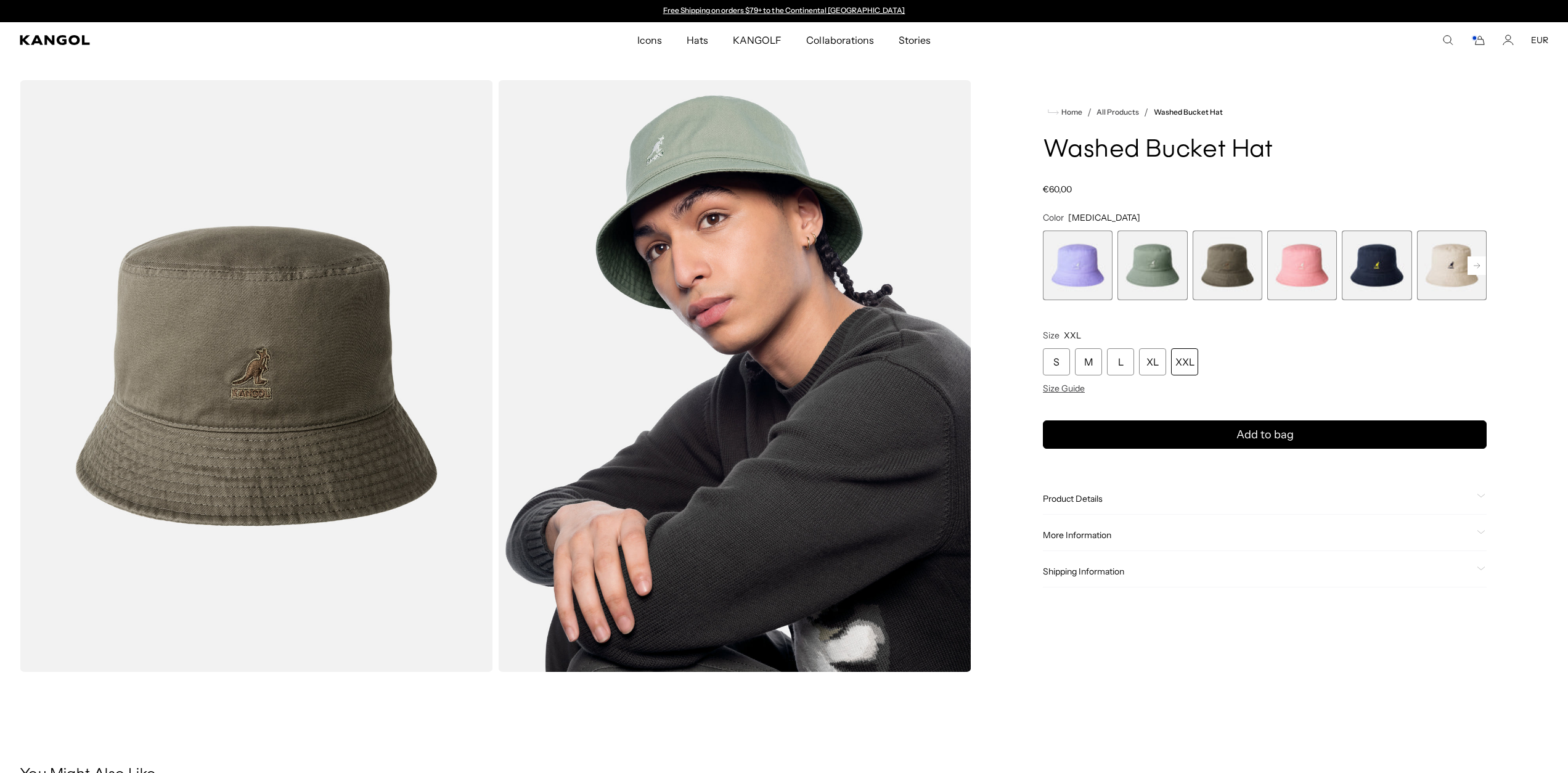
click at [1471, 268] on rect at bounding box center [1477, 265] width 18 height 18
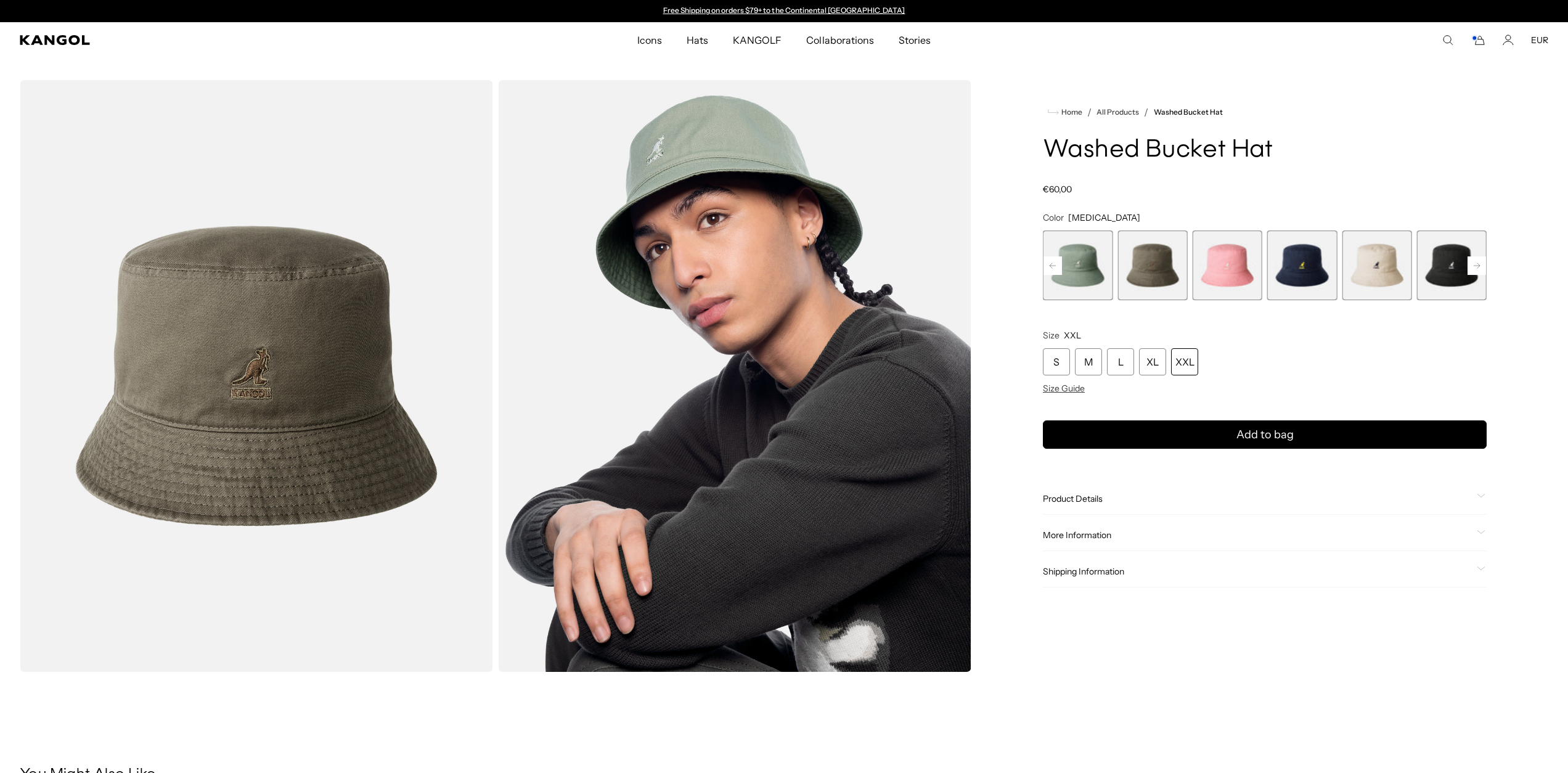
click at [1471, 268] on rect at bounding box center [1477, 265] width 18 height 18
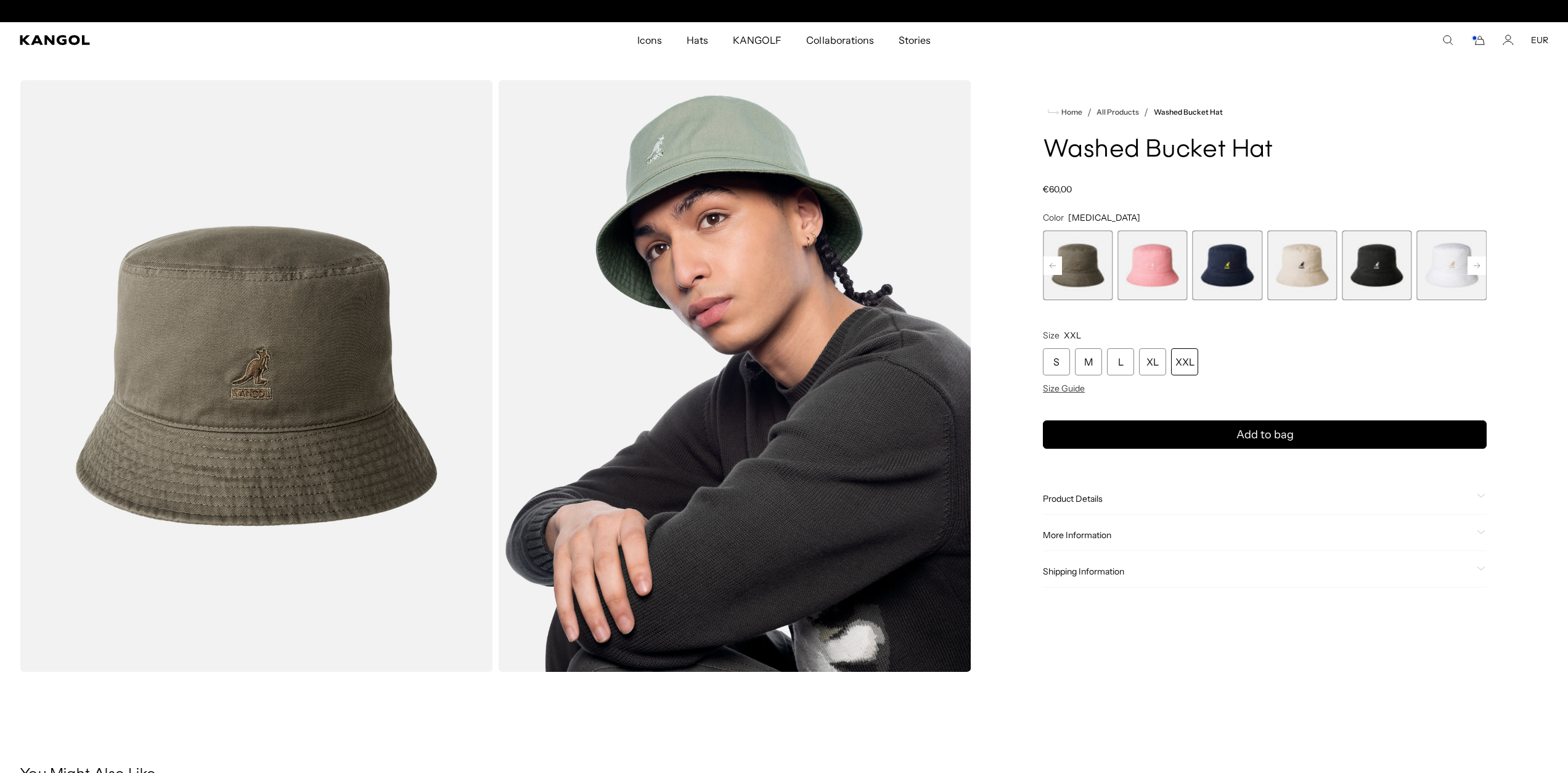
scroll to position [0, 254]
click at [1389, 271] on span "7 of 13" at bounding box center [1376, 265] width 69 height 69
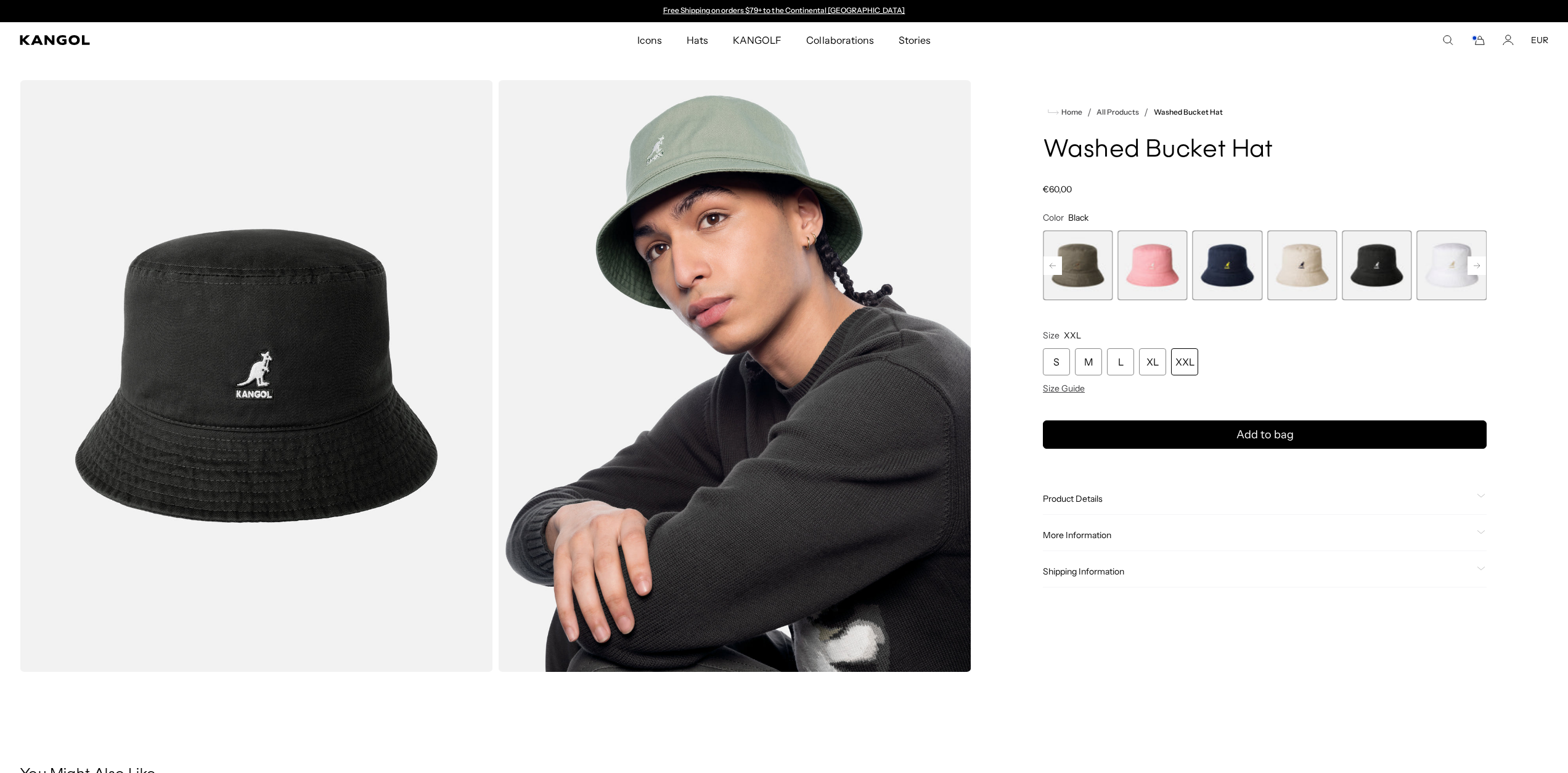
click at [1480, 266] on rect at bounding box center [1477, 265] width 18 height 18
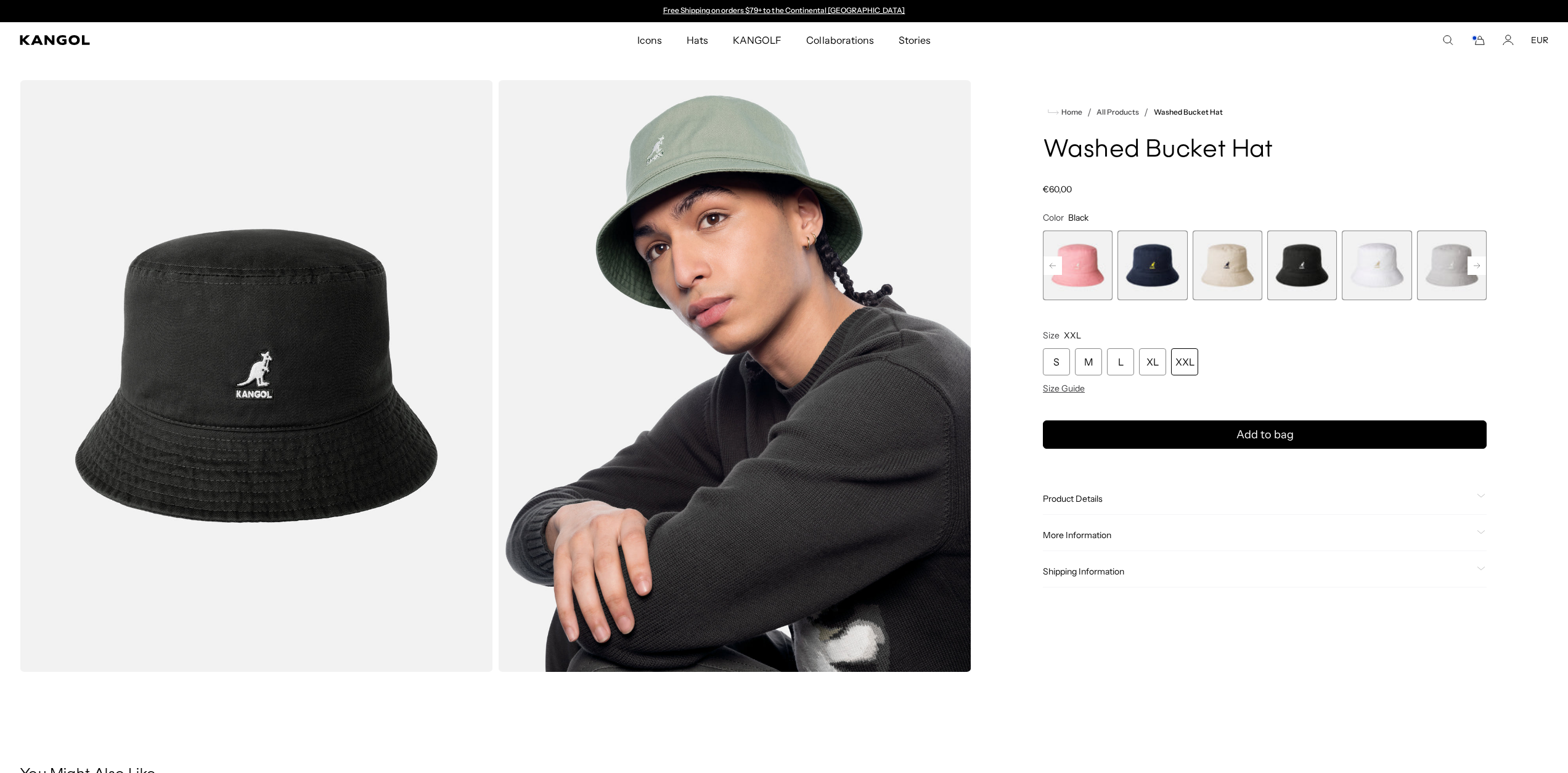
click at [1480, 266] on rect at bounding box center [1477, 265] width 18 height 18
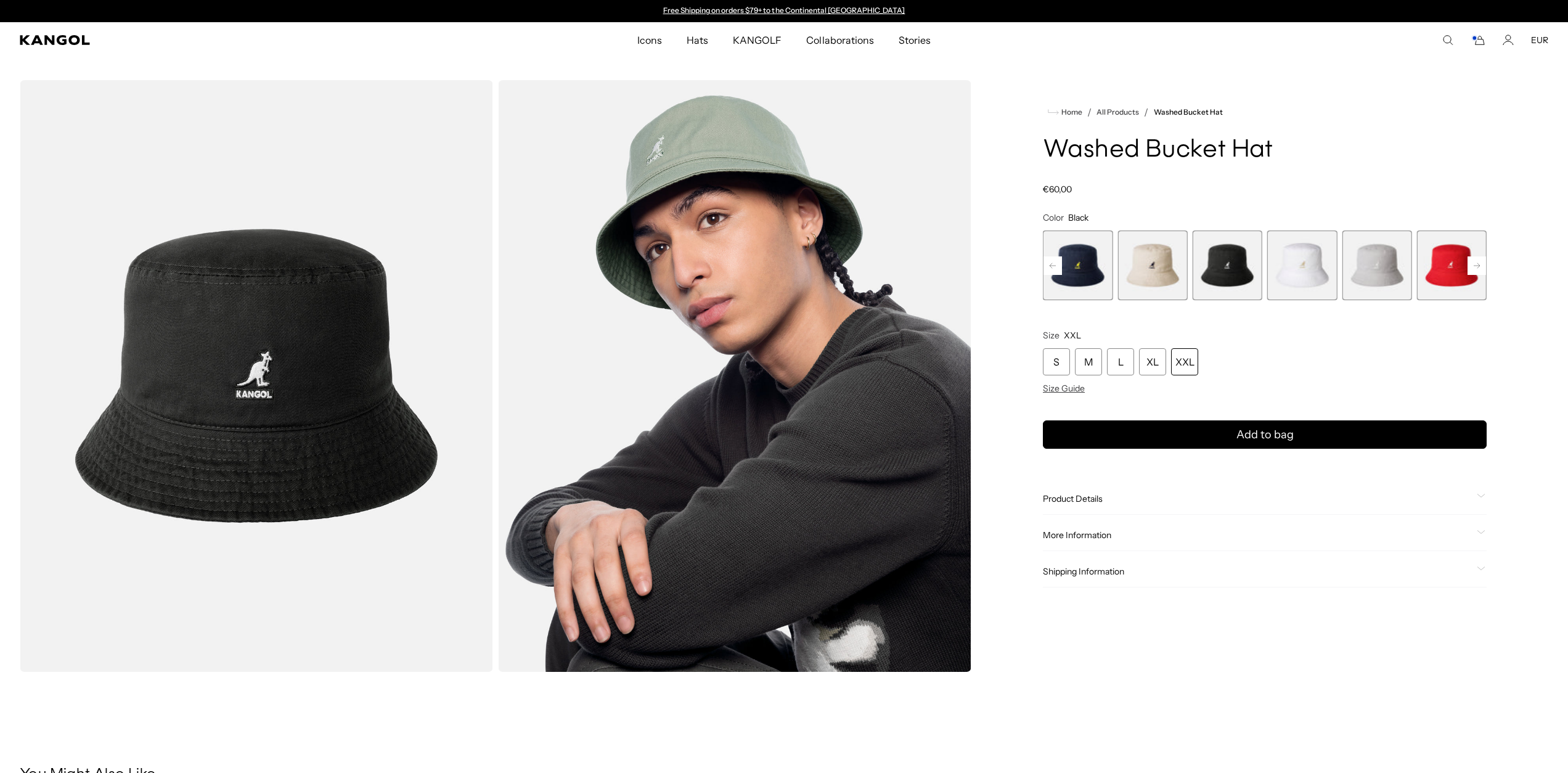
click at [1480, 266] on rect at bounding box center [1477, 265] width 18 height 18
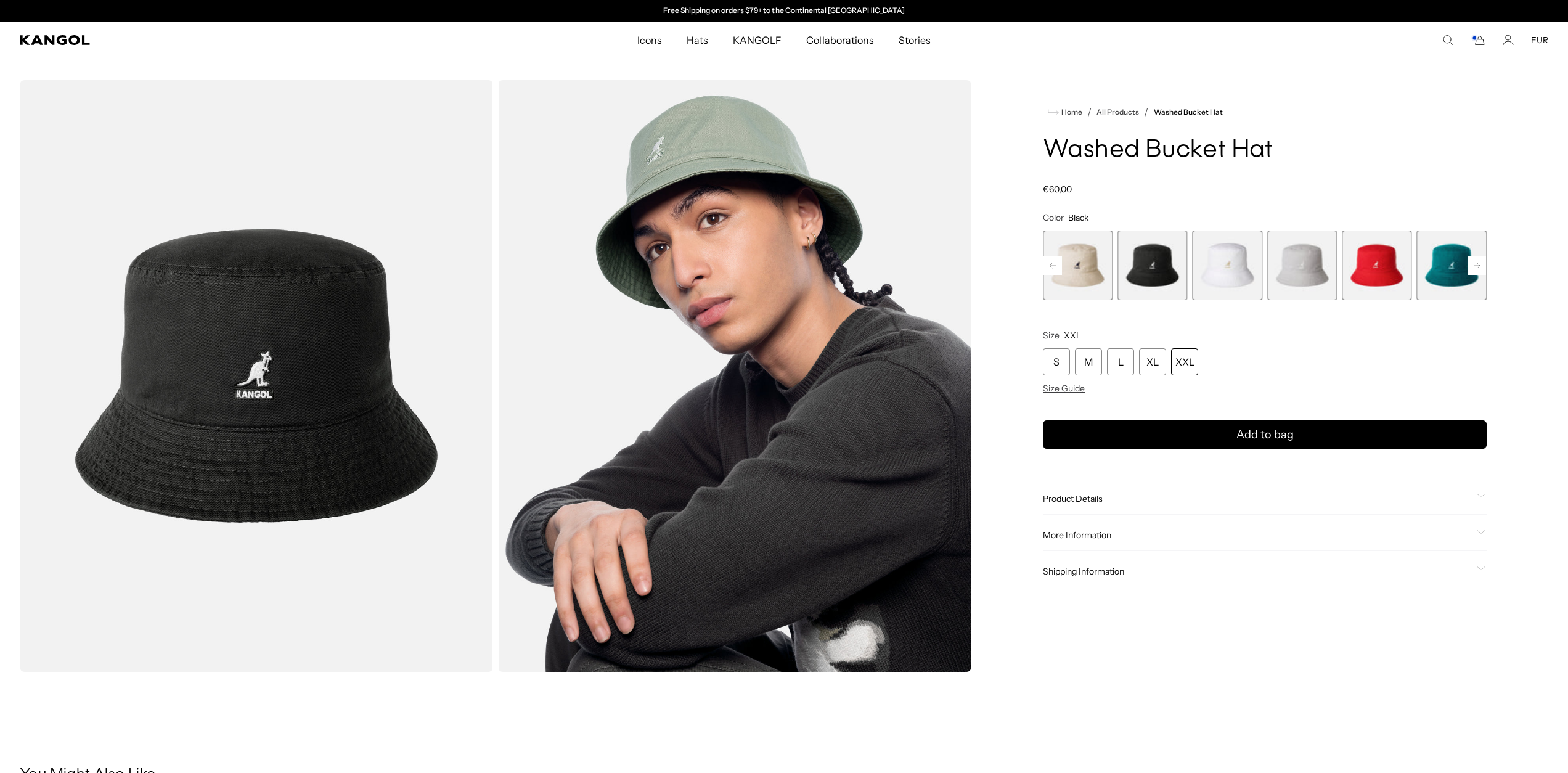
click at [1480, 266] on rect at bounding box center [1477, 265] width 18 height 18
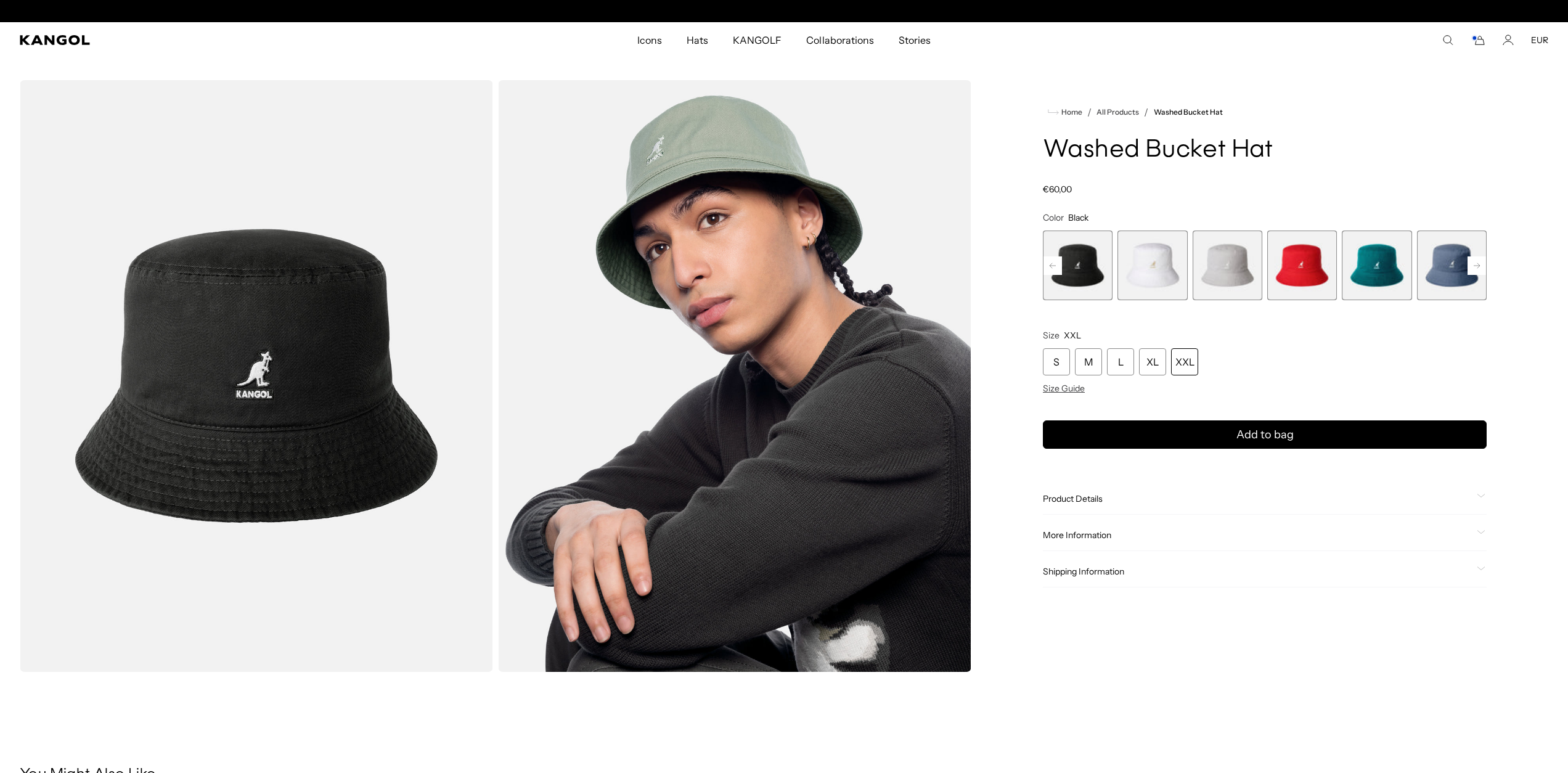
scroll to position [0, 254]
click at [1480, 266] on rect at bounding box center [1477, 265] width 18 height 18
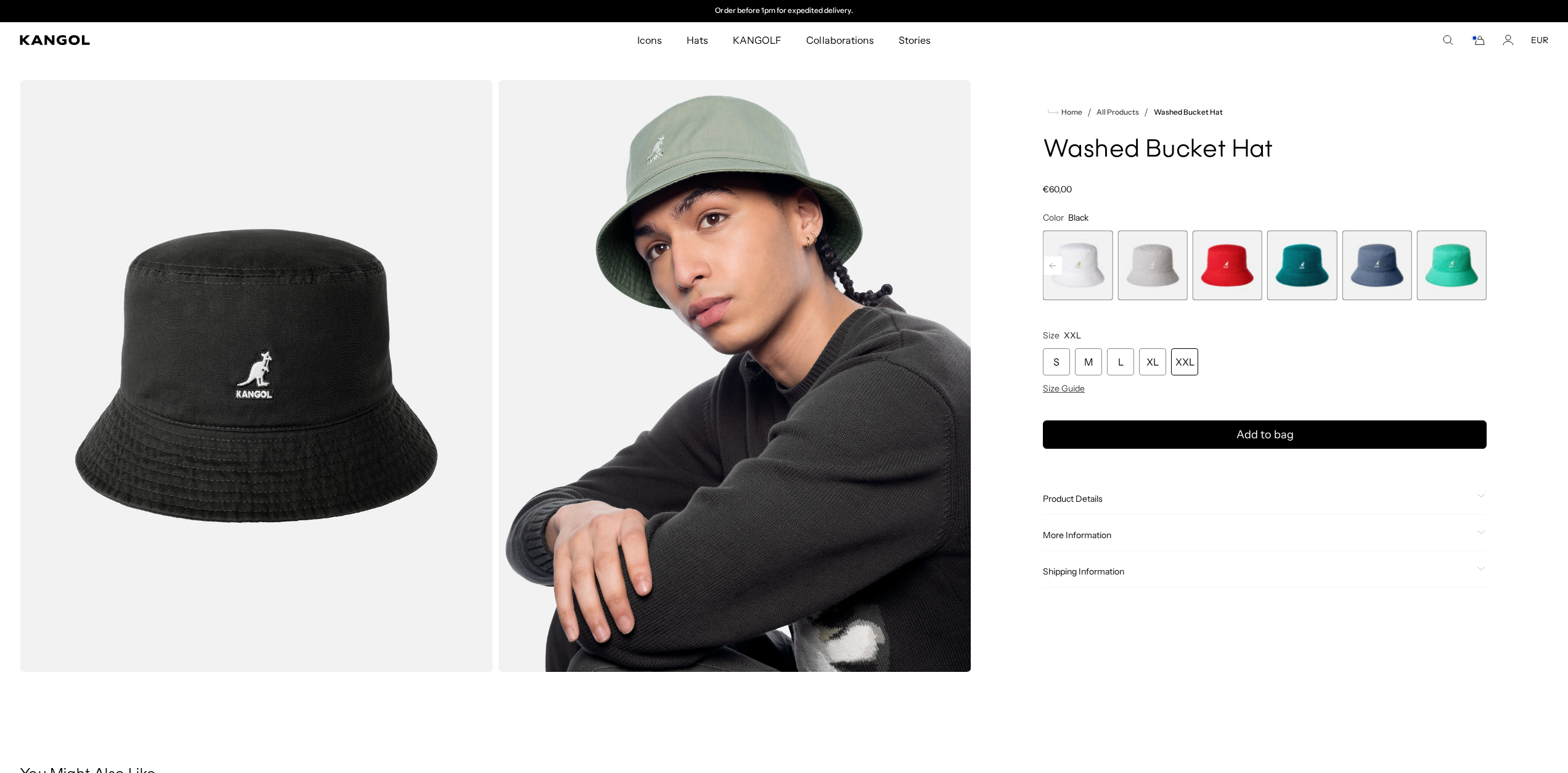
click at [1480, 266] on span "13 of 13" at bounding box center [1451, 265] width 69 height 69
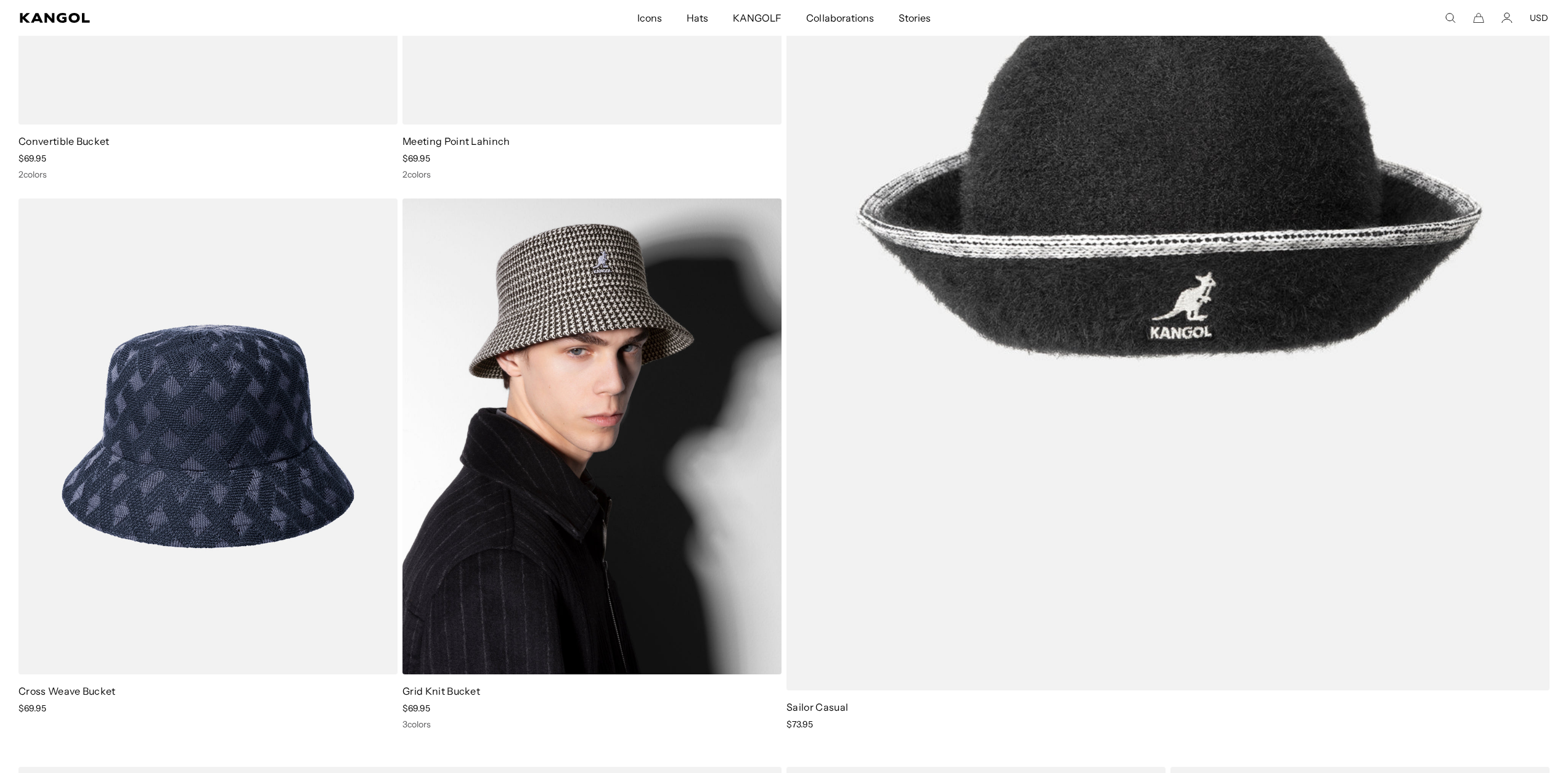
click at [660, 394] on img at bounding box center [592, 436] width 379 height 476
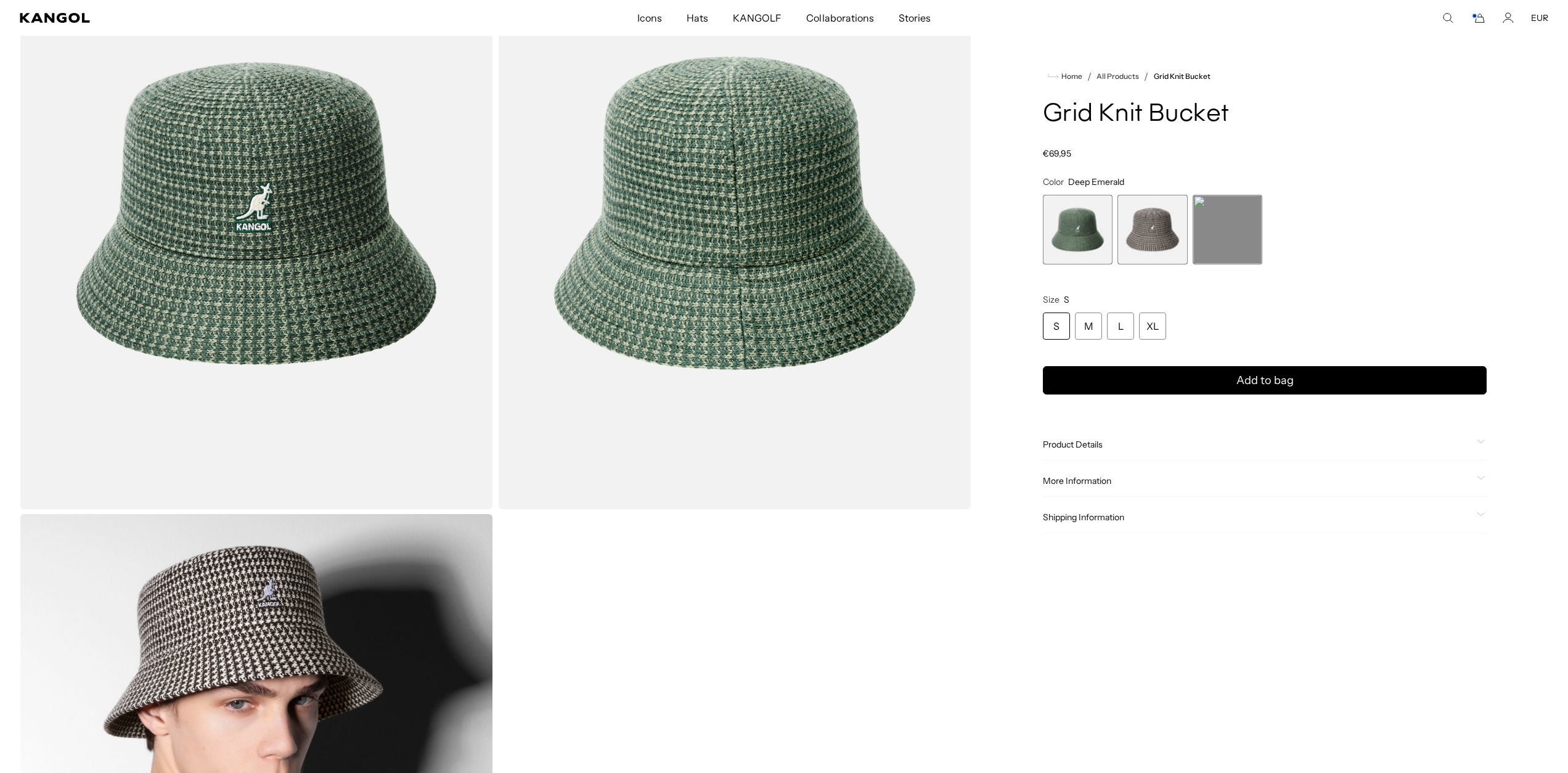
scroll to position [0, 254]
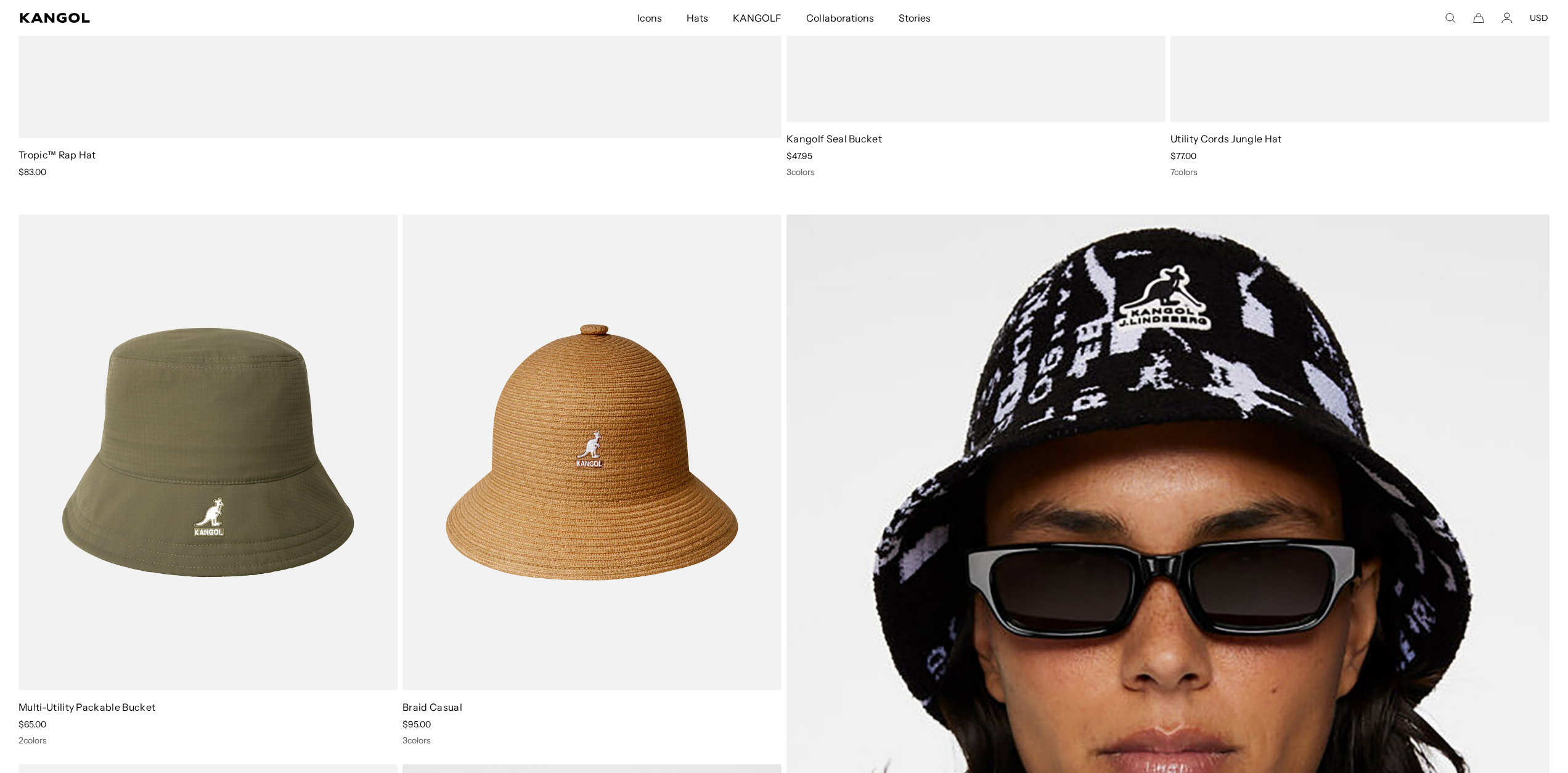
scroll to position [0, 254]
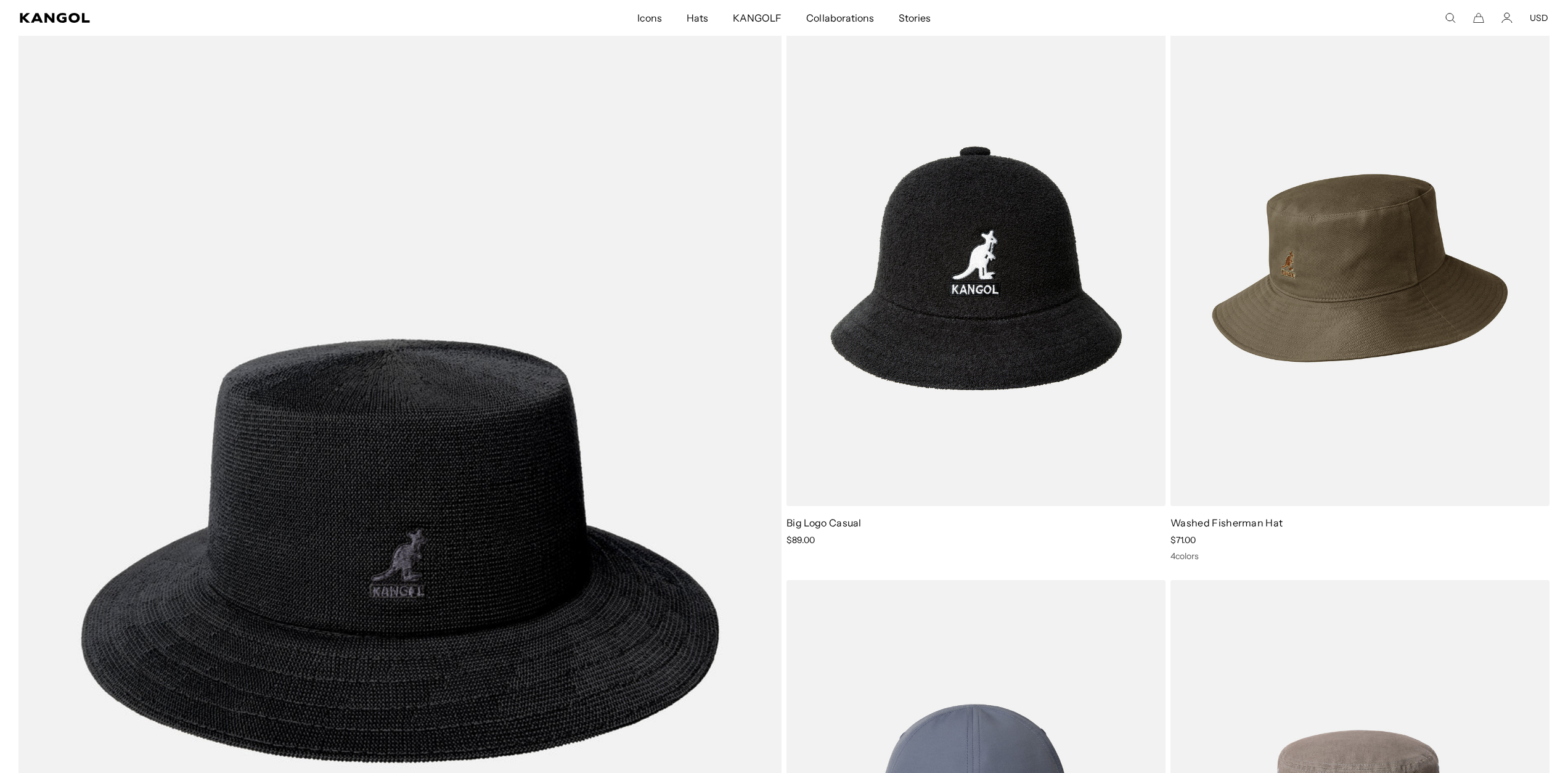
click at [1338, 361] on img at bounding box center [1360, 268] width 379 height 476
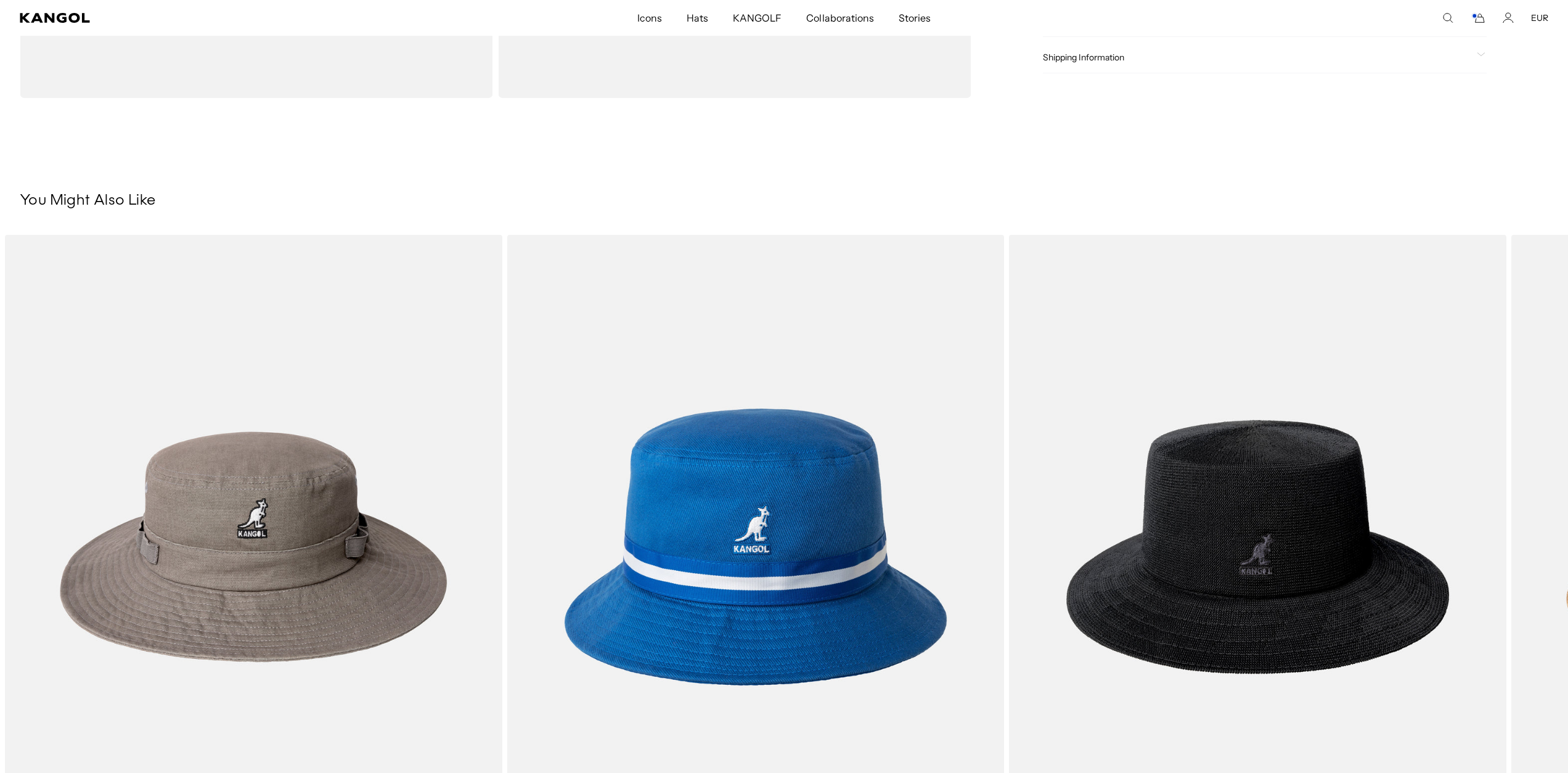
scroll to position [0, 254]
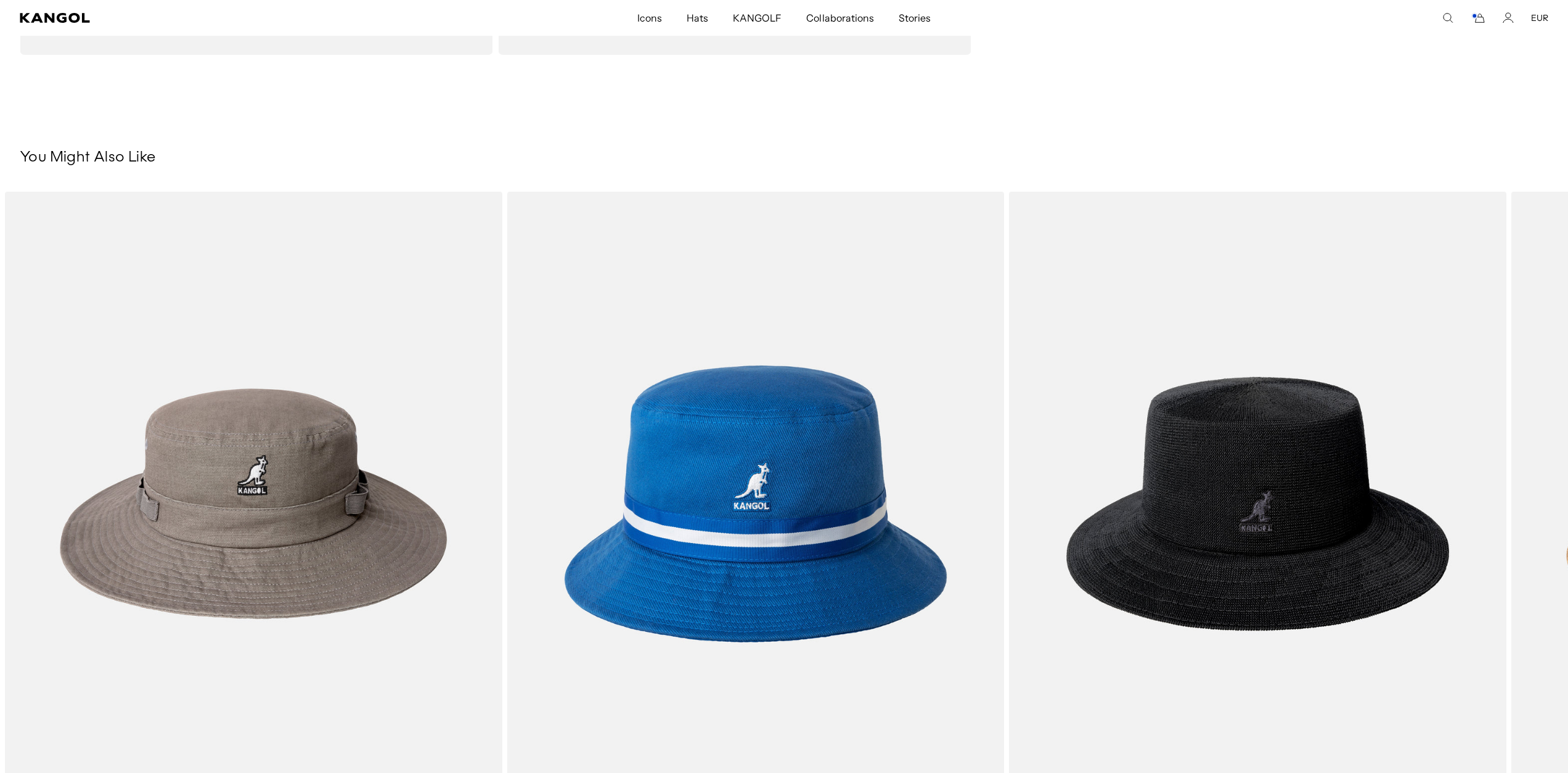
click at [0, 0] on img "2 of 5" at bounding box center [0, 0] width 0 height 0
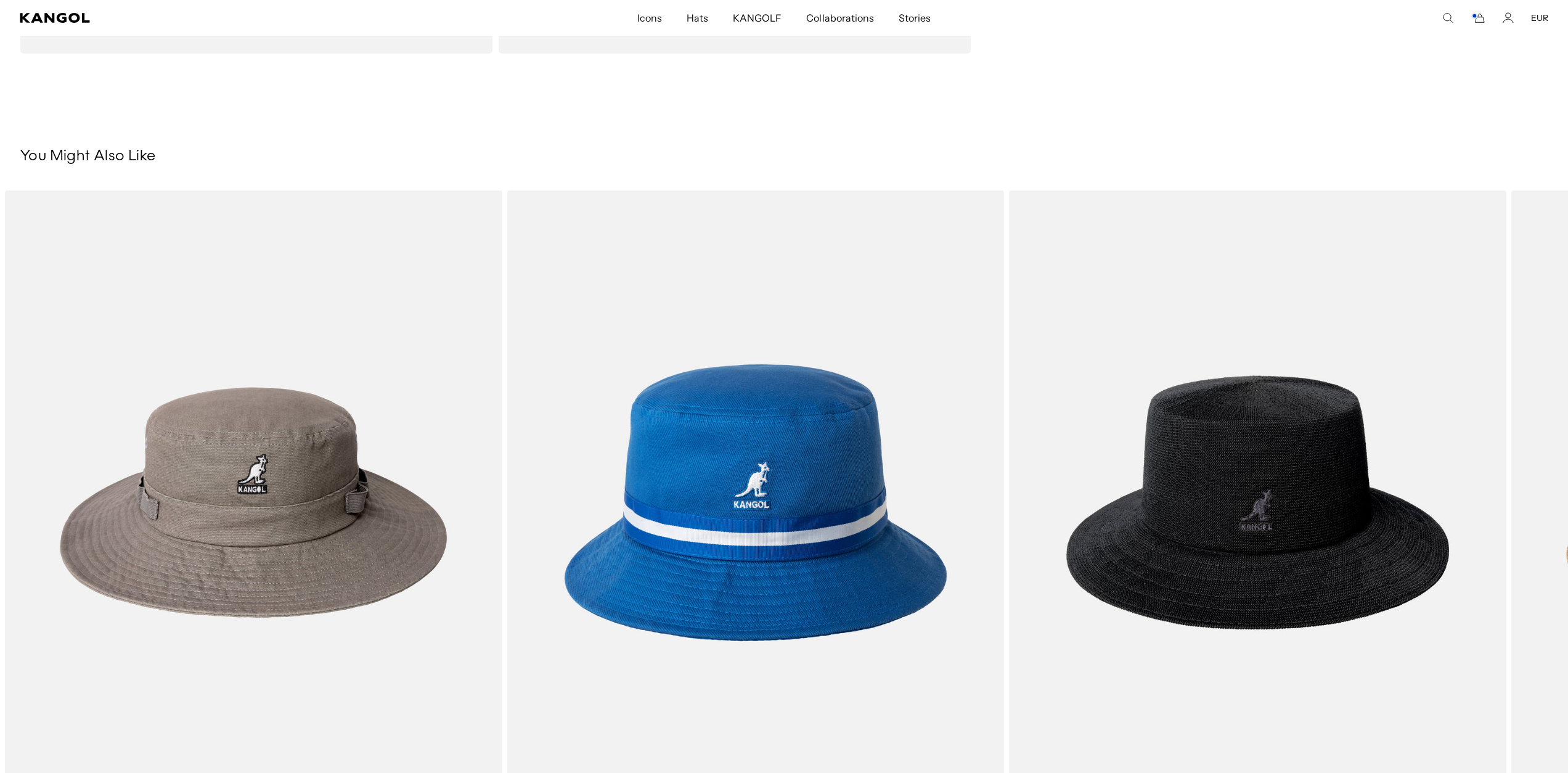
scroll to position [619, 0]
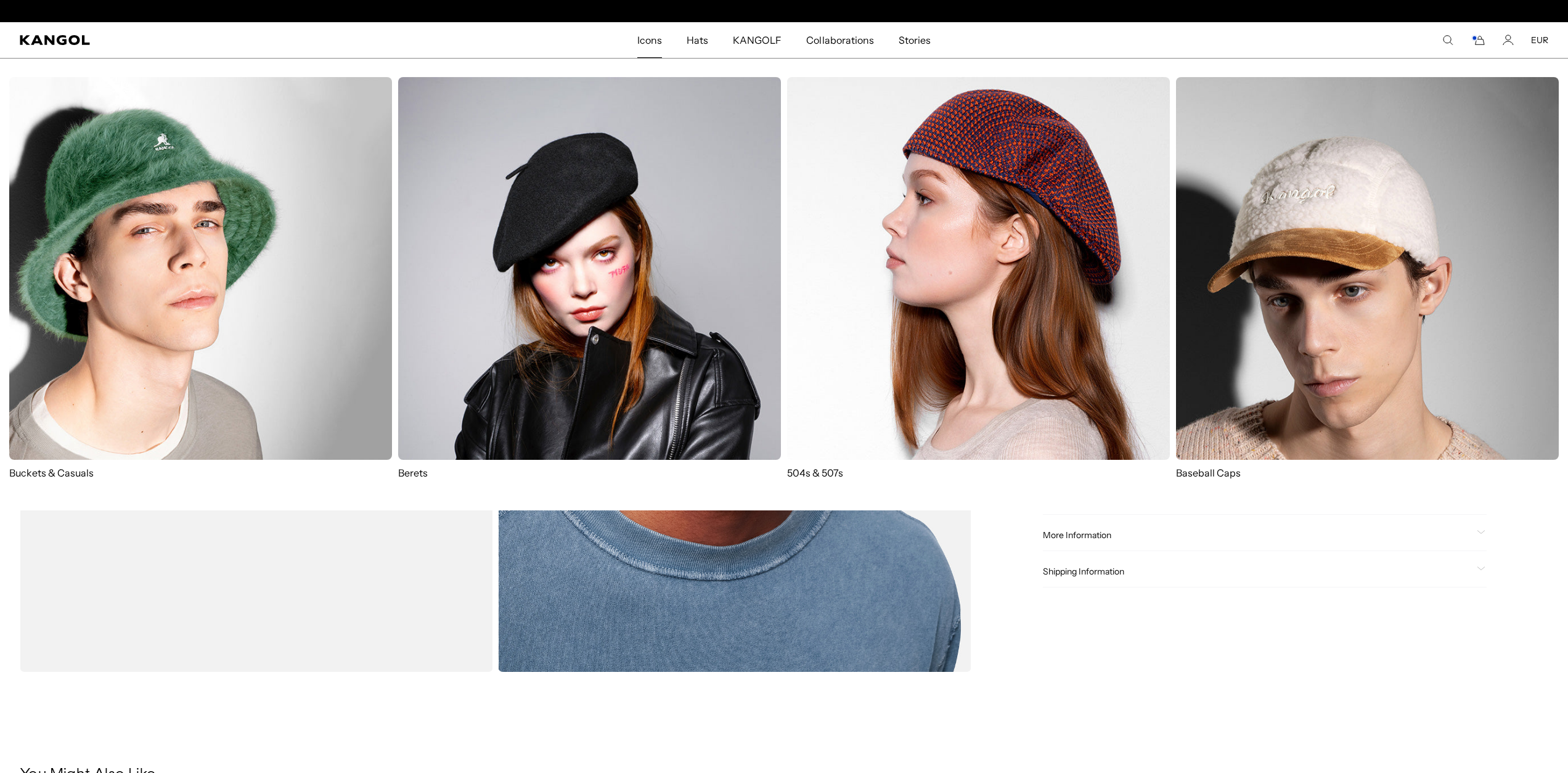
scroll to position [0, 254]
click at [1050, 276] on img at bounding box center [978, 268] width 383 height 383
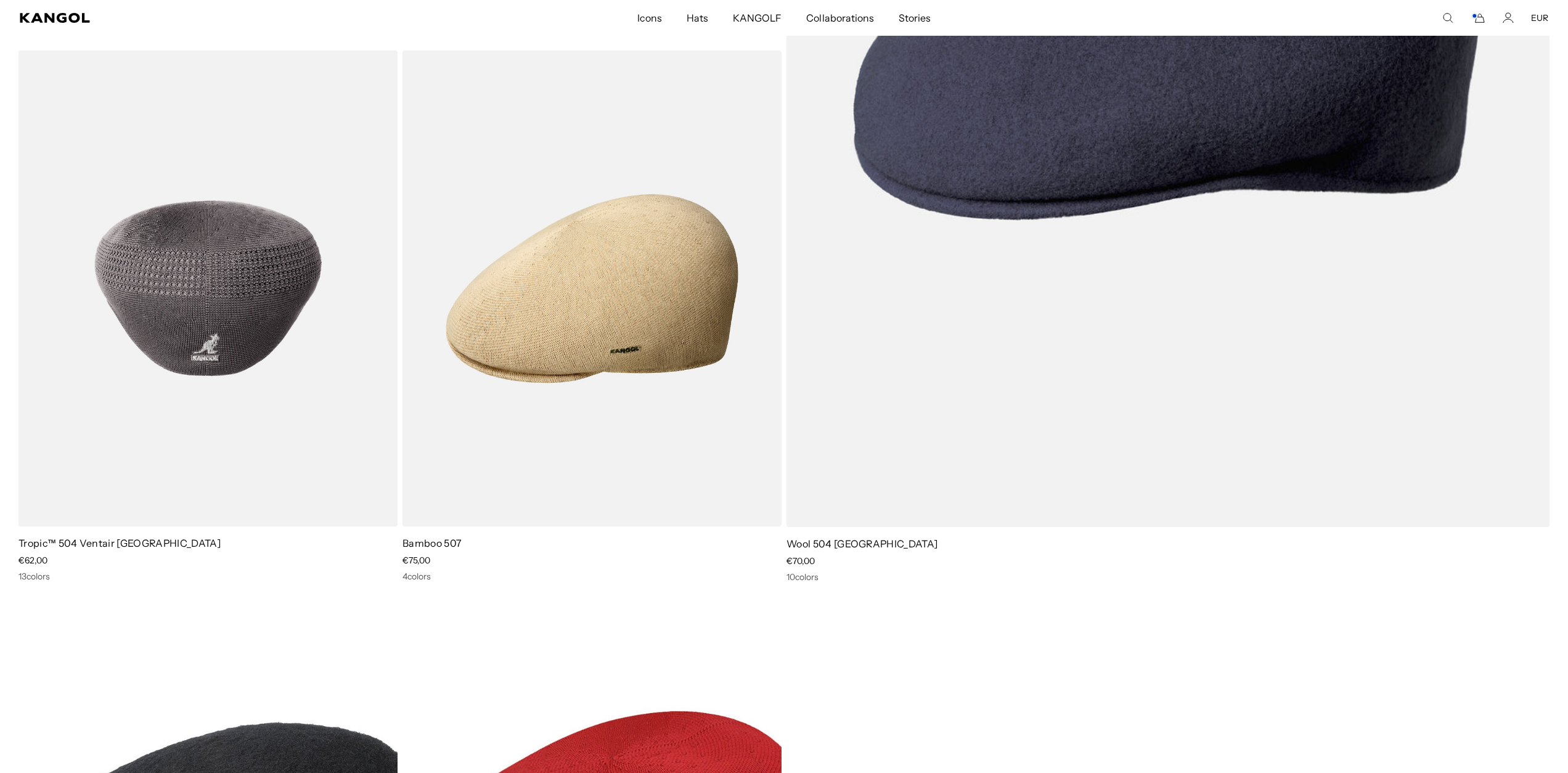
click at [304, 302] on img at bounding box center [208, 289] width 379 height 476
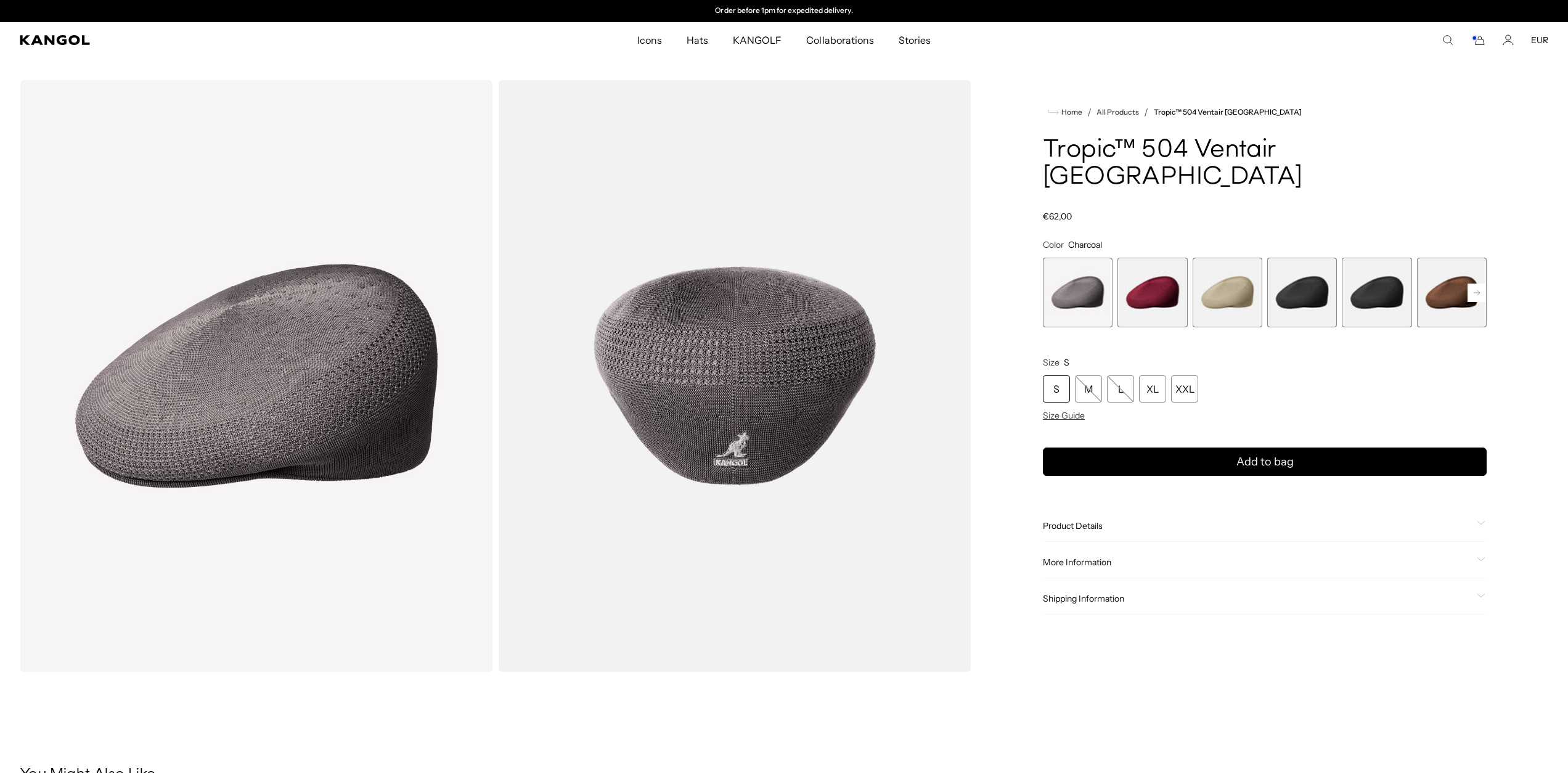
click at [1162, 295] on span "2 of 16" at bounding box center [1152, 292] width 69 height 69
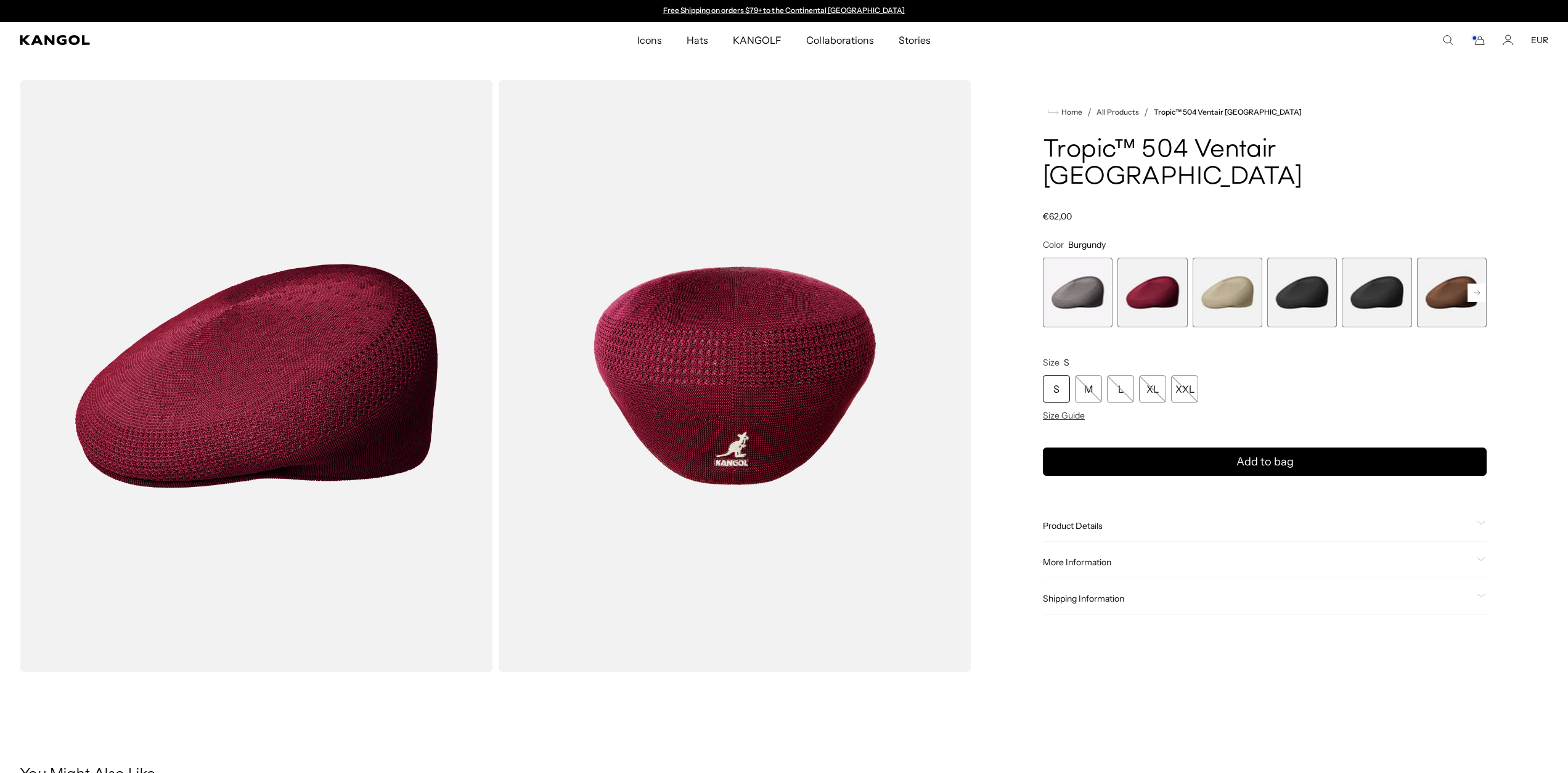
click at [1474, 283] on rect at bounding box center [1477, 292] width 18 height 18
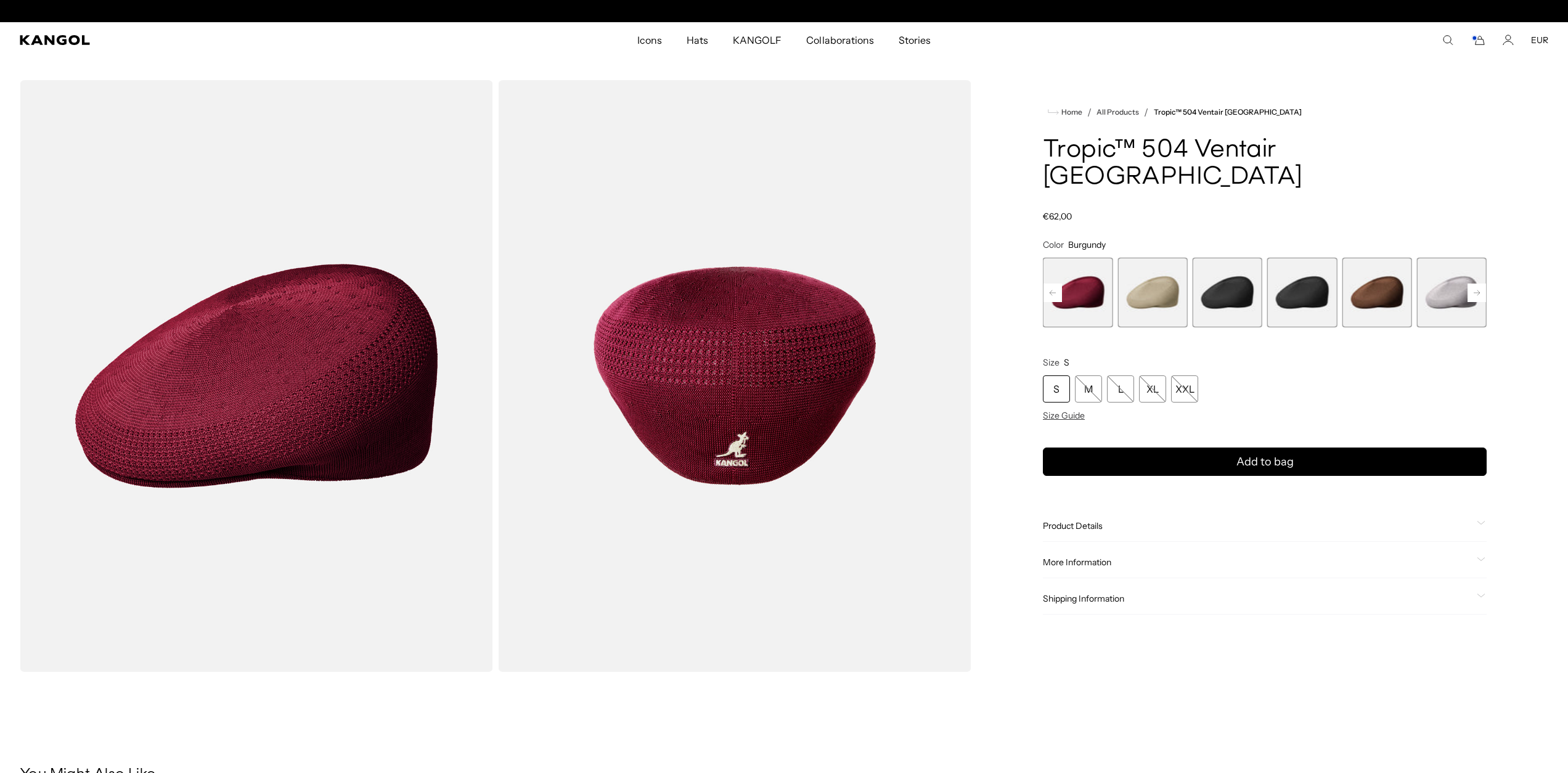
click at [1385, 274] on span "6 of 16" at bounding box center [1376, 292] width 69 height 69
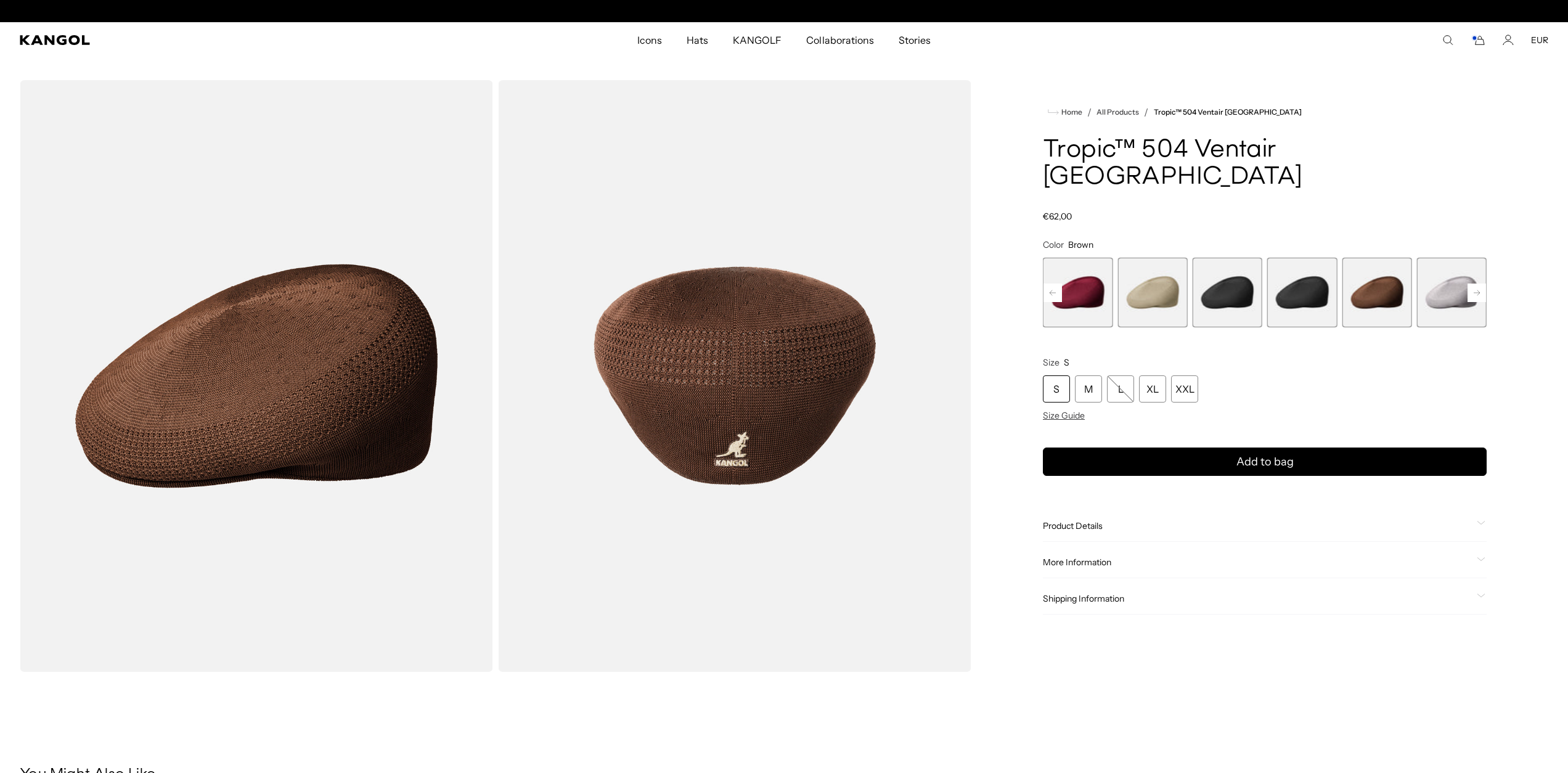
scroll to position [0, 254]
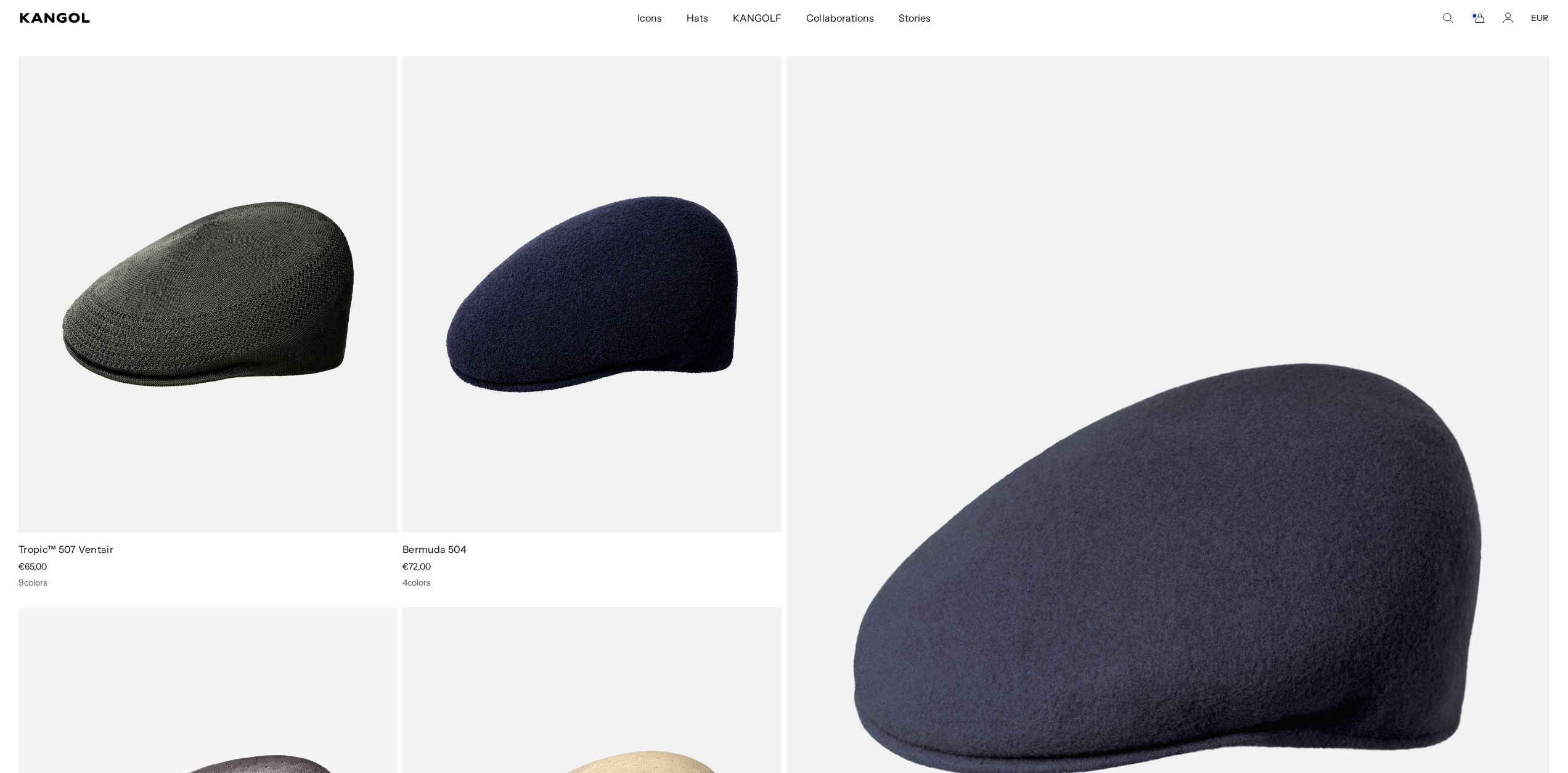
scroll to position [2335, 0]
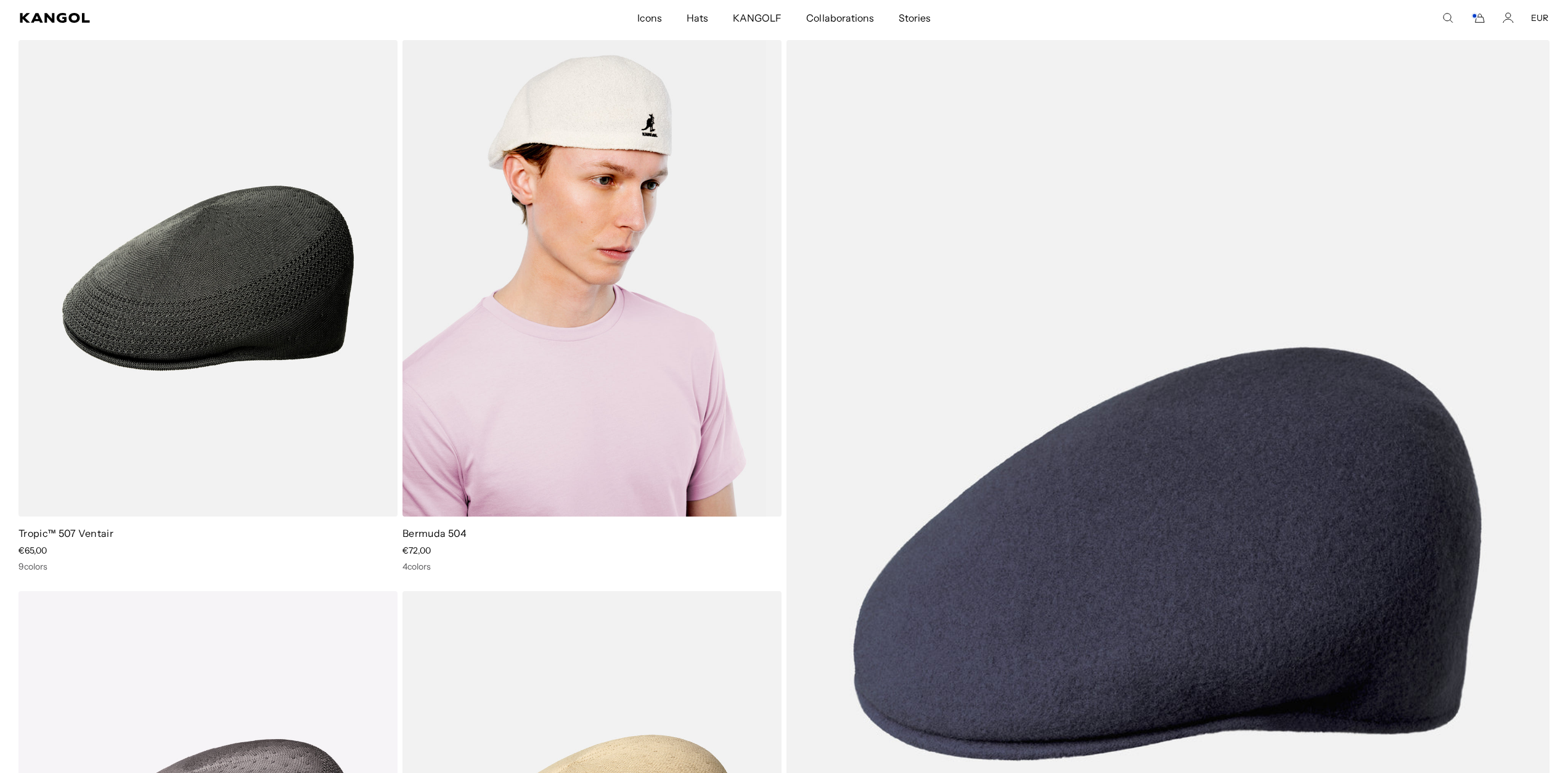
click at [689, 277] on img at bounding box center [592, 278] width 379 height 476
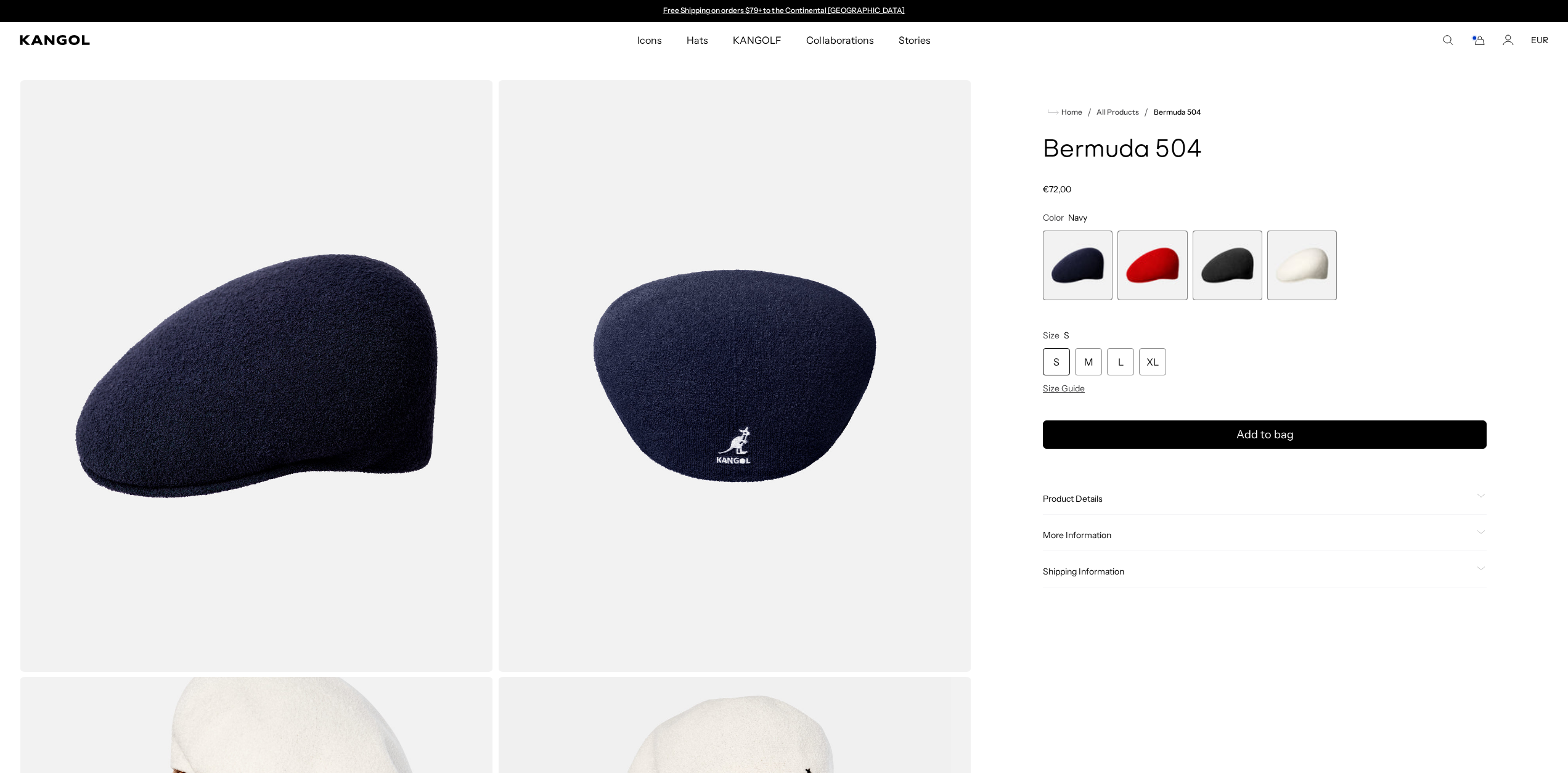
click at [1070, 496] on span "Product Details" at bounding box center [1257, 498] width 429 height 11
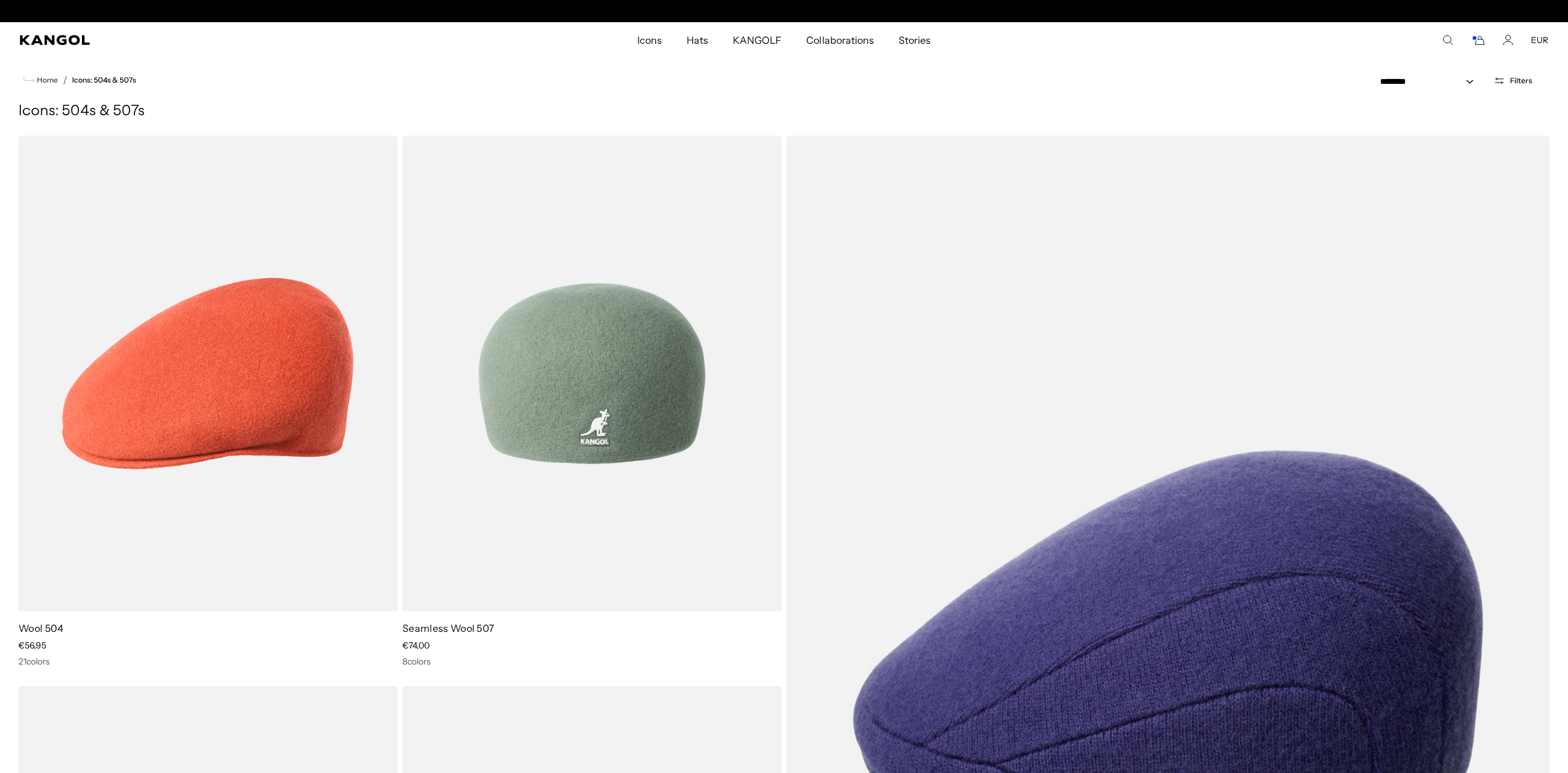
scroll to position [0, 254]
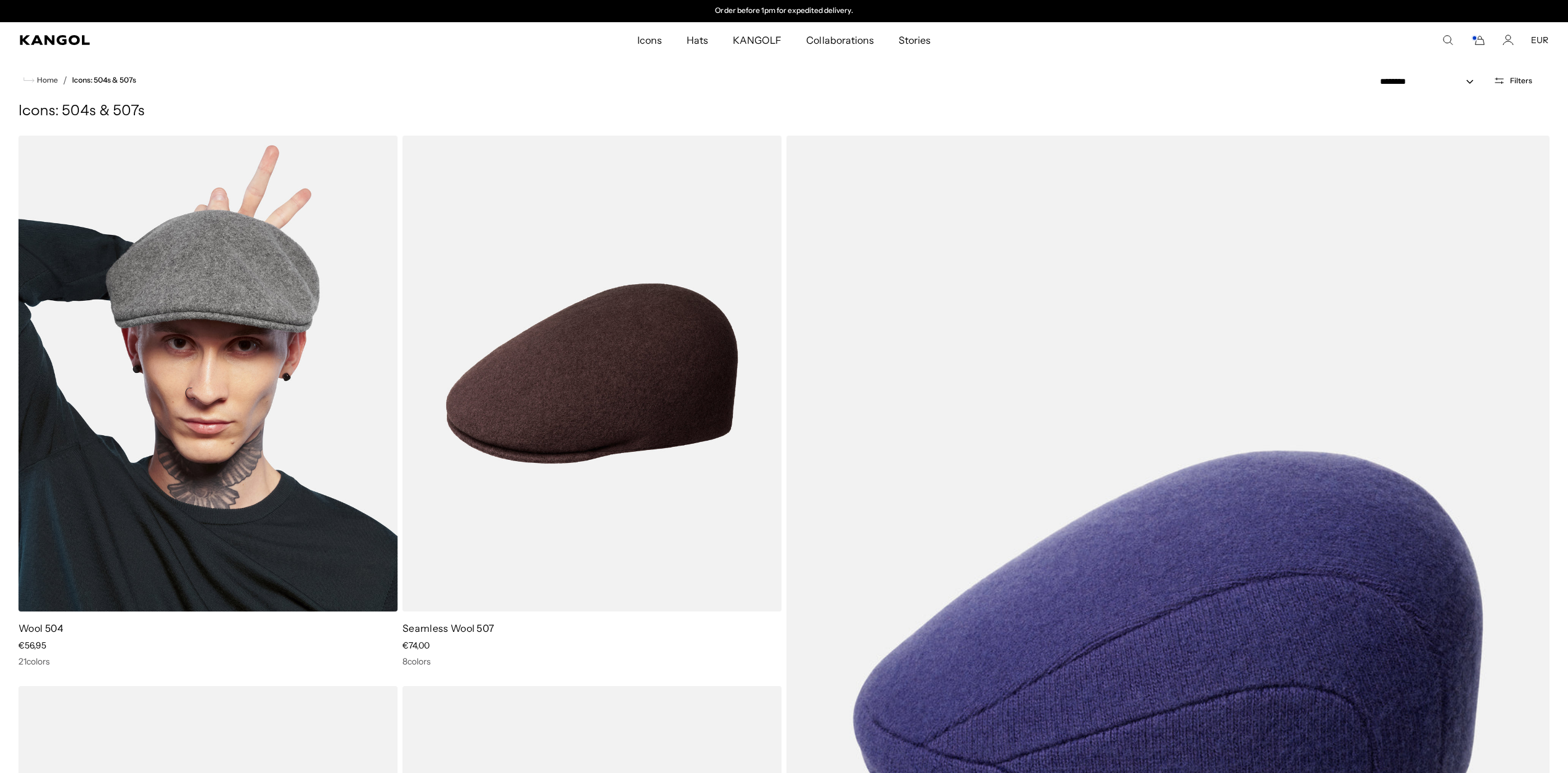
click at [298, 310] on img at bounding box center [208, 374] width 379 height 476
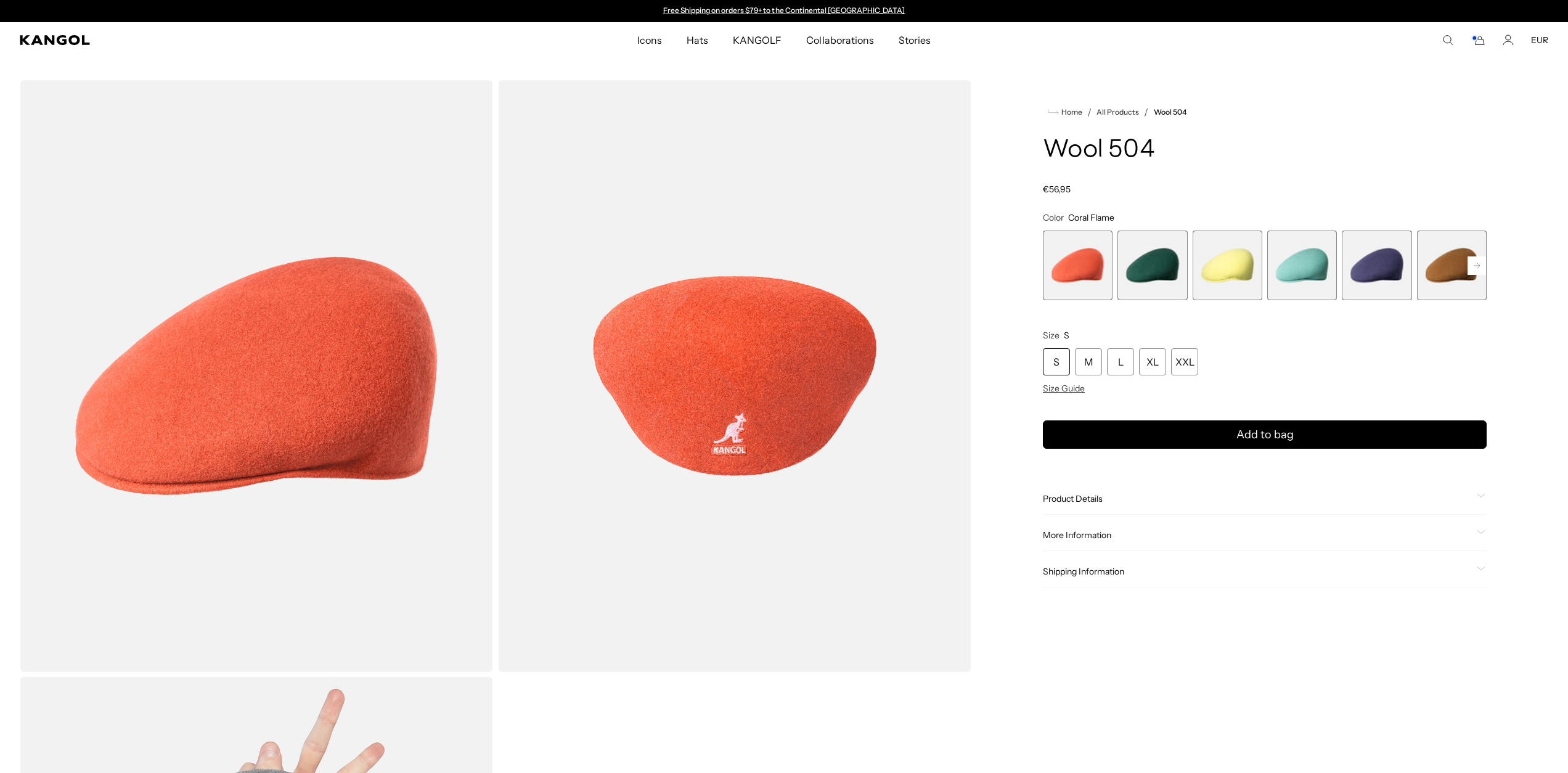
click at [1147, 290] on span "2 of 21" at bounding box center [1152, 265] width 69 height 69
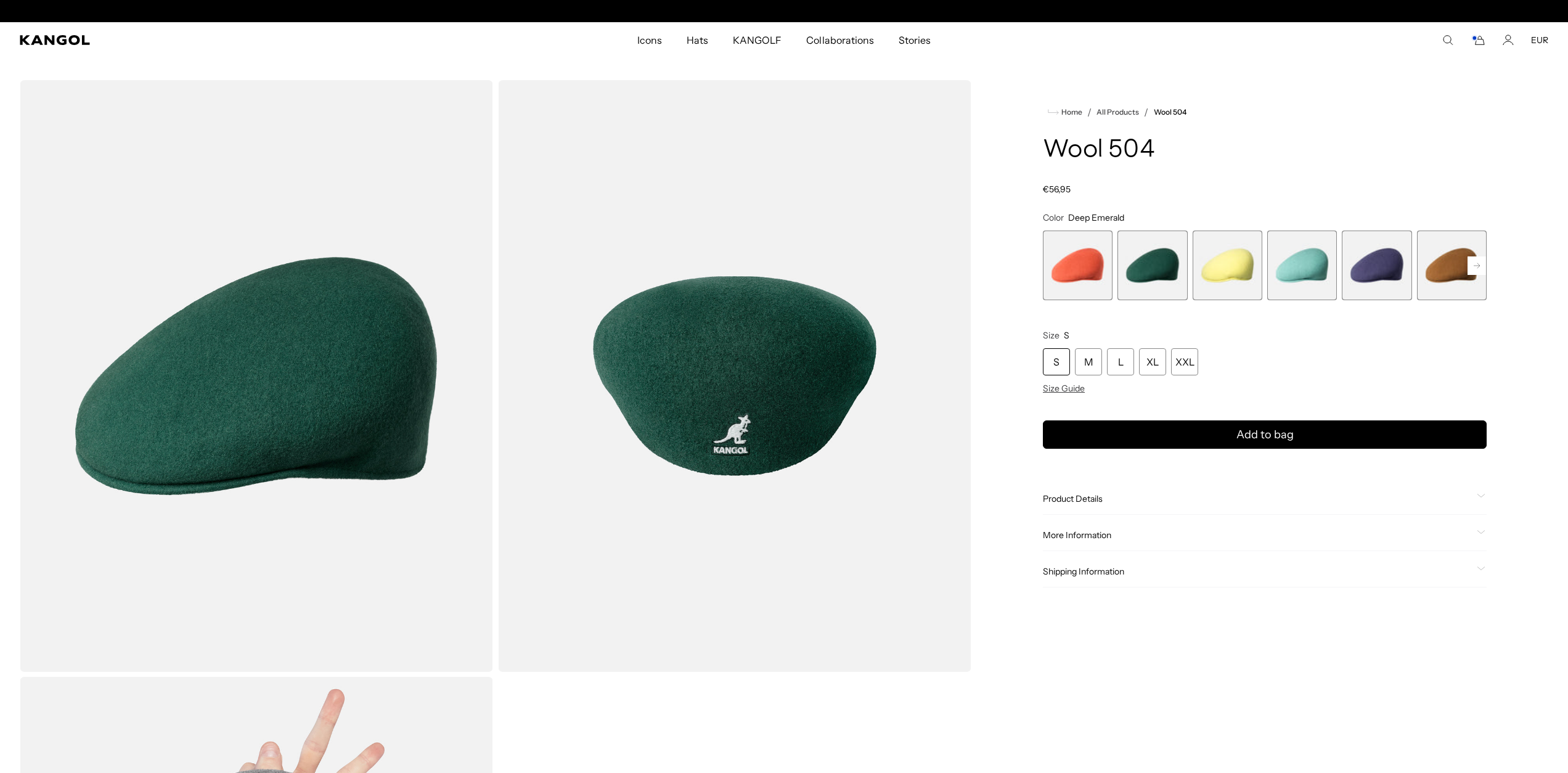
scroll to position [0, 254]
click at [1473, 268] on rect at bounding box center [1477, 265] width 18 height 18
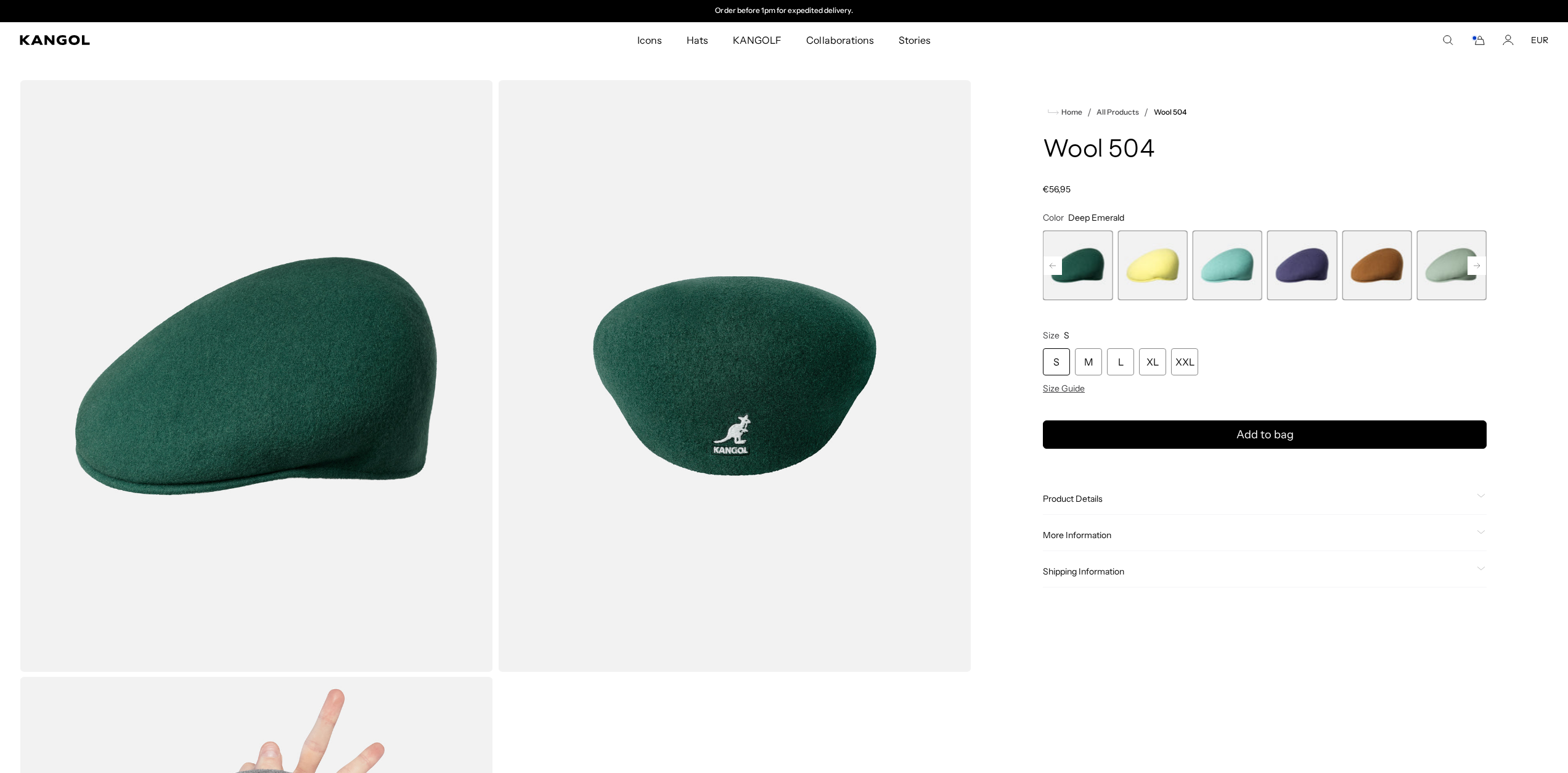
click at [1473, 268] on rect at bounding box center [1477, 265] width 18 height 18
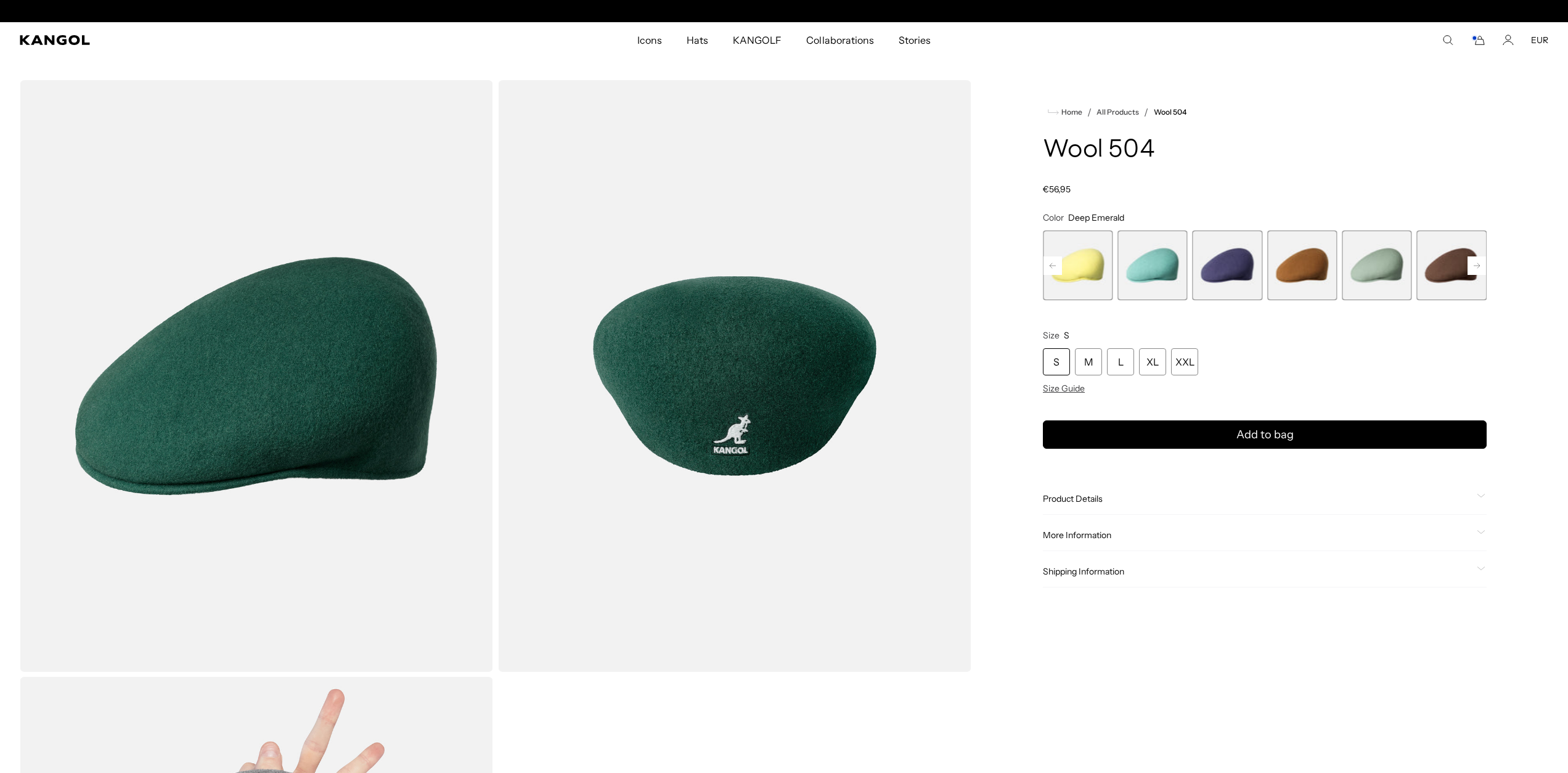
scroll to position [0, 0]
click at [1473, 268] on rect at bounding box center [1477, 265] width 18 height 18
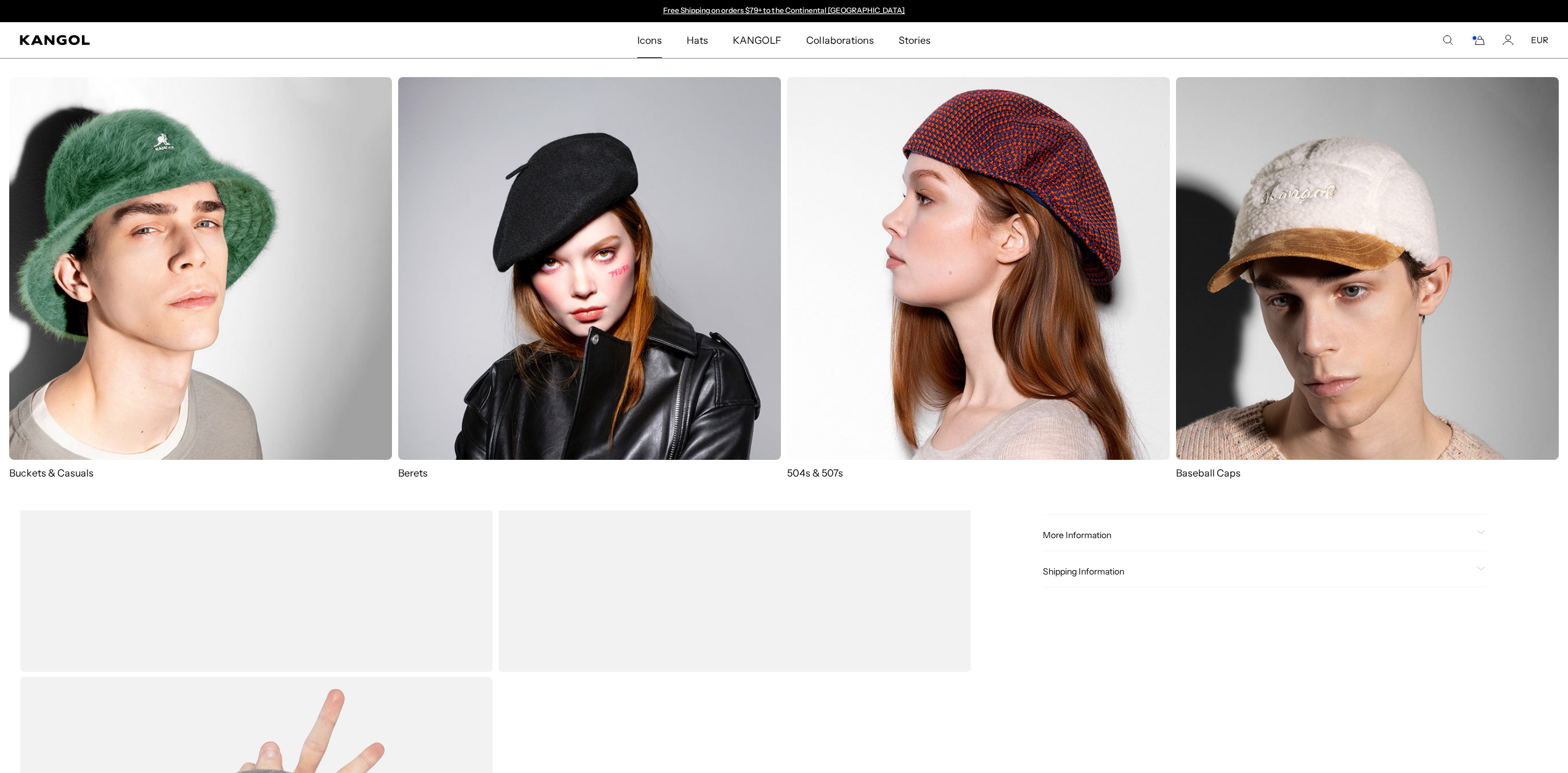
click at [650, 40] on span "Icons" at bounding box center [649, 39] width 25 height 36
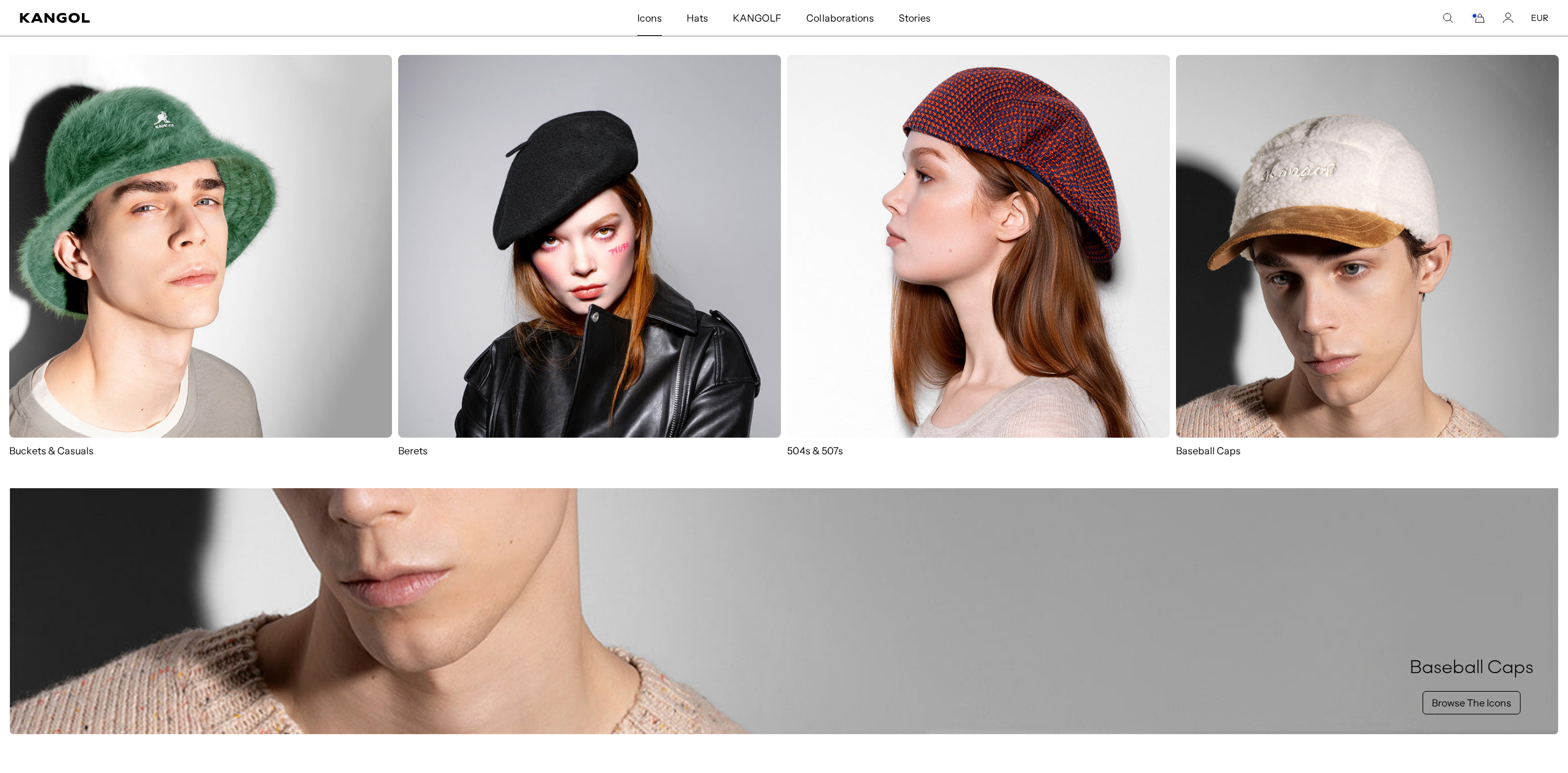
click at [648, 258] on img at bounding box center [590, 247] width 383 height 383
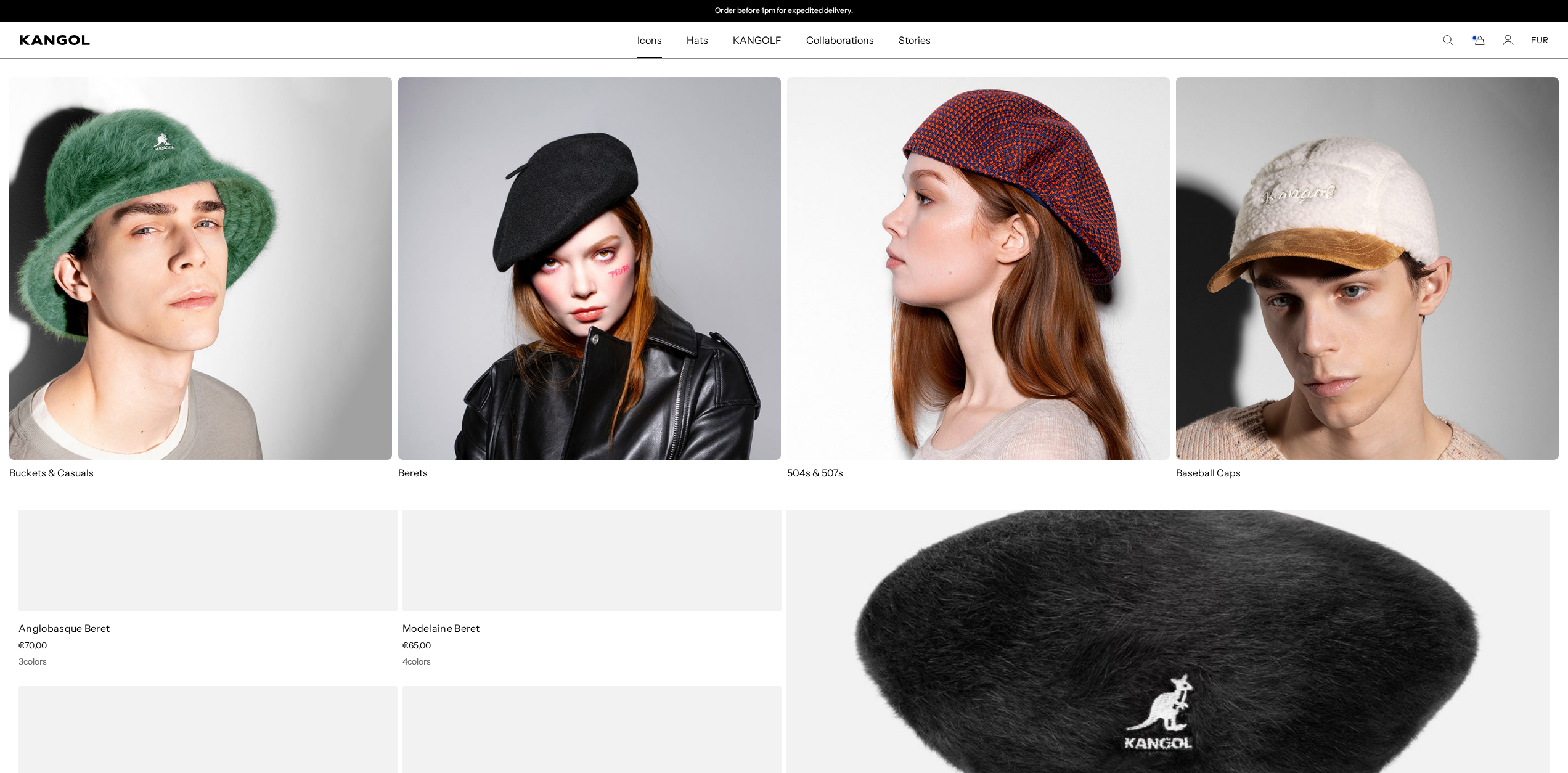
click at [648, 41] on span "Icons" at bounding box center [649, 39] width 25 height 36
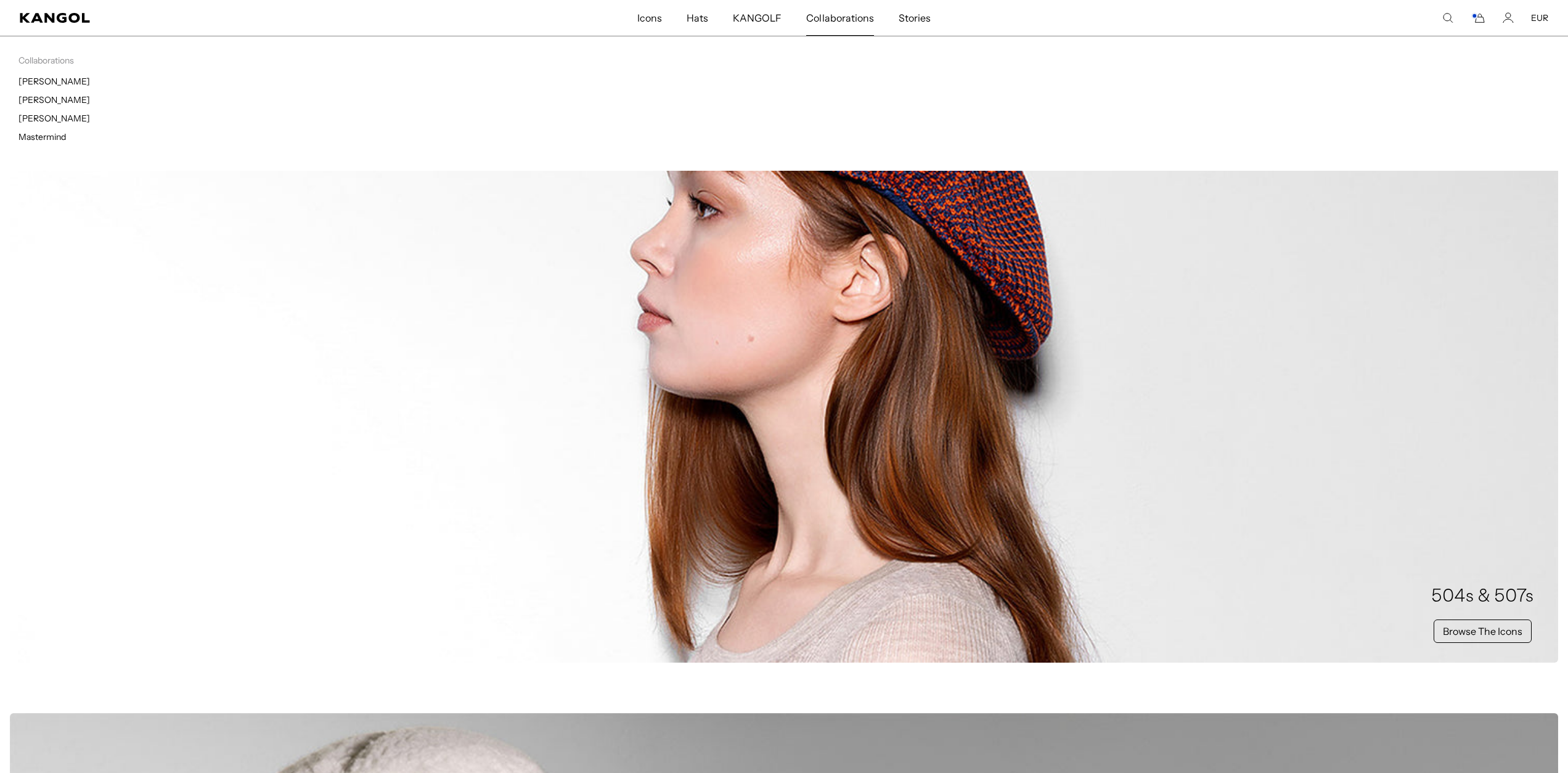
click at [873, 17] on link "Collaborations" at bounding box center [840, 18] width 92 height 36
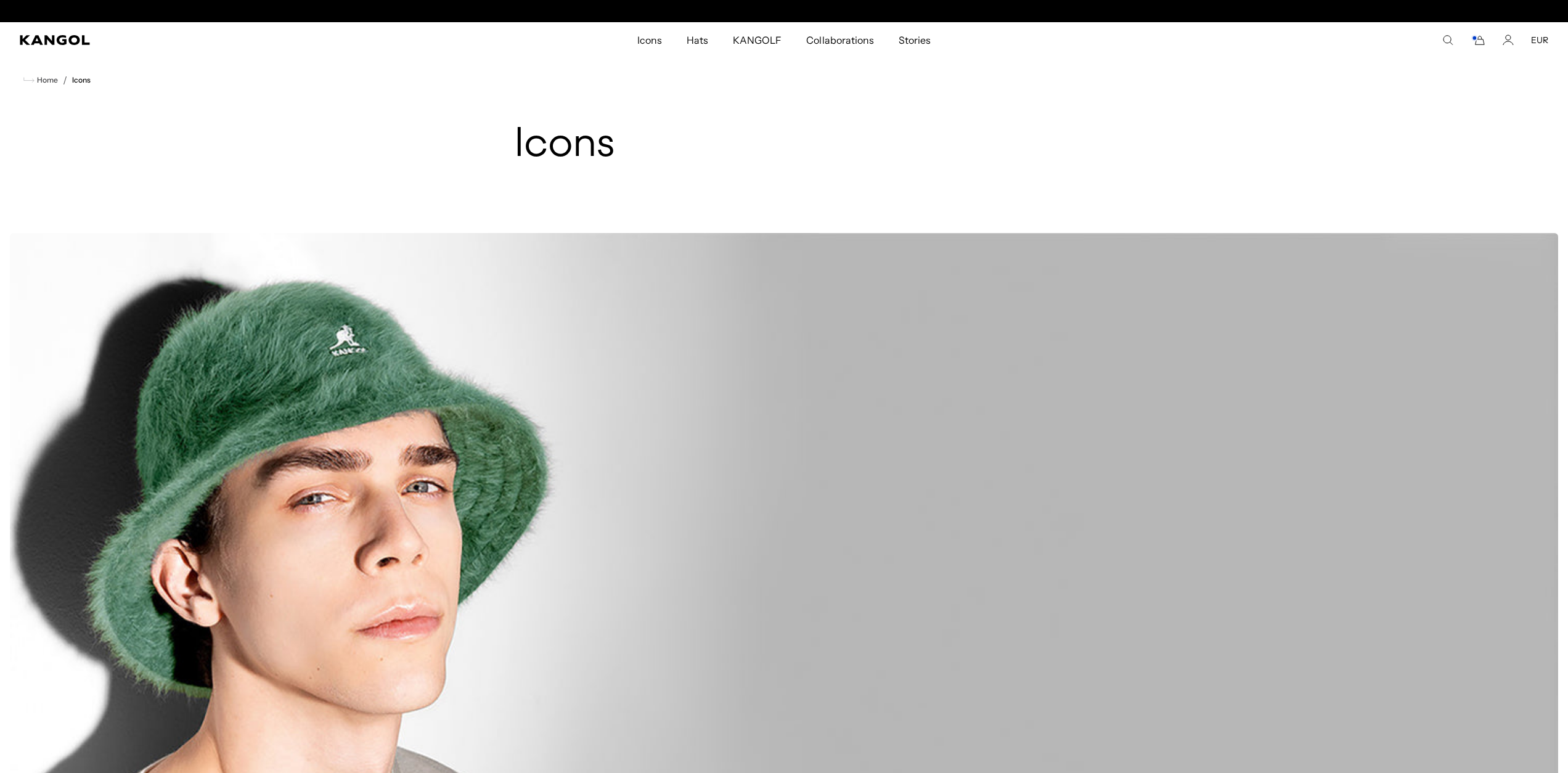
scroll to position [0, 254]
click at [826, 39] on span "Collaborations" at bounding box center [840, 39] width 68 height 36
click at [826, 47] on span "Collaborations" at bounding box center [840, 39] width 68 height 36
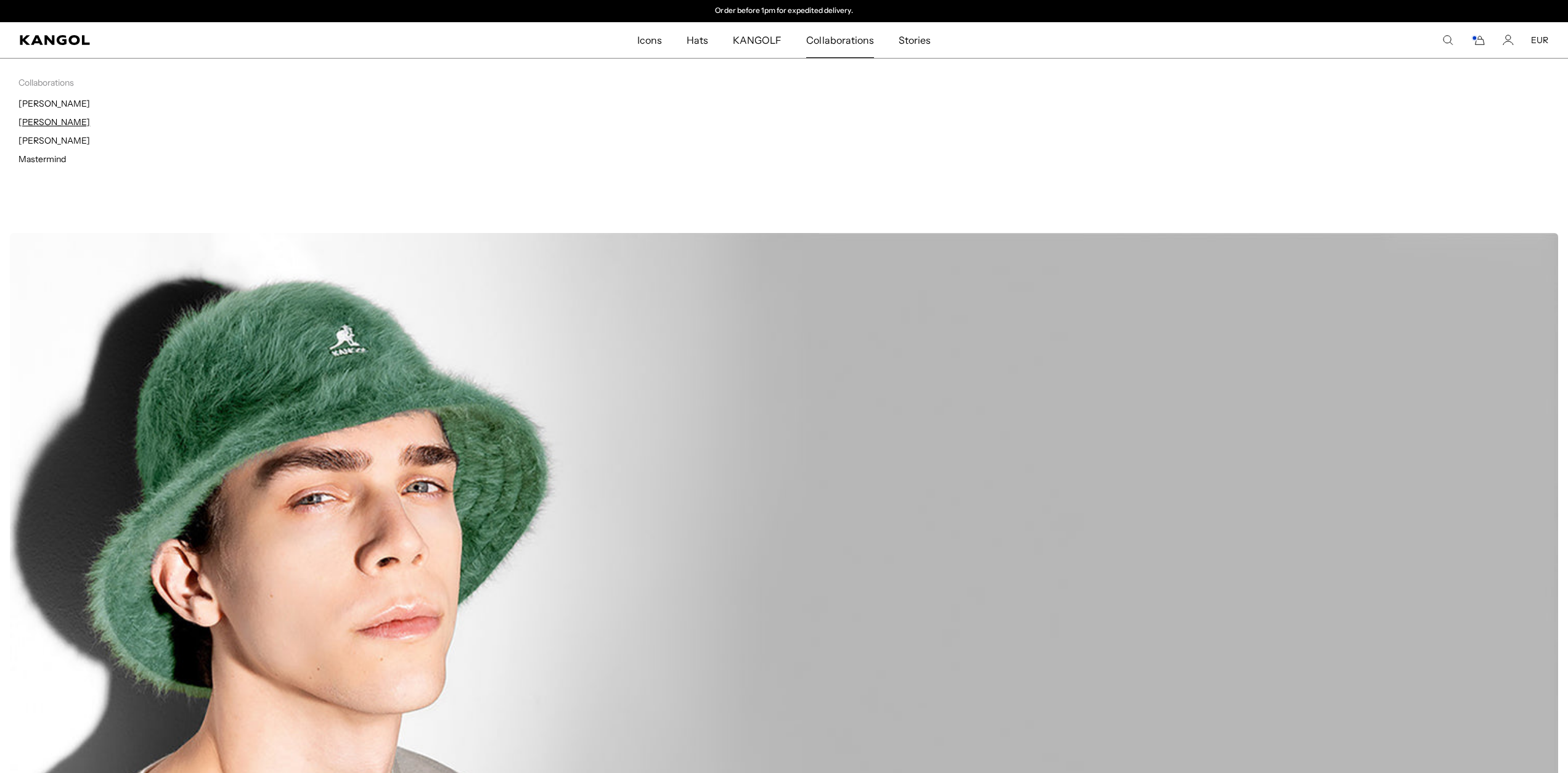
click at [65, 122] on link "[PERSON_NAME]" at bounding box center [54, 122] width 71 height 11
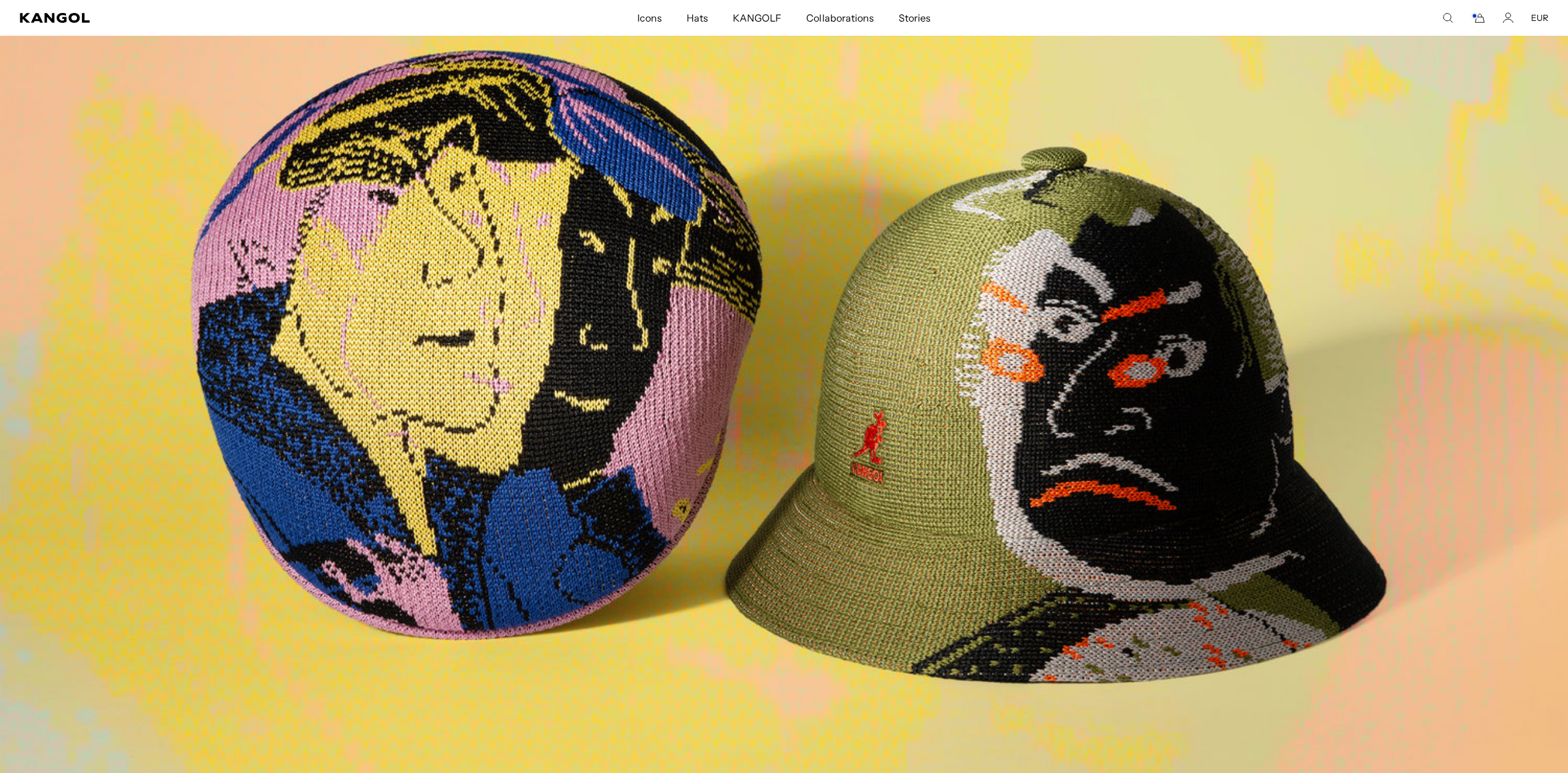
scroll to position [0, 254]
click at [918, 18] on span "Stories" at bounding box center [914, 18] width 32 height 36
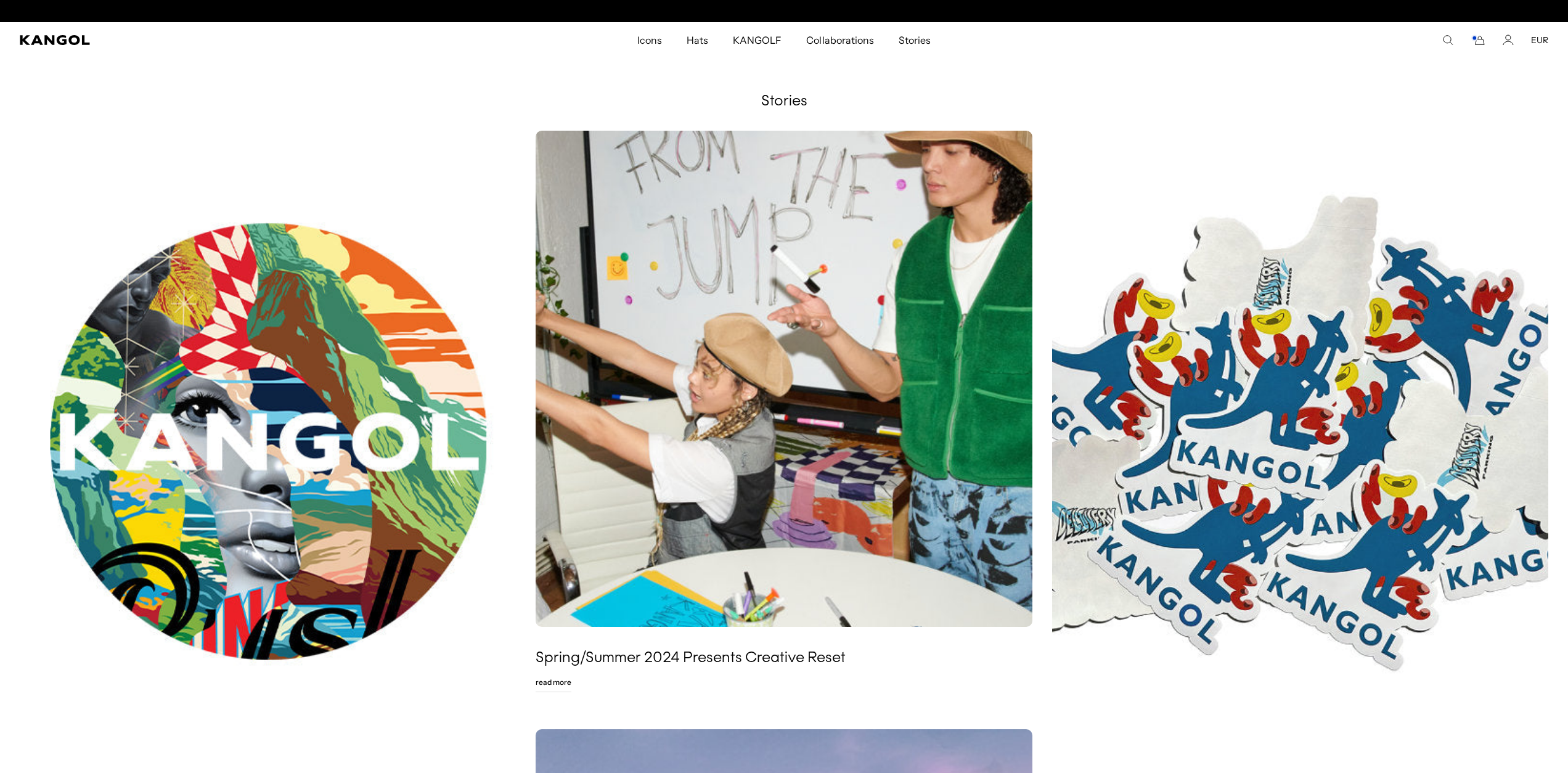
scroll to position [0, 254]
click at [1479, 42] on icon "Cart" at bounding box center [1478, 39] width 15 height 11
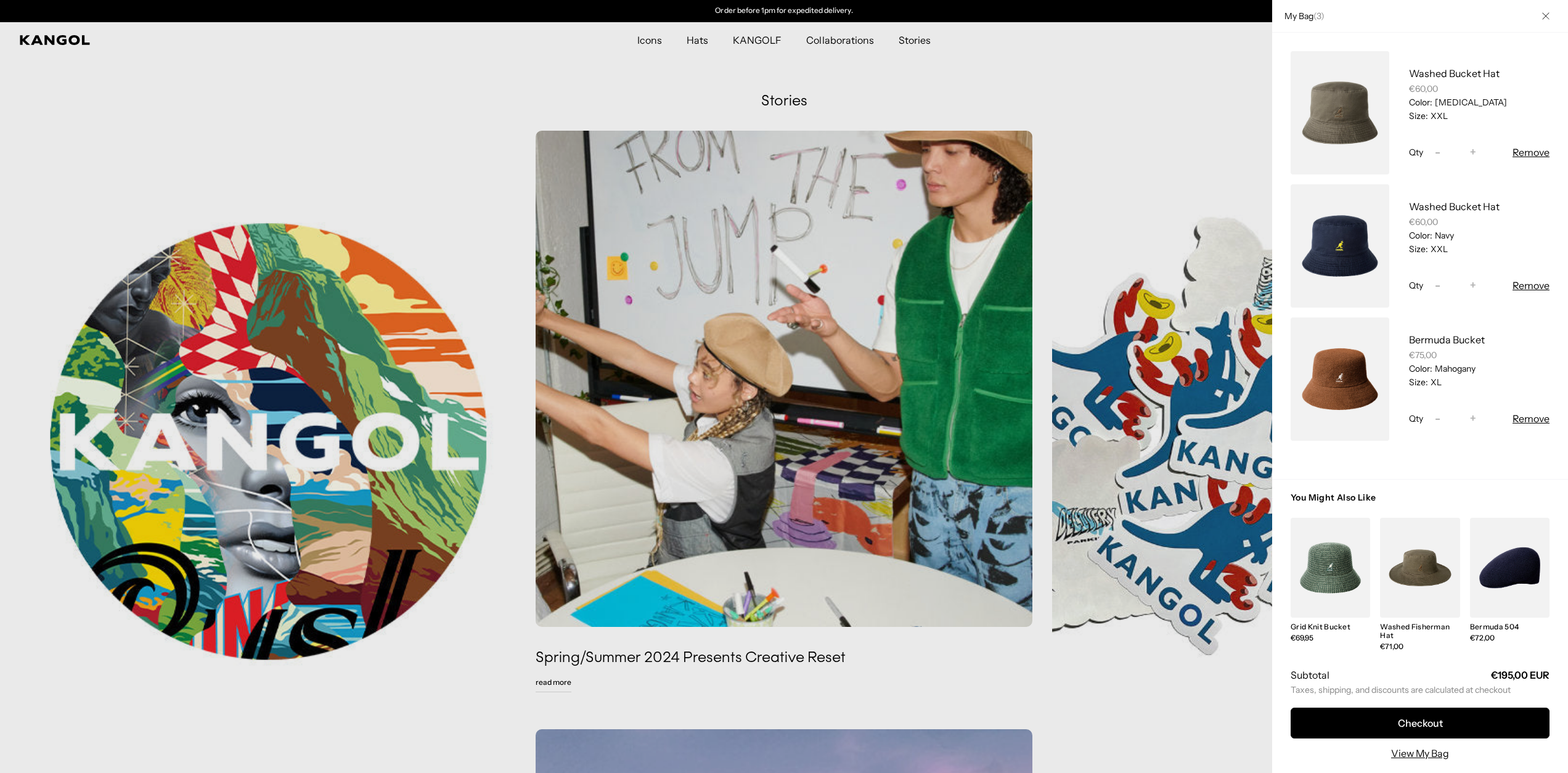
click at [1538, 285] on button "Remove" at bounding box center [1531, 285] width 37 height 15
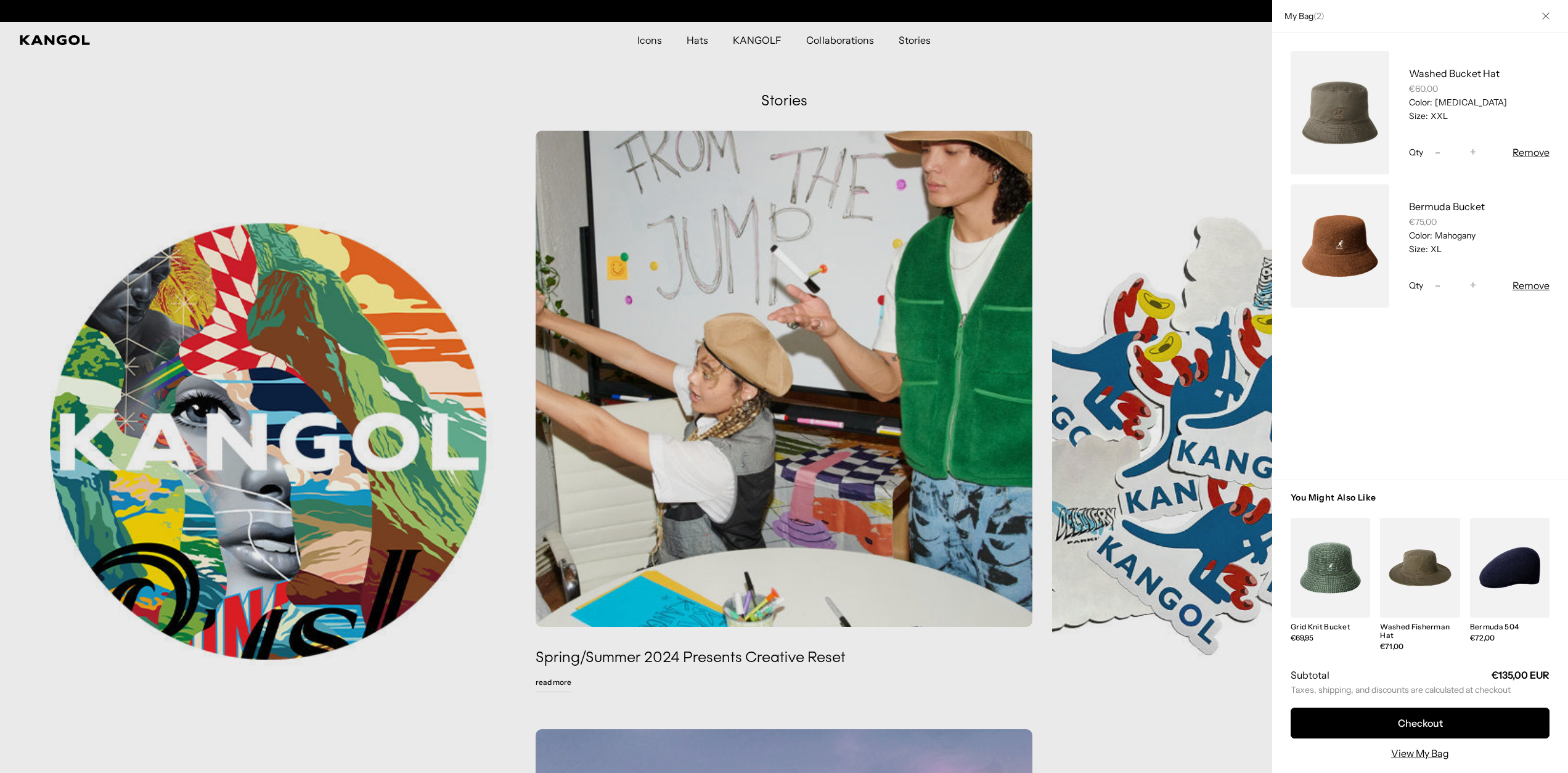
scroll to position [0, 0]
click at [1538, 285] on button "Remove" at bounding box center [1531, 285] width 37 height 15
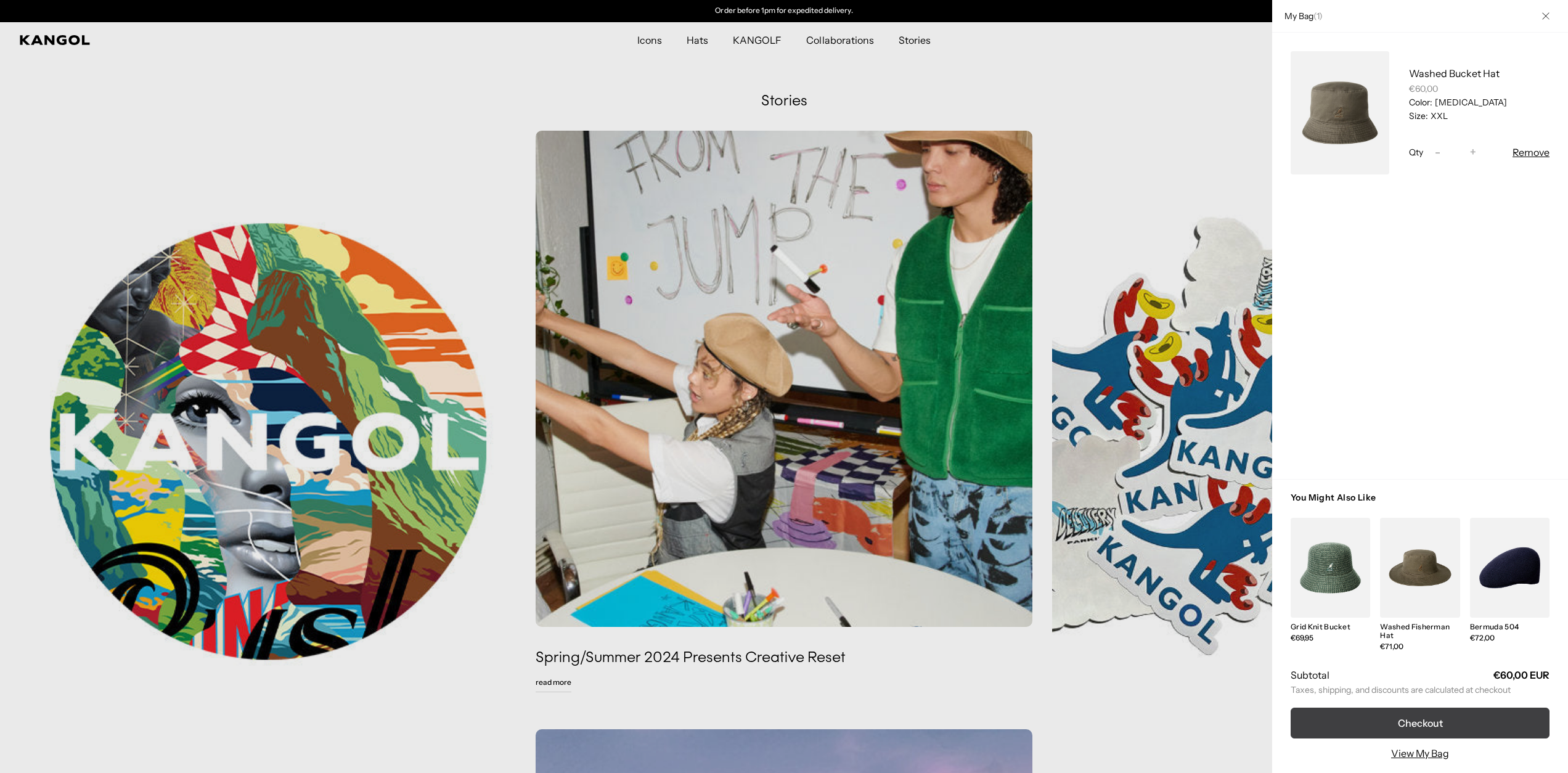
click at [1430, 718] on button "Checkout" at bounding box center [1420, 722] width 259 height 31
